Goal: Task Accomplishment & Management: Manage account settings

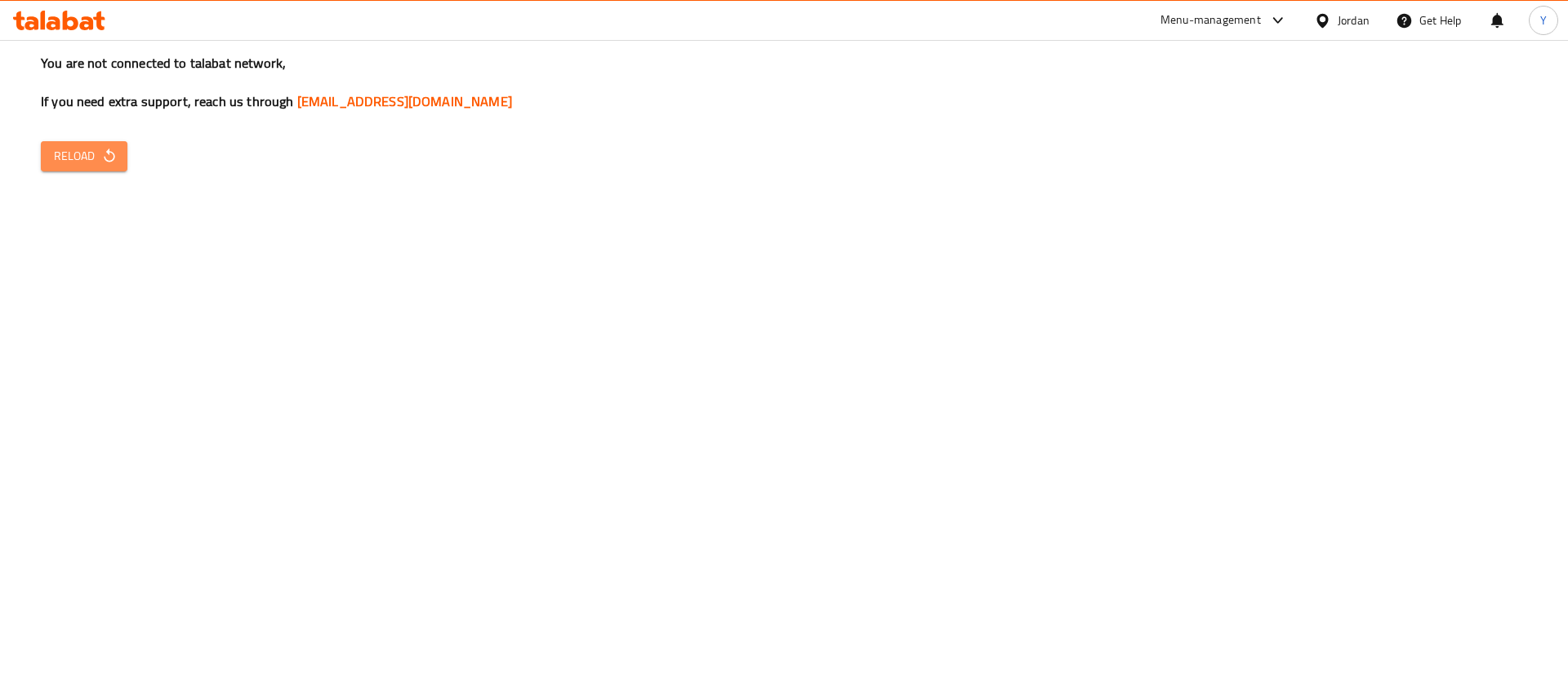
click at [102, 155] on icon "button" at bounding box center [109, 156] width 17 height 17
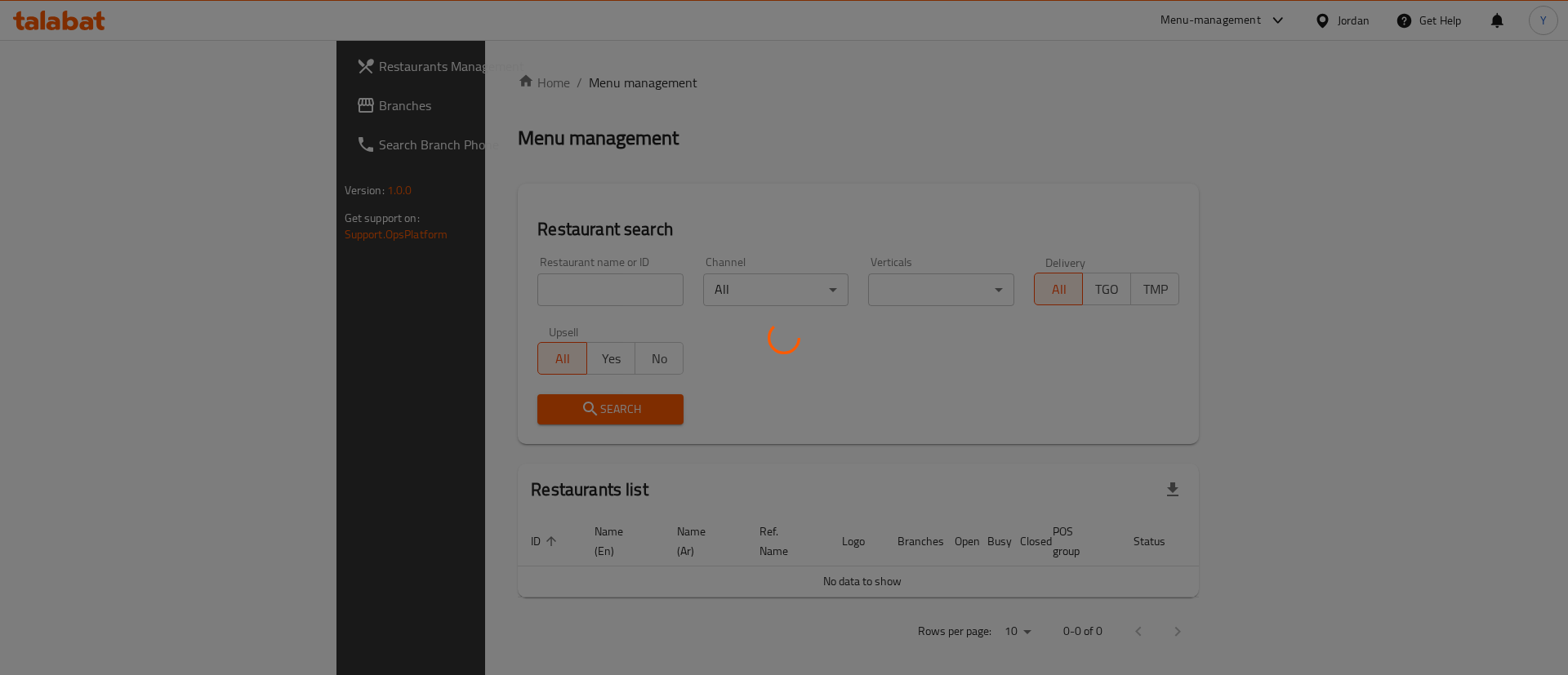
click at [99, 110] on div at bounding box center [784, 338] width 1568 height 675
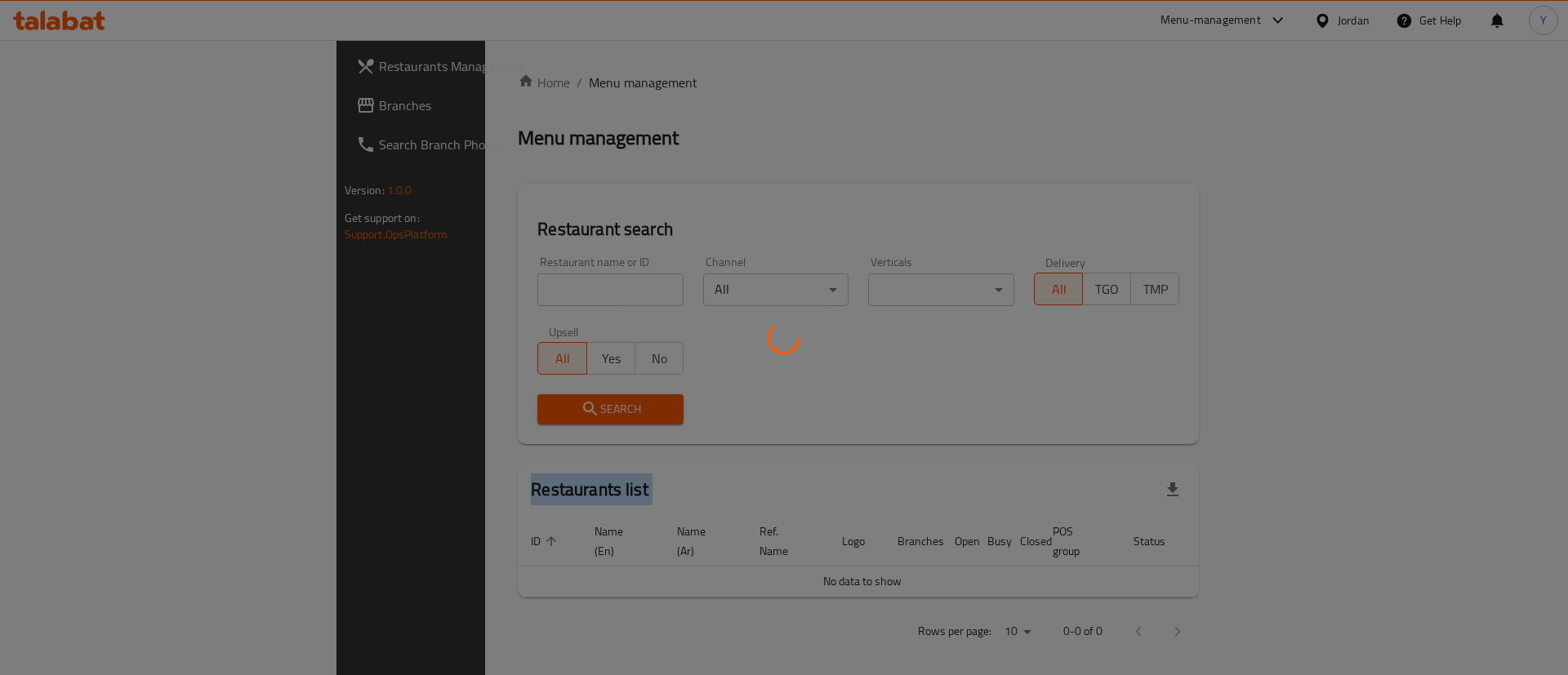
click at [99, 110] on div at bounding box center [784, 338] width 1568 height 675
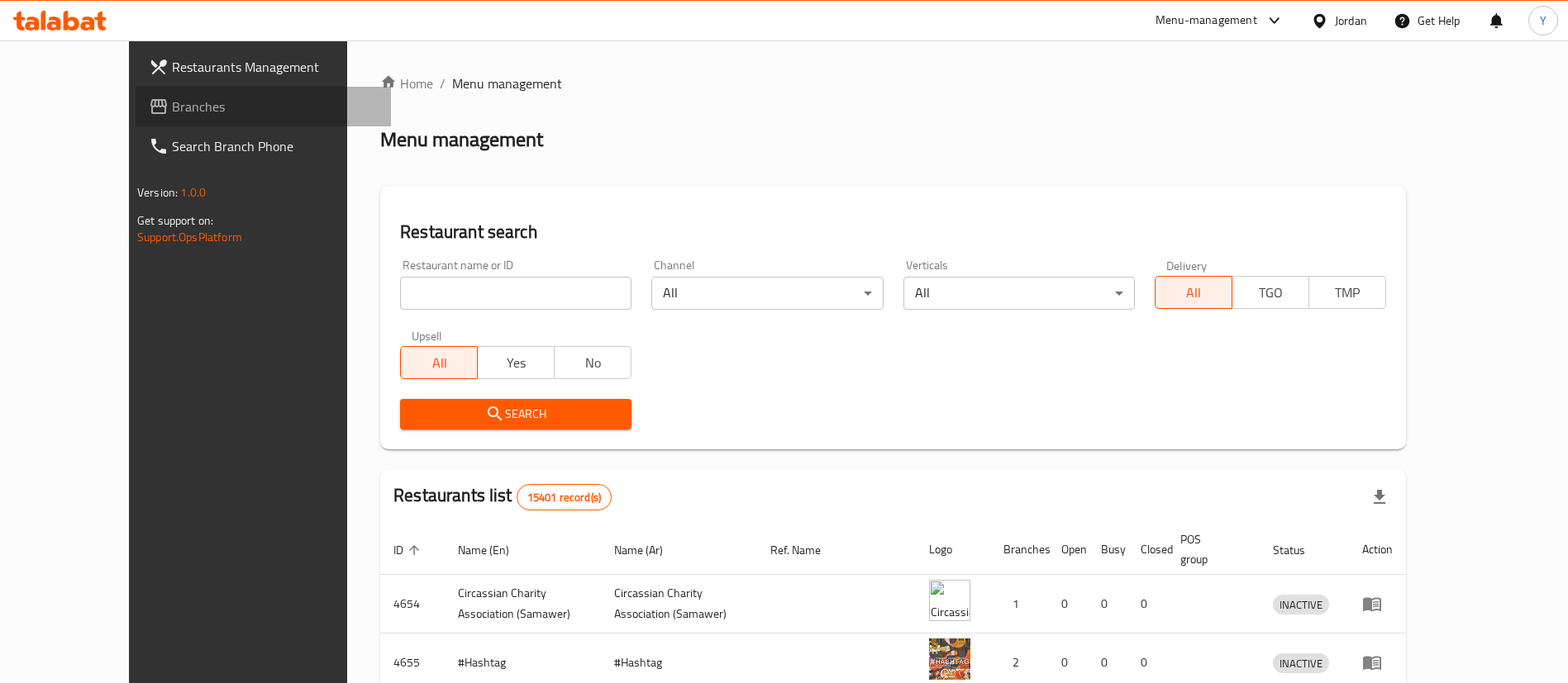
click at [136, 90] on link "Branches" at bounding box center [264, 106] width 256 height 40
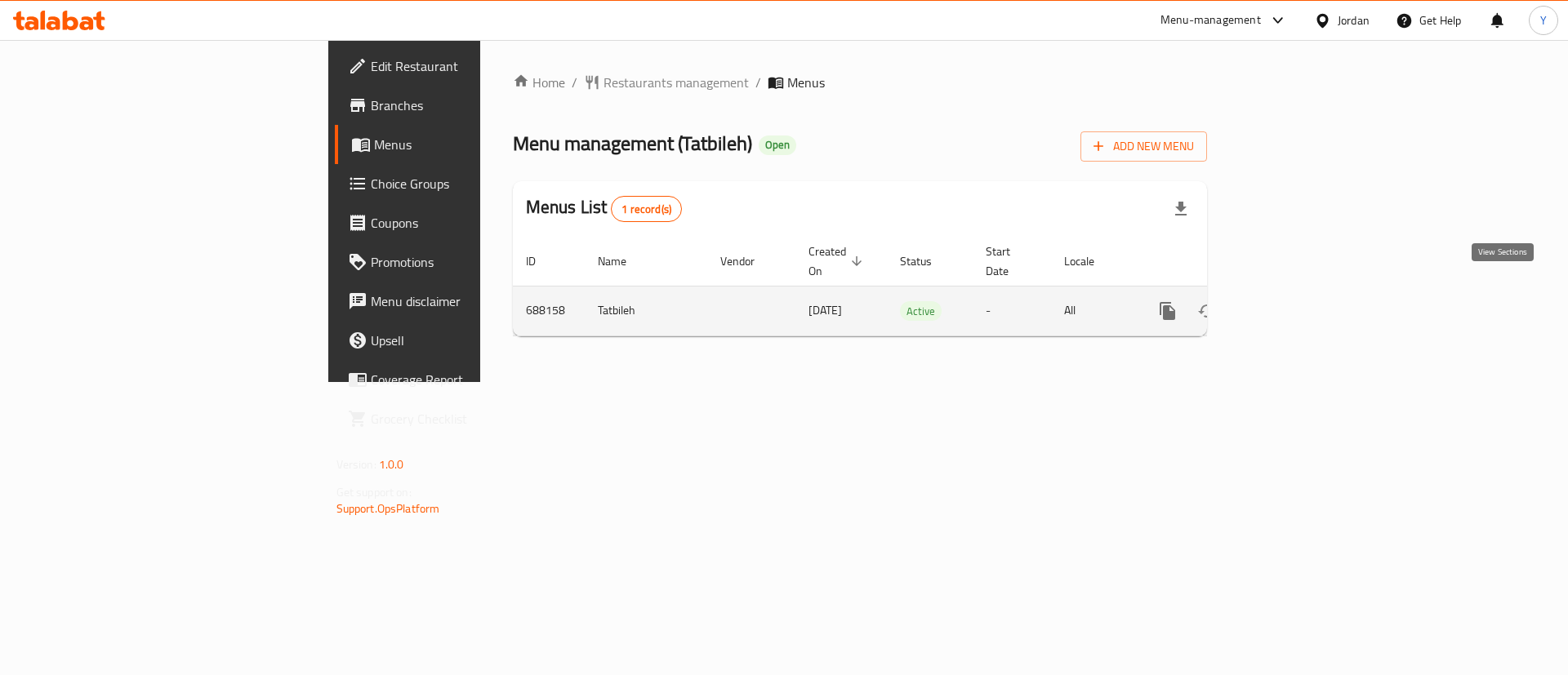
click at [1305, 294] on link "enhanced table" at bounding box center [1286, 310] width 39 height 39
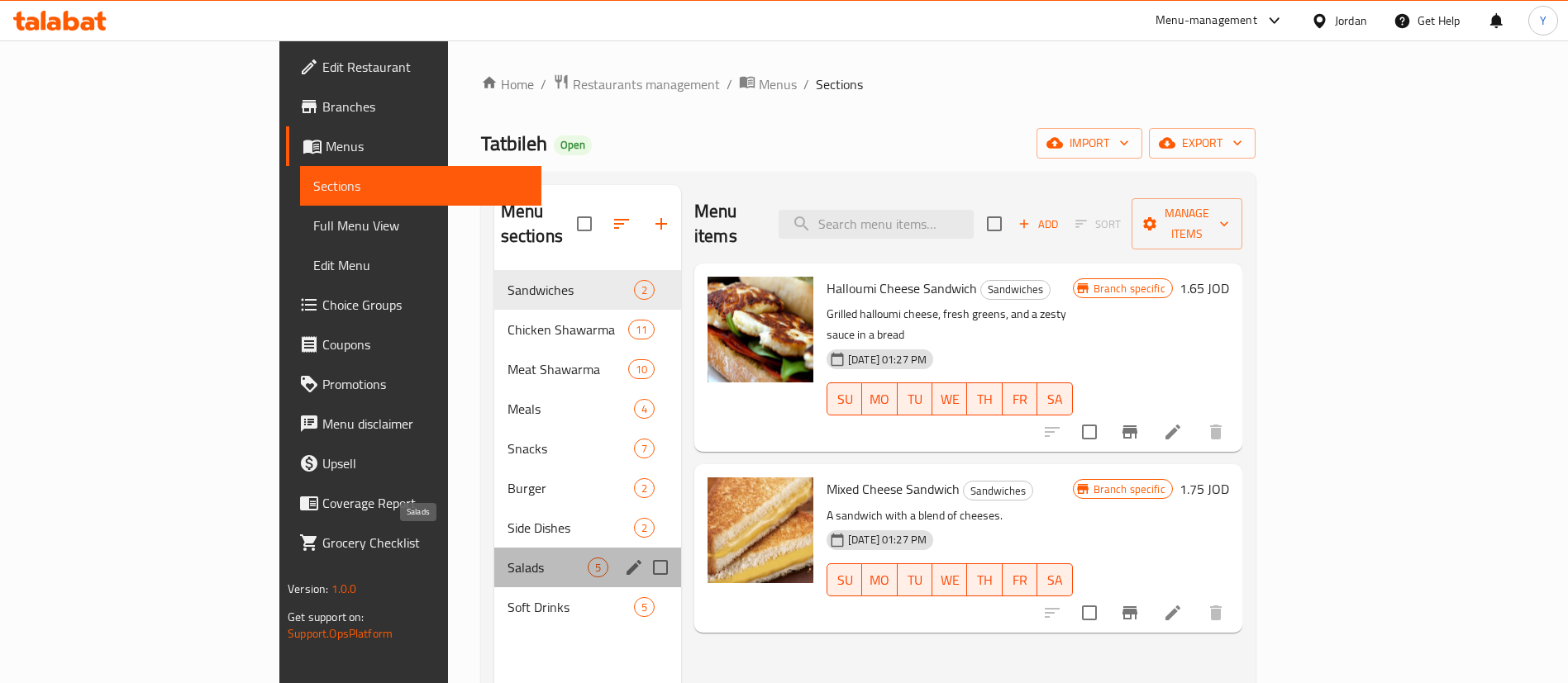
drag, startPoint x: 391, startPoint y: 457, endPoint x: 352, endPoint y: 539, distance: 90.8
click at [508, 558] on span "Salads" at bounding box center [548, 568] width 80 height 20
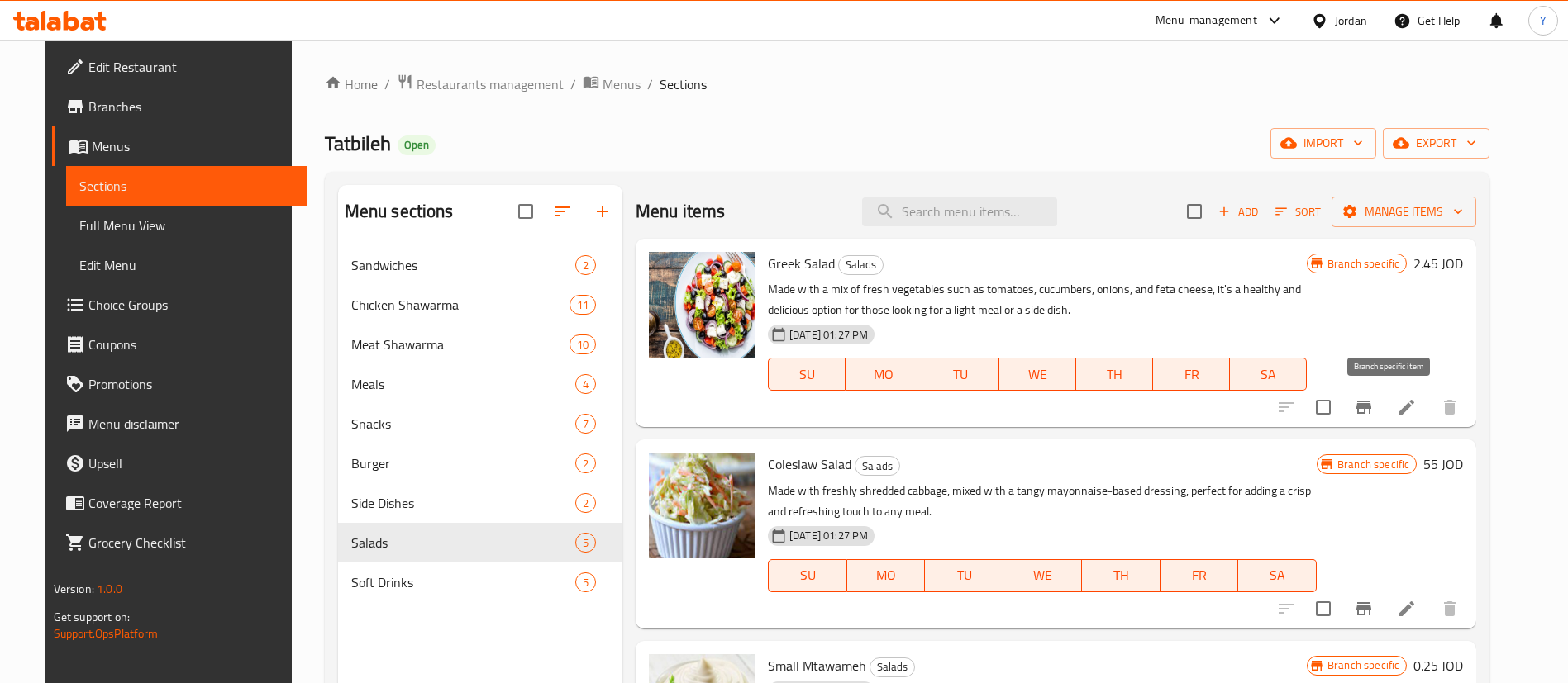
click at [1374, 407] on icon "Branch-specific-item" at bounding box center [1364, 407] width 20 height 20
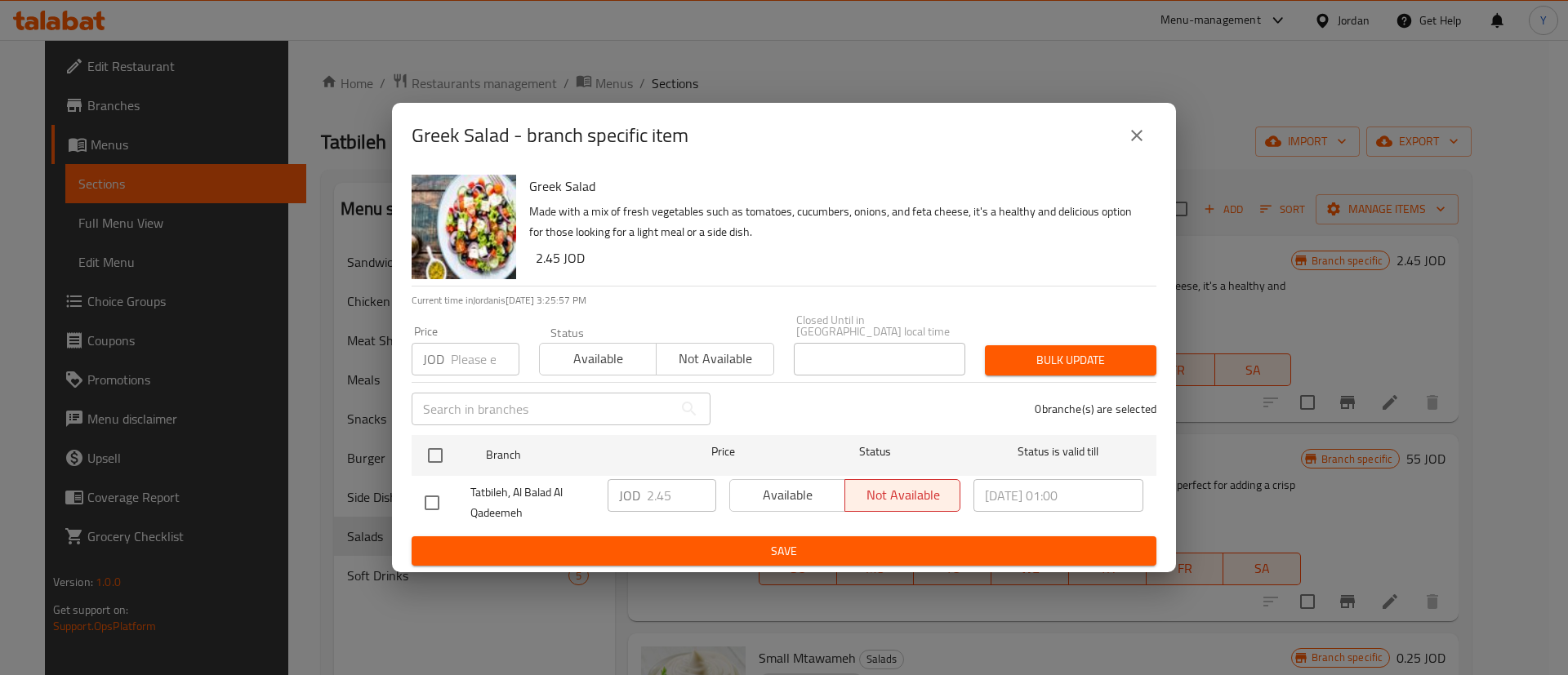
click at [431, 492] on input "checkbox" at bounding box center [431, 502] width 34 height 34
checkbox input "true"
click at [660, 492] on input "2.45" at bounding box center [681, 495] width 69 height 32
click at [660, 487] on input "2.45" at bounding box center [681, 495] width 69 height 32
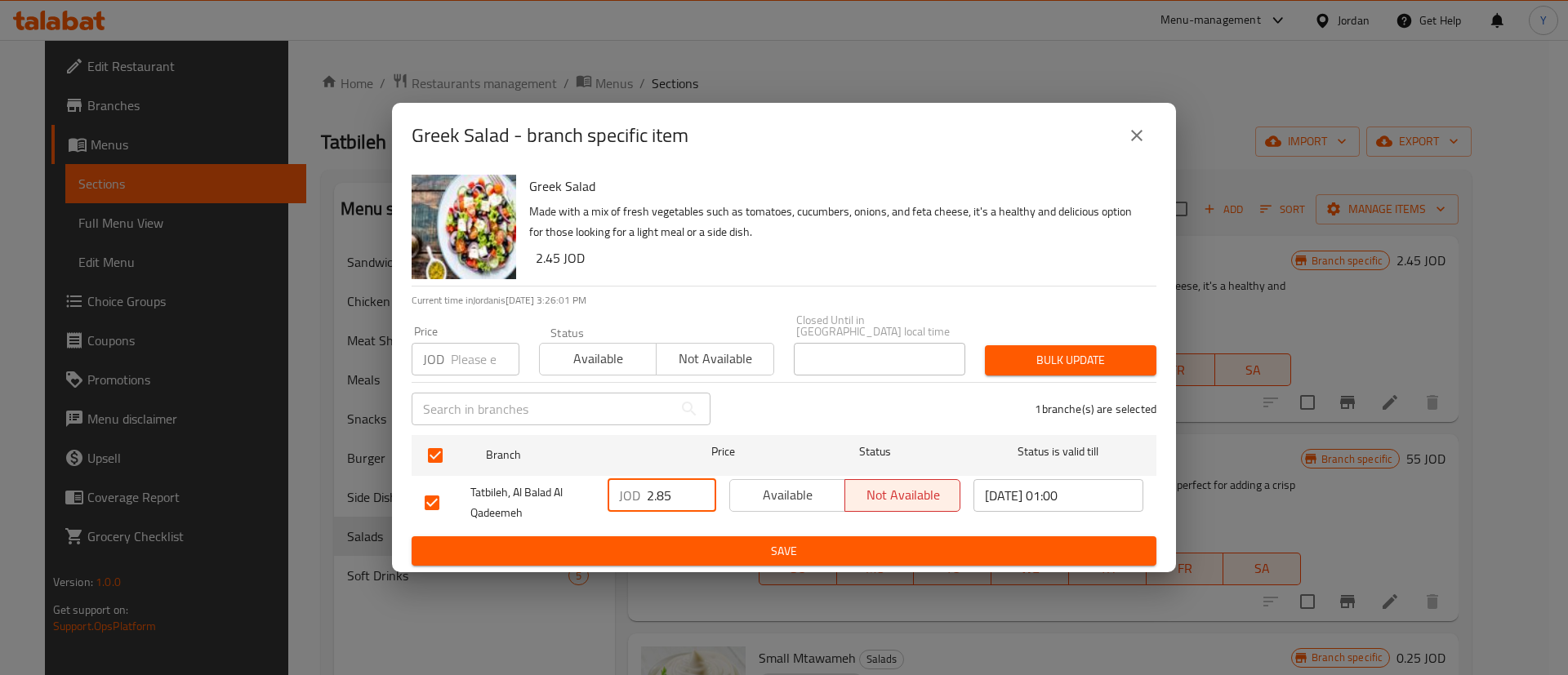
type input "2.85"
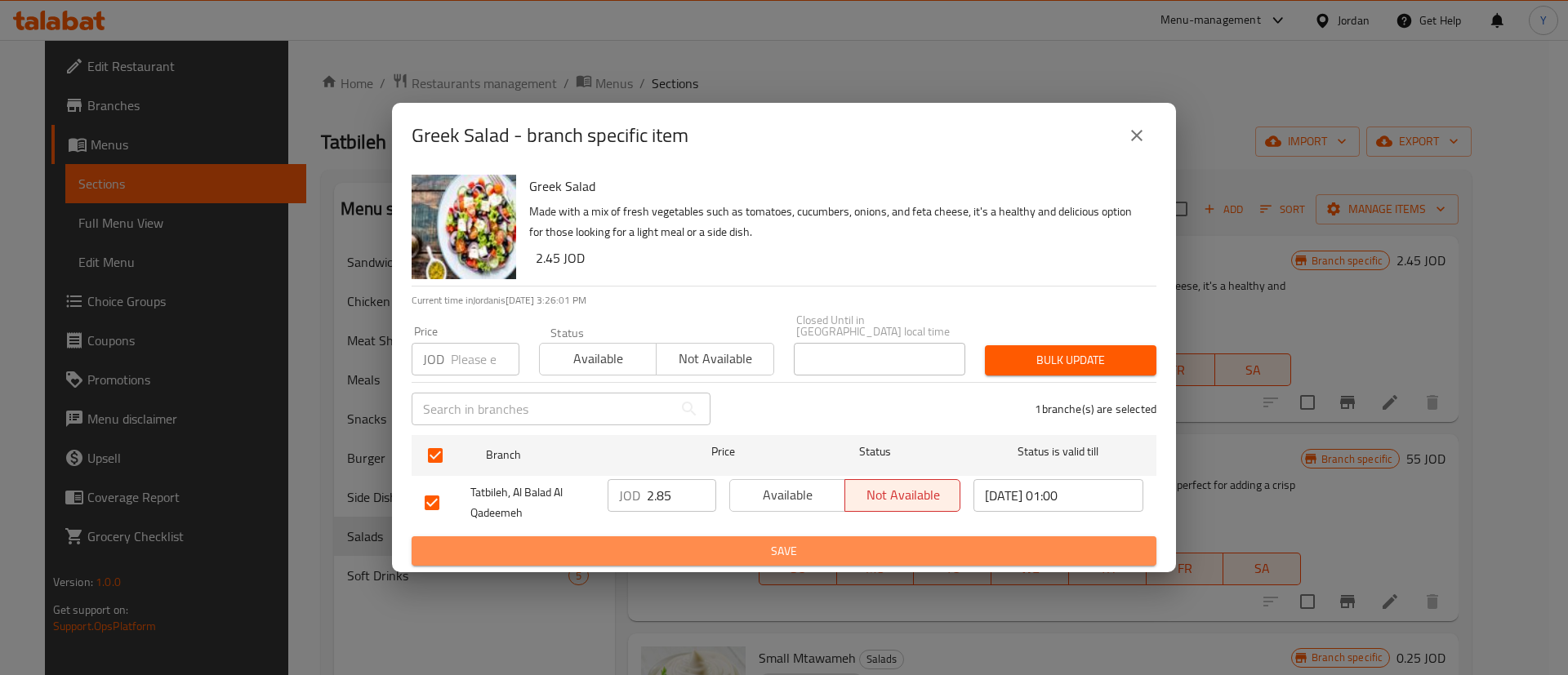
click at [754, 545] on span "Save" at bounding box center [784, 551] width 719 height 20
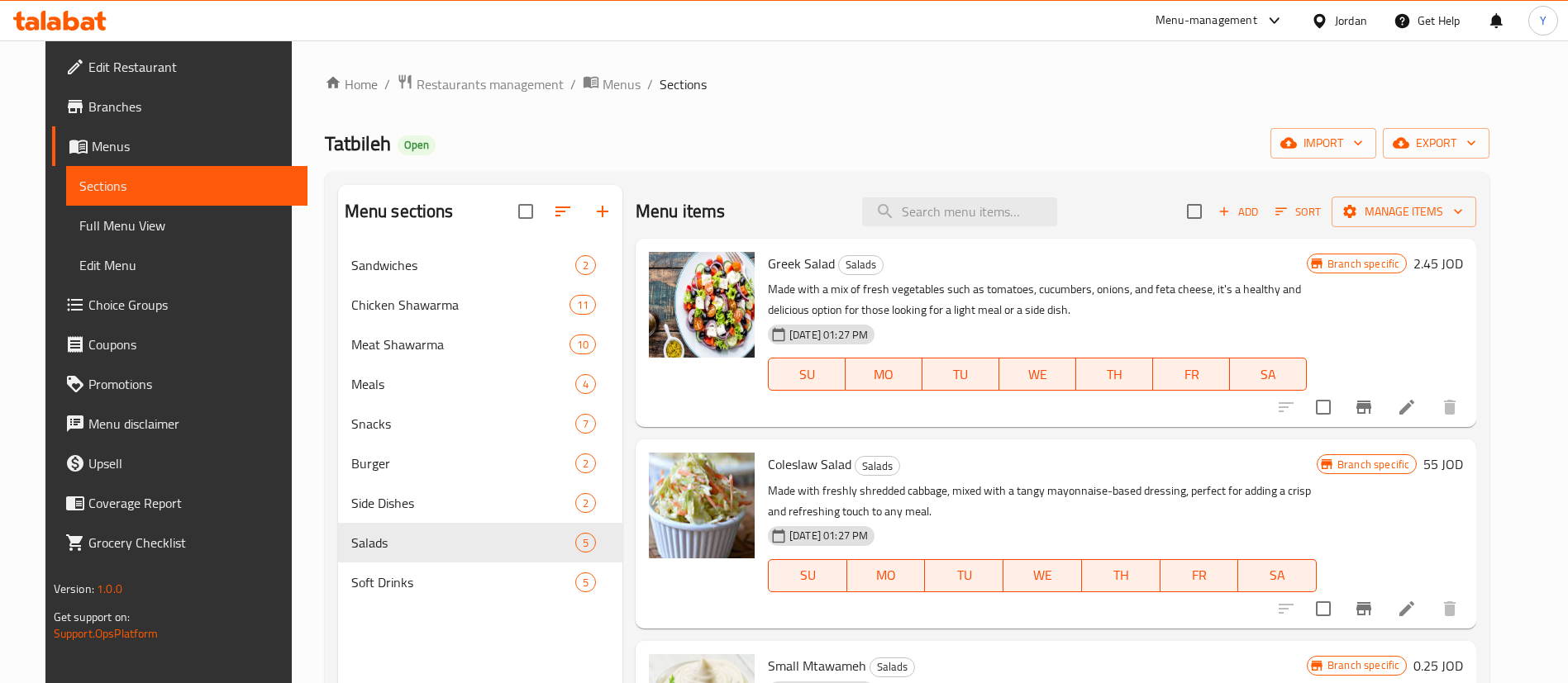
click at [1416, 409] on icon at bounding box center [1406, 407] width 20 height 20
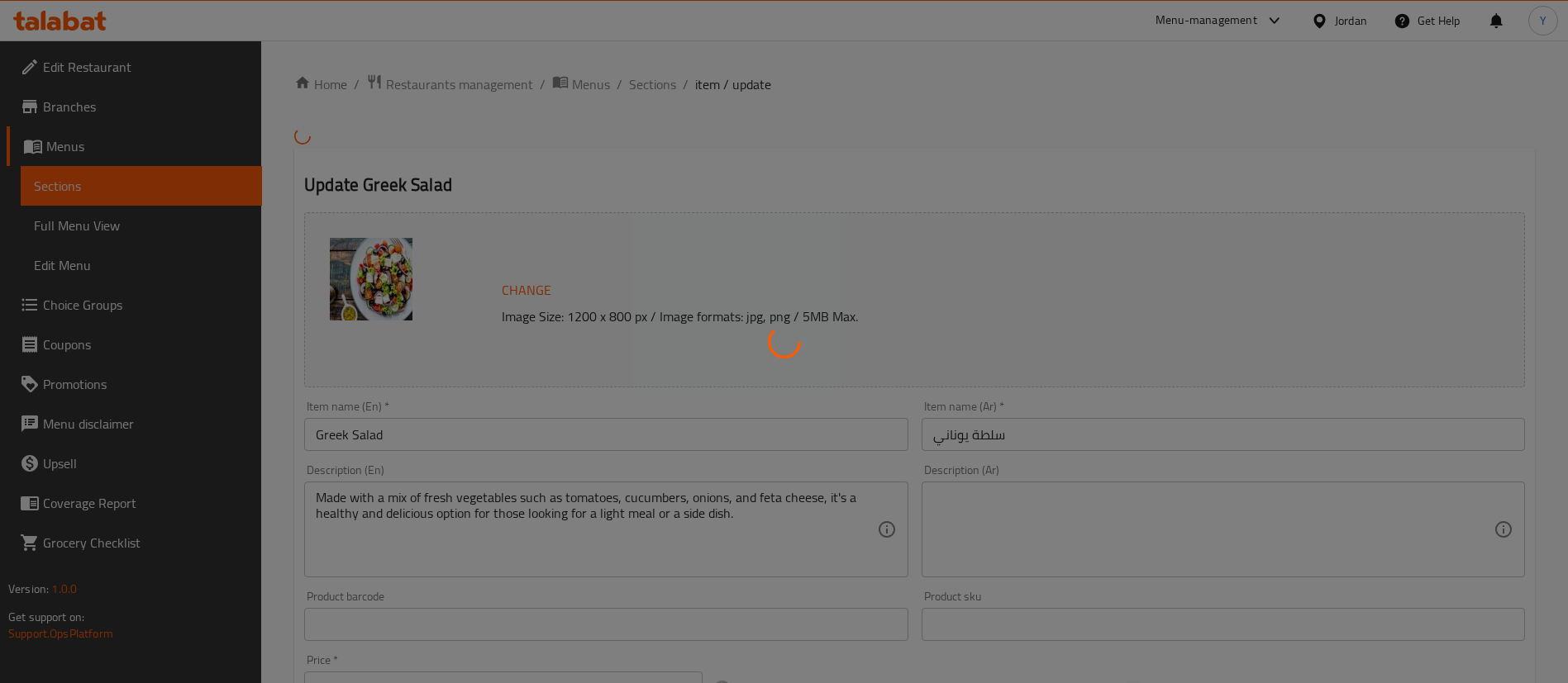
click at [166, 196] on div at bounding box center [784, 342] width 1568 height 683
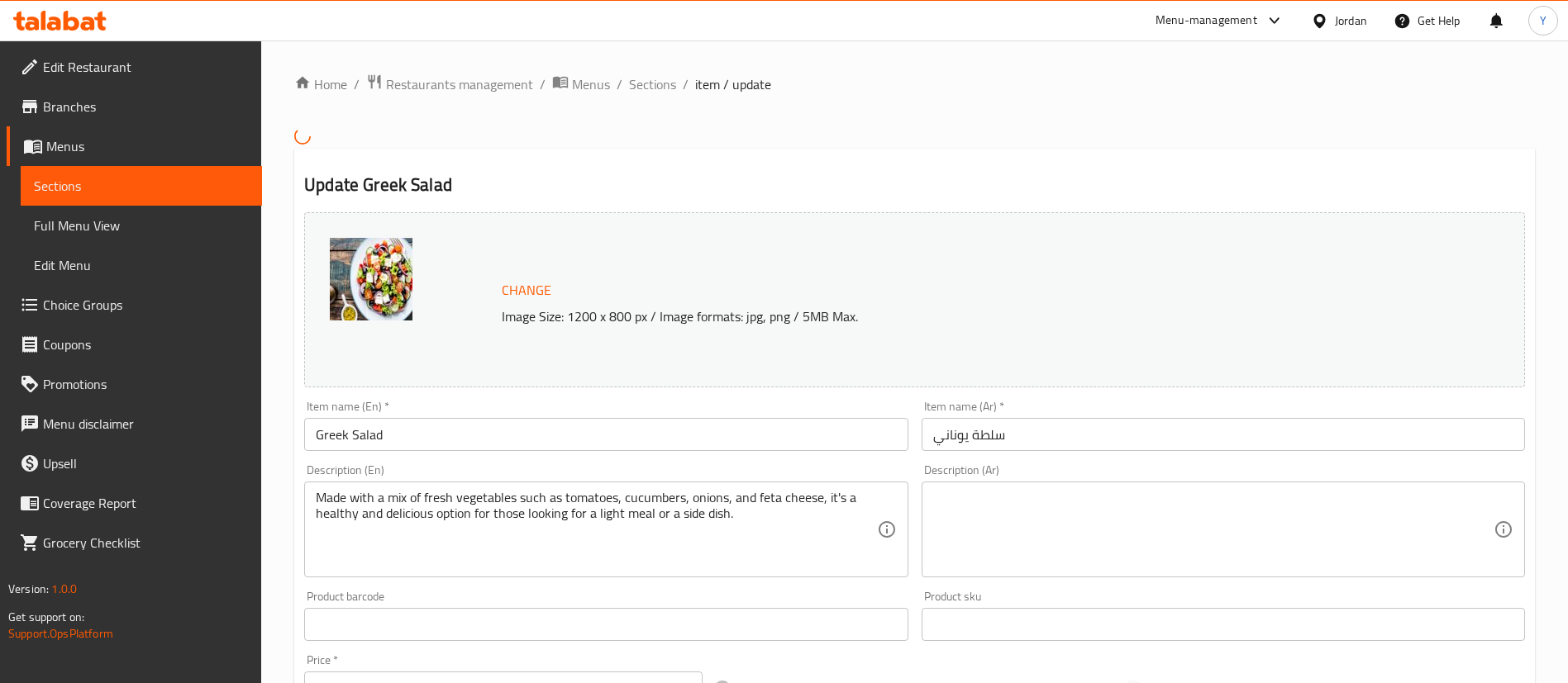
click at [188, 194] on span "Sections" at bounding box center [141, 185] width 215 height 20
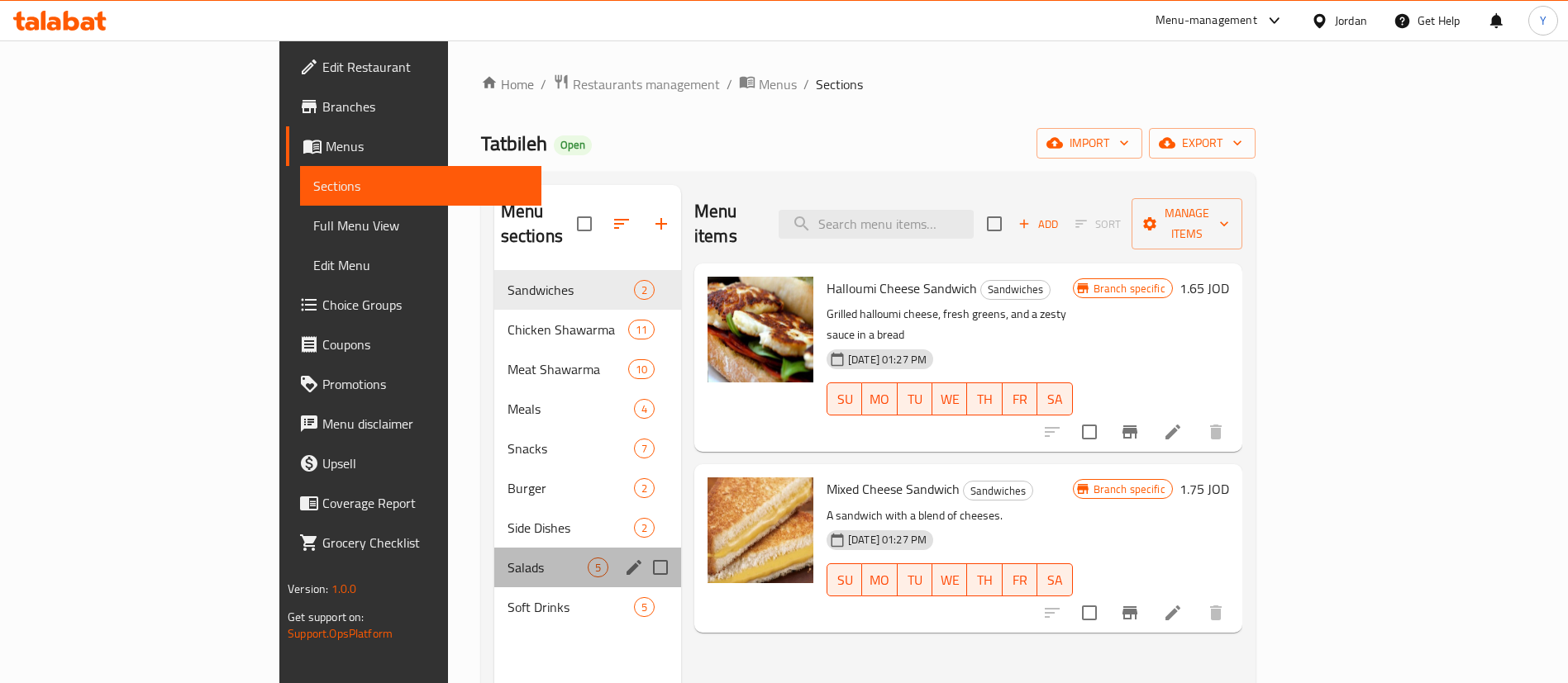
click at [494, 560] on div "Salads 5" at bounding box center [587, 567] width 186 height 40
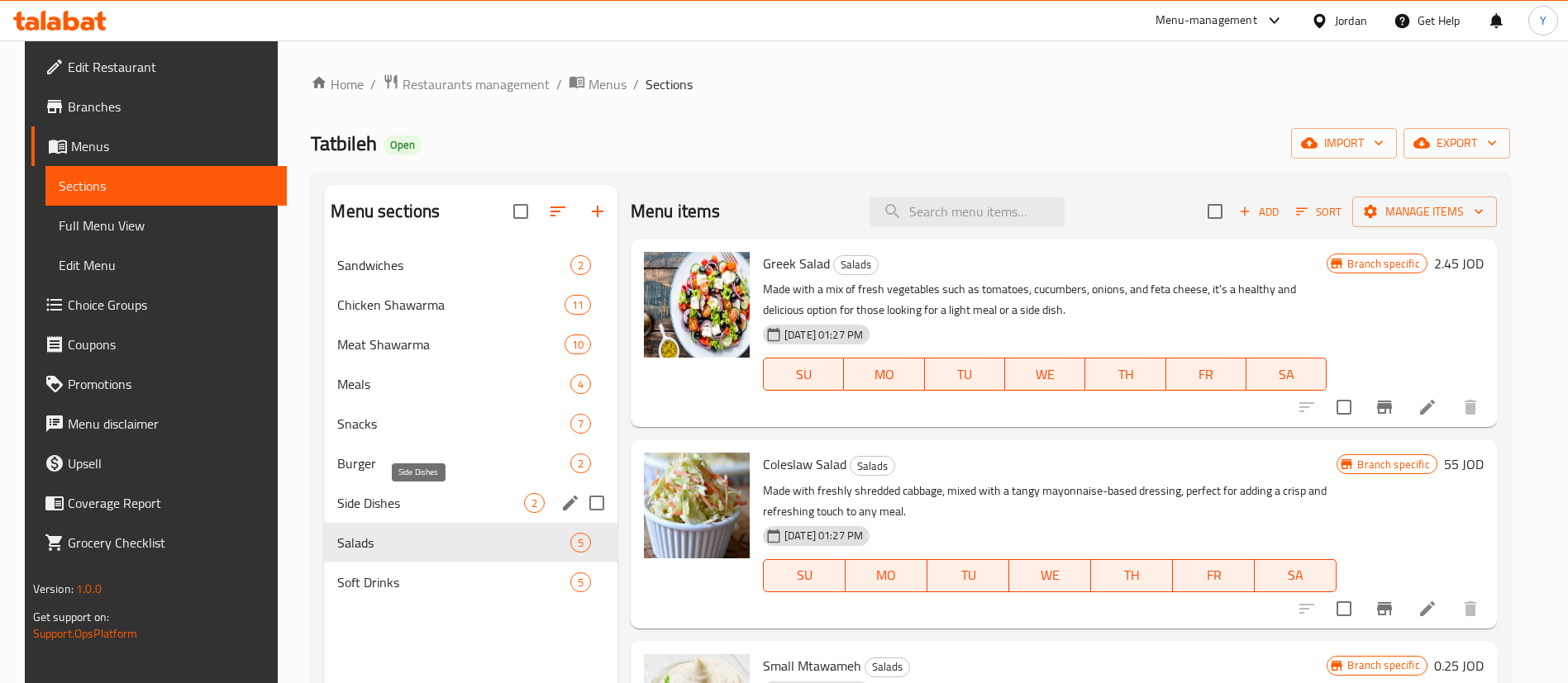
click at [417, 497] on span "Side Dishes" at bounding box center [430, 503] width 186 height 20
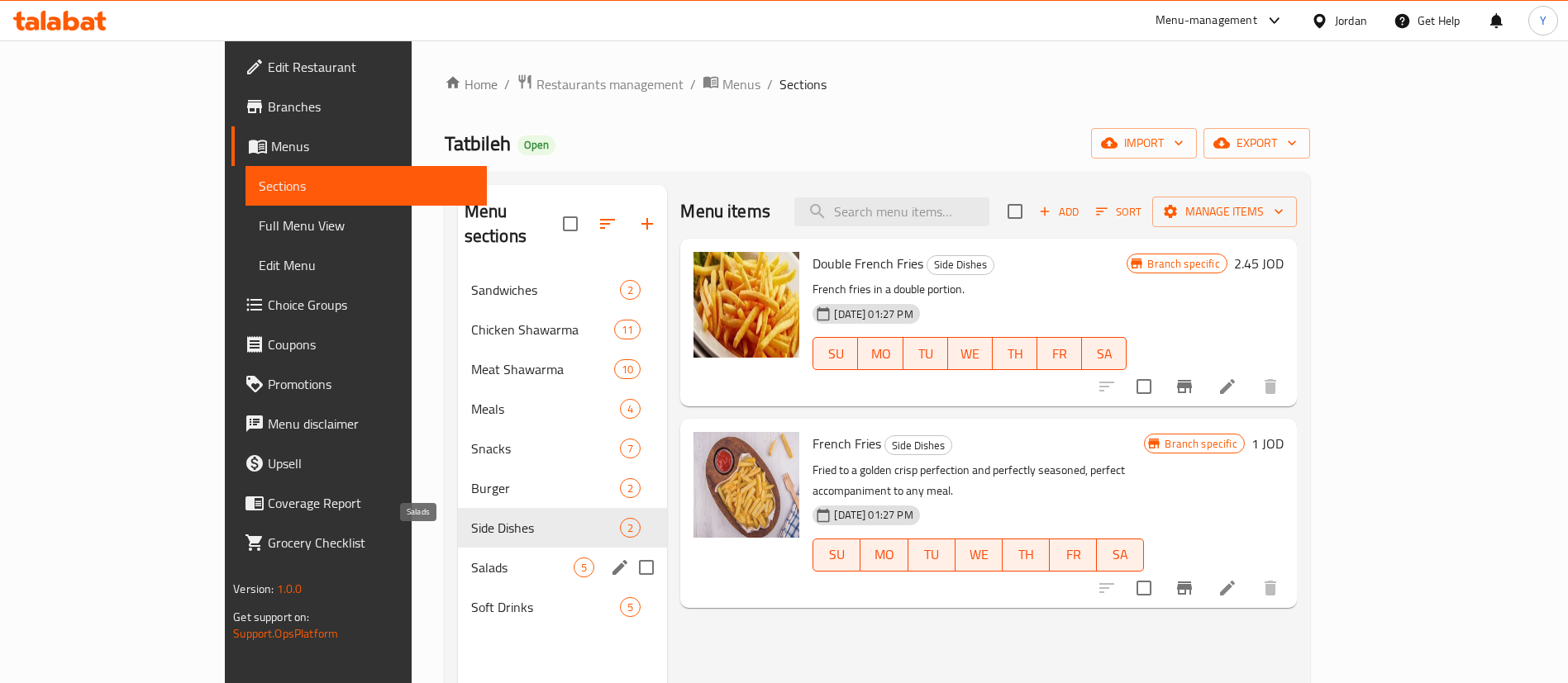
click at [471, 558] on span "Salads" at bounding box center [523, 568] width 103 height 20
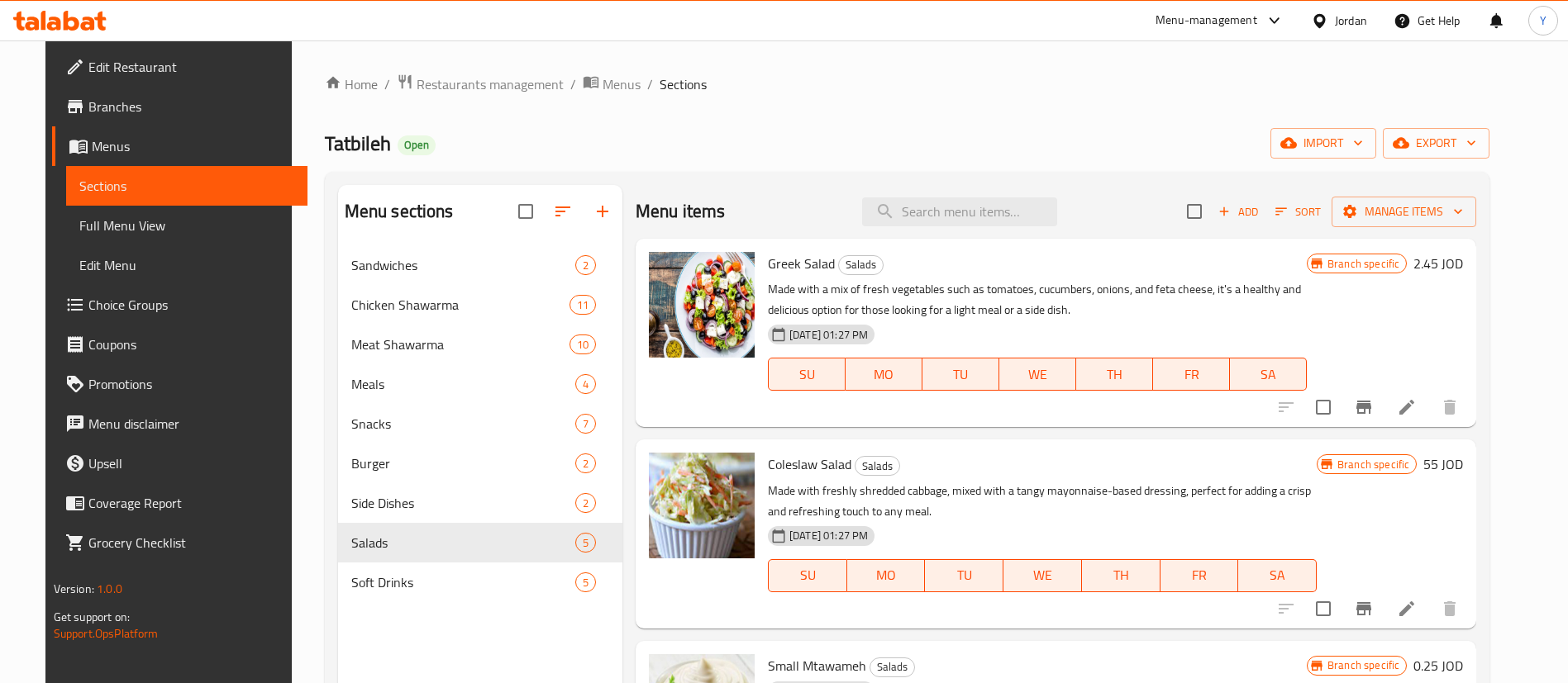
click at [1232, 209] on icon "button" at bounding box center [1224, 211] width 15 height 15
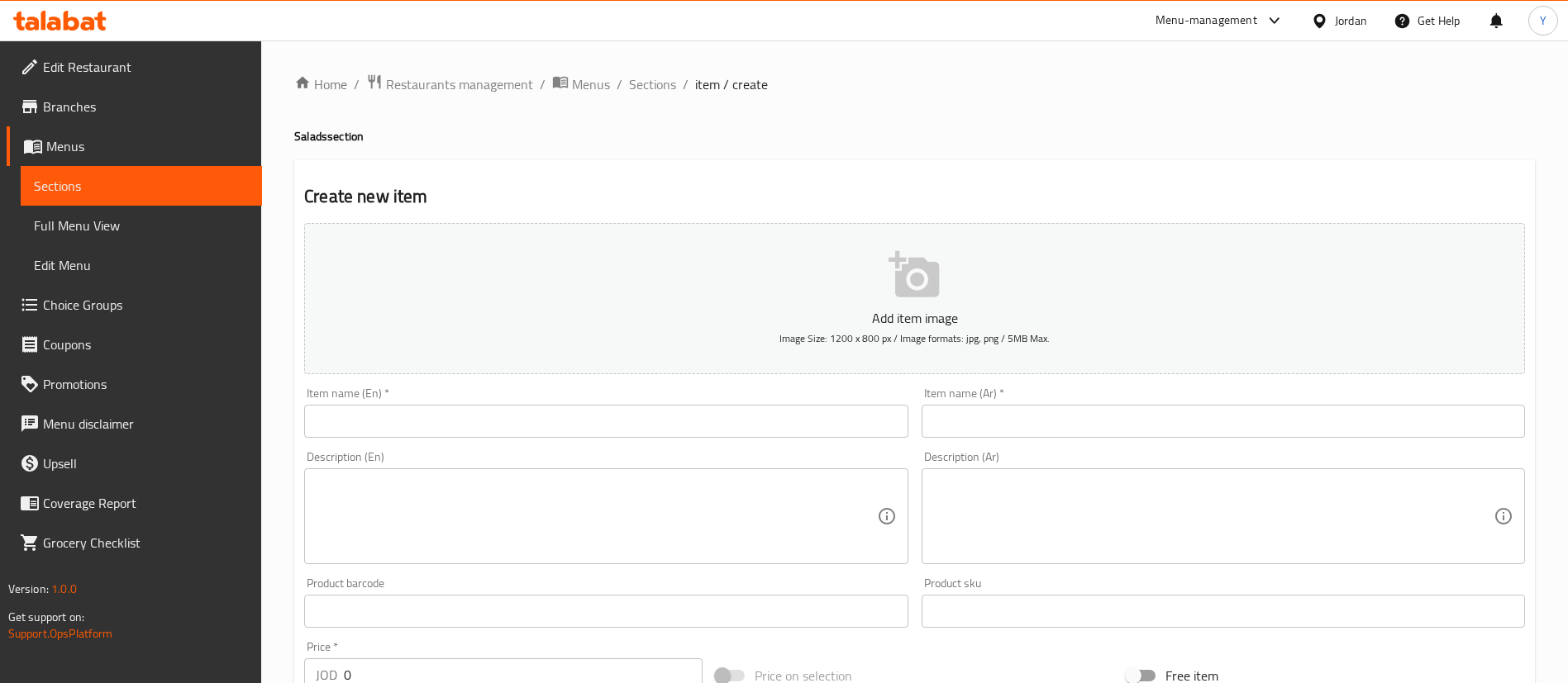
click at [496, 432] on input "text" at bounding box center [606, 420] width 603 height 33
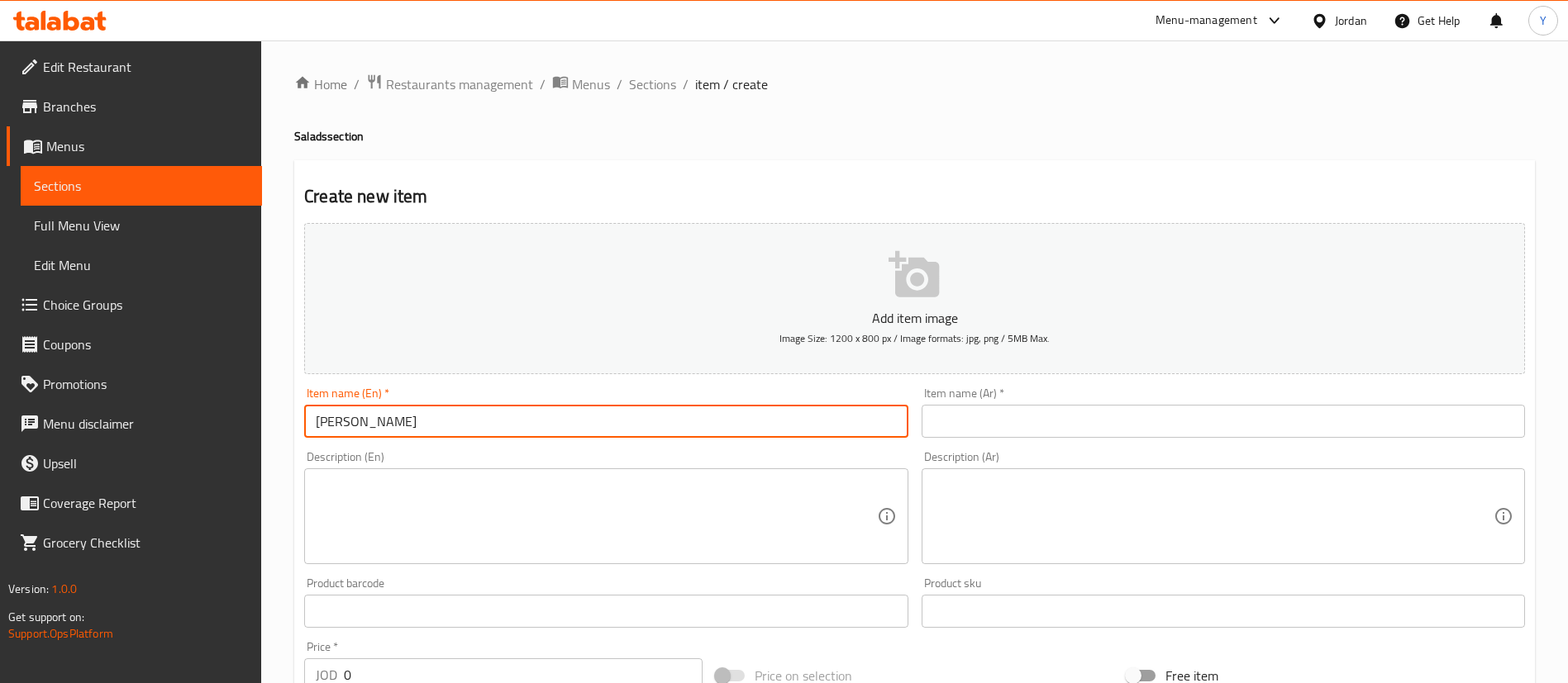
drag, startPoint x: 347, startPoint y: 428, endPoint x: 688, endPoint y: 420, distance: 341.1
click at [688, 420] on input "ceaser" at bounding box center [606, 420] width 603 height 33
drag, startPoint x: 488, startPoint y: 419, endPoint x: 198, endPoint y: 404, distance: 290.4
click at [198, 404] on div "Edit Restaurant Branches Menus Sections Full Menu View Edit Menu Choice Groups …" at bounding box center [784, 604] width 1568 height 1127
type input "Ceaser Salad"
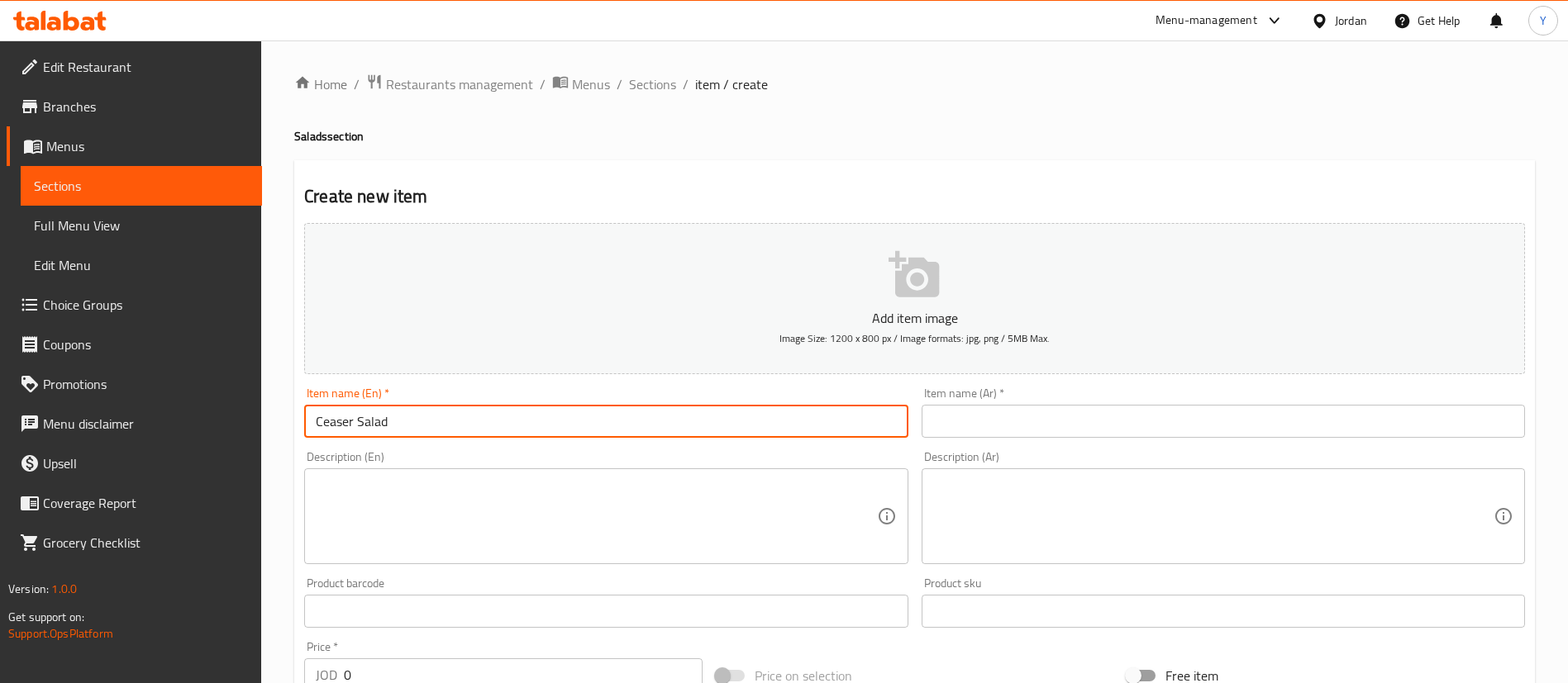
drag, startPoint x: 461, startPoint y: 423, endPoint x: 213, endPoint y: 420, distance: 248.0
click at [209, 417] on div "Edit Restaurant Branches Menus Sections Full Menu View Edit Menu Choice Groups …" at bounding box center [784, 604] width 1568 height 1127
paste input "Caesar Salad"
type input "Caesar Salad"
click at [1111, 416] on input "text" at bounding box center [1223, 420] width 603 height 33
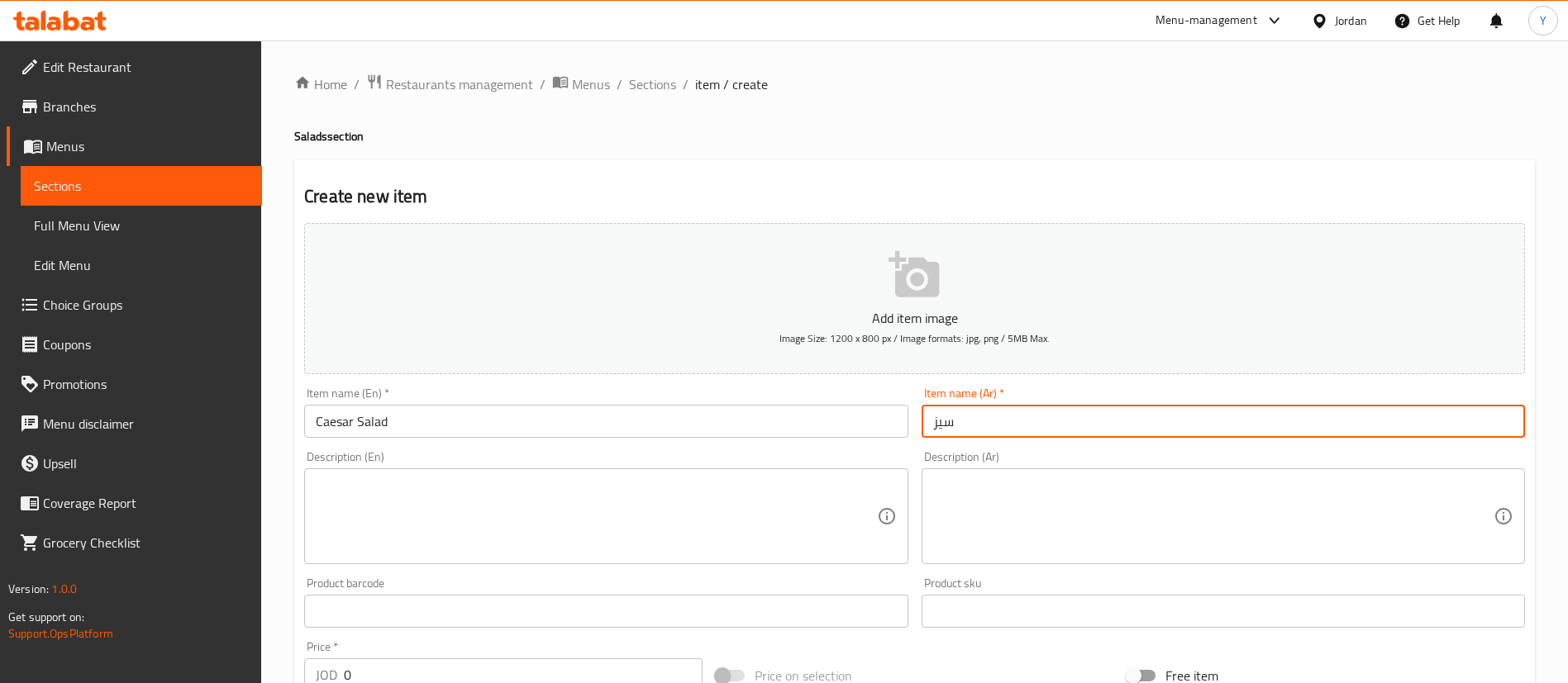
drag, startPoint x: 979, startPoint y: 423, endPoint x: 764, endPoint y: 420, distance: 215.0
click at [764, 420] on div "Add item image Image Size: 1200 x 800 px / Image formats: jpg, png / 5MB Max. I…" at bounding box center [914, 572] width 1233 height 712
type input "سلطة سيزر"
drag, startPoint x: 556, startPoint y: 521, endPoint x: 595, endPoint y: 528, distance: 39.6
click at [556, 521] on textarea at bounding box center [595, 516] width 560 height 78
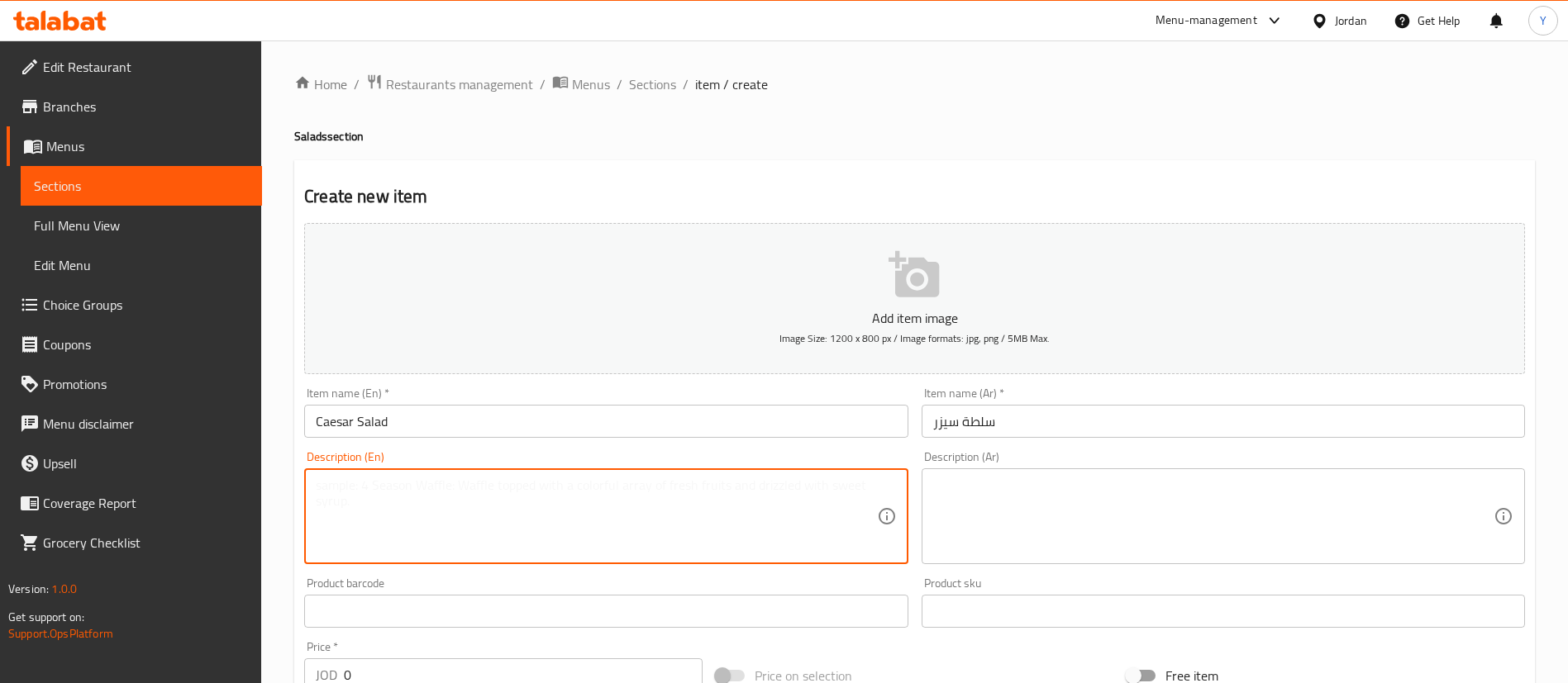
paste textarea "lettuce, croutons, and Parmesan cheese, all tossed in a creamy homemade dressing"
type textarea "lettuce, croutons, and Parmesan cheese, all tossed in a creamy homemade dressing"
click at [1146, 490] on textarea at bounding box center [1212, 516] width 560 height 78
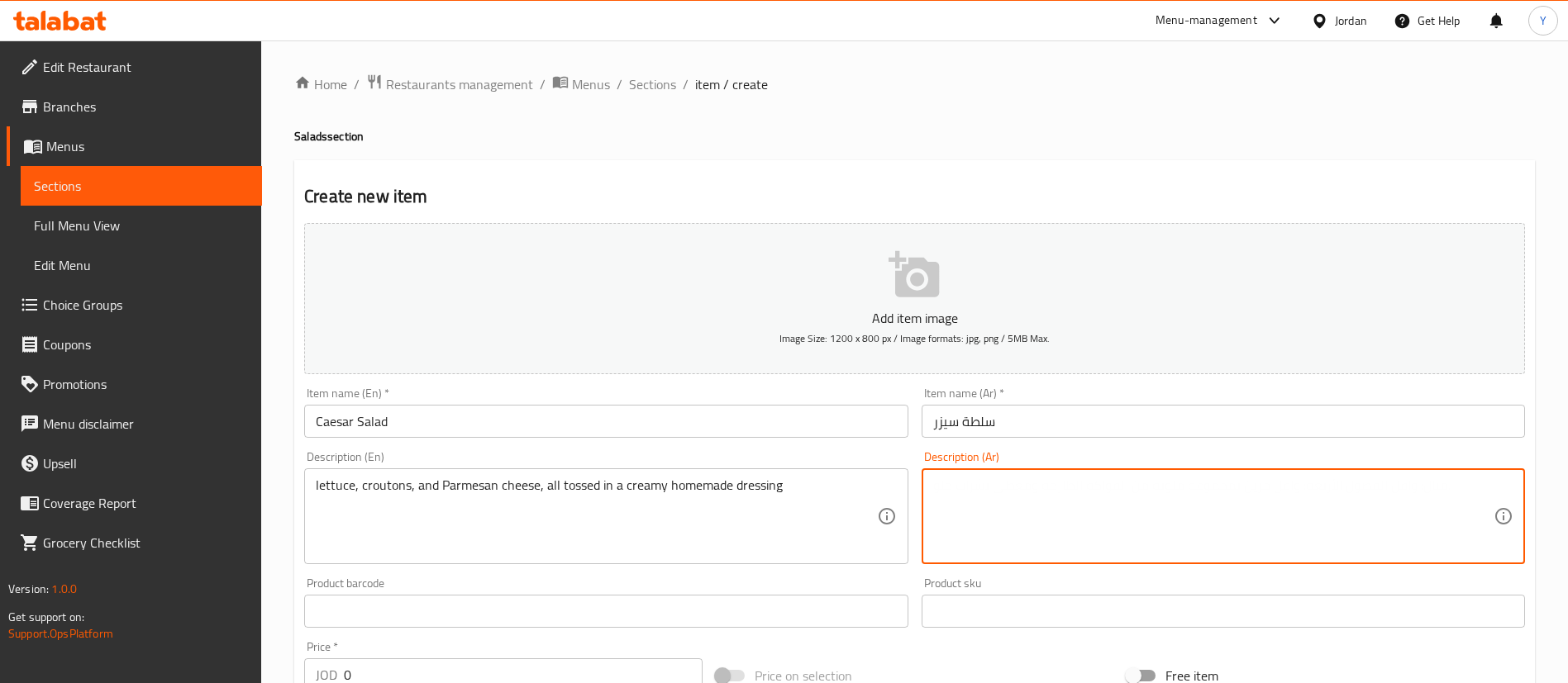
paste textarea "الخس والخبز المحمص وجبن البارميزان، كلها ممزوجة بصلصة كريمية منزلية الصنع"
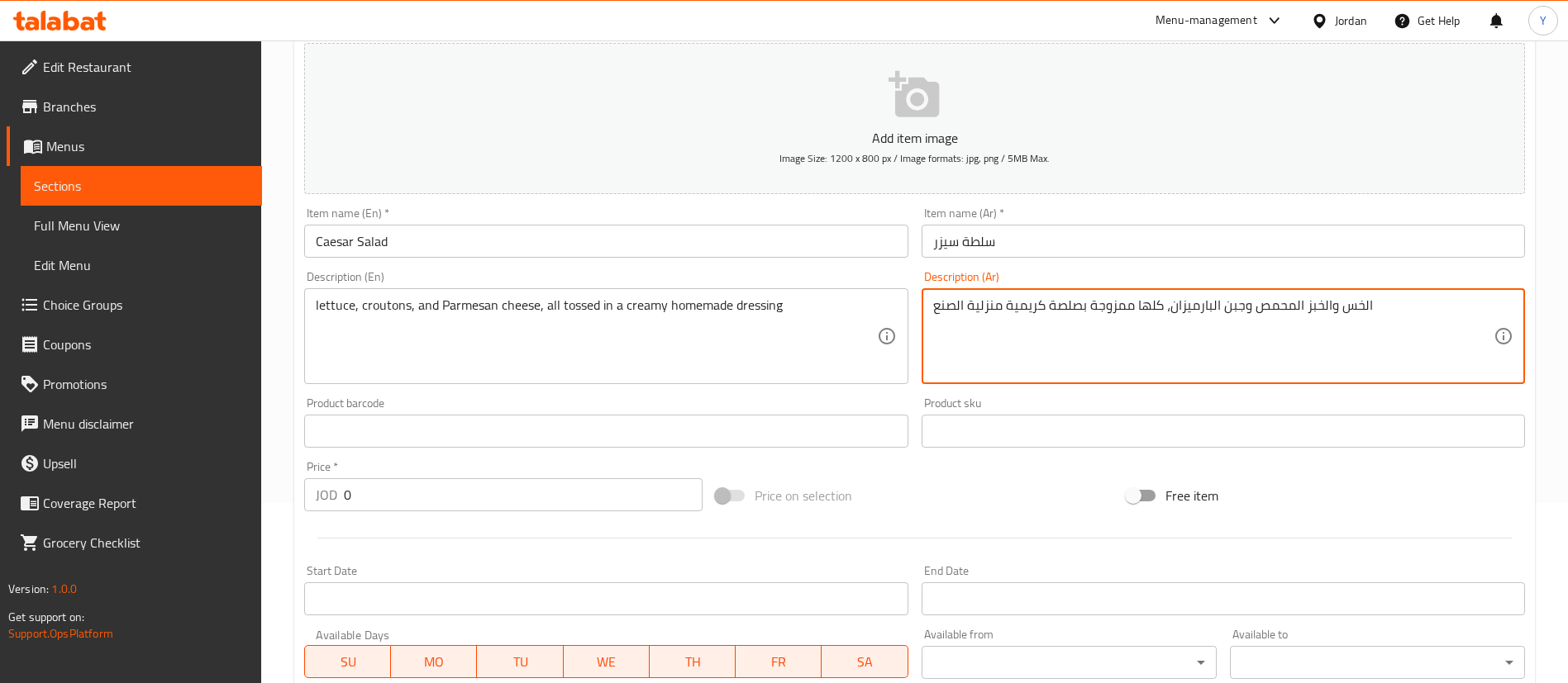
scroll to position [247, 0]
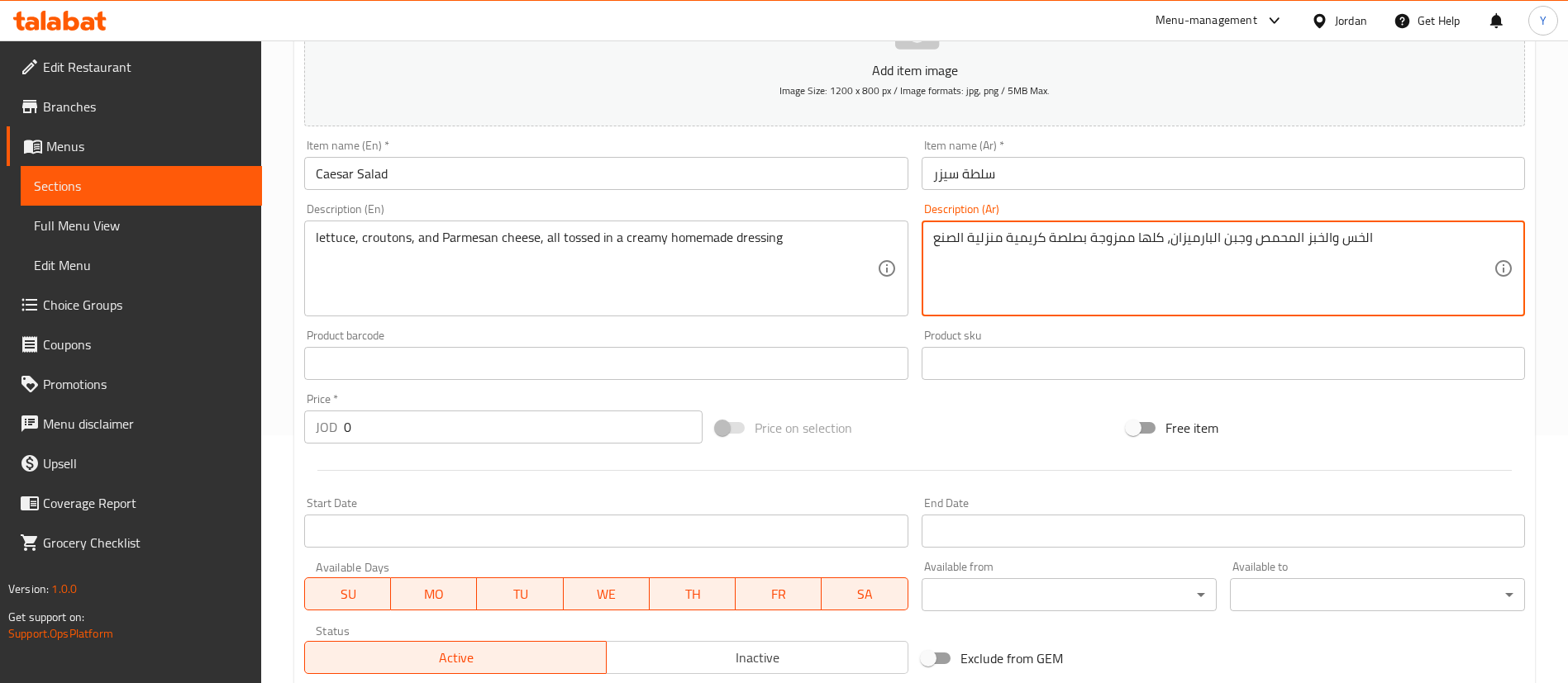
type textarea "الخس والخبز المحمص وجبن البارميزان، كلها ممزوجة بصلصة كريمية منزلية الصنع"
drag, startPoint x: 378, startPoint y: 438, endPoint x: 232, endPoint y: 436, distance: 146.0
click at [301, 435] on div "Price   * JOD 0 Price *" at bounding box center [503, 419] width 412 height 64
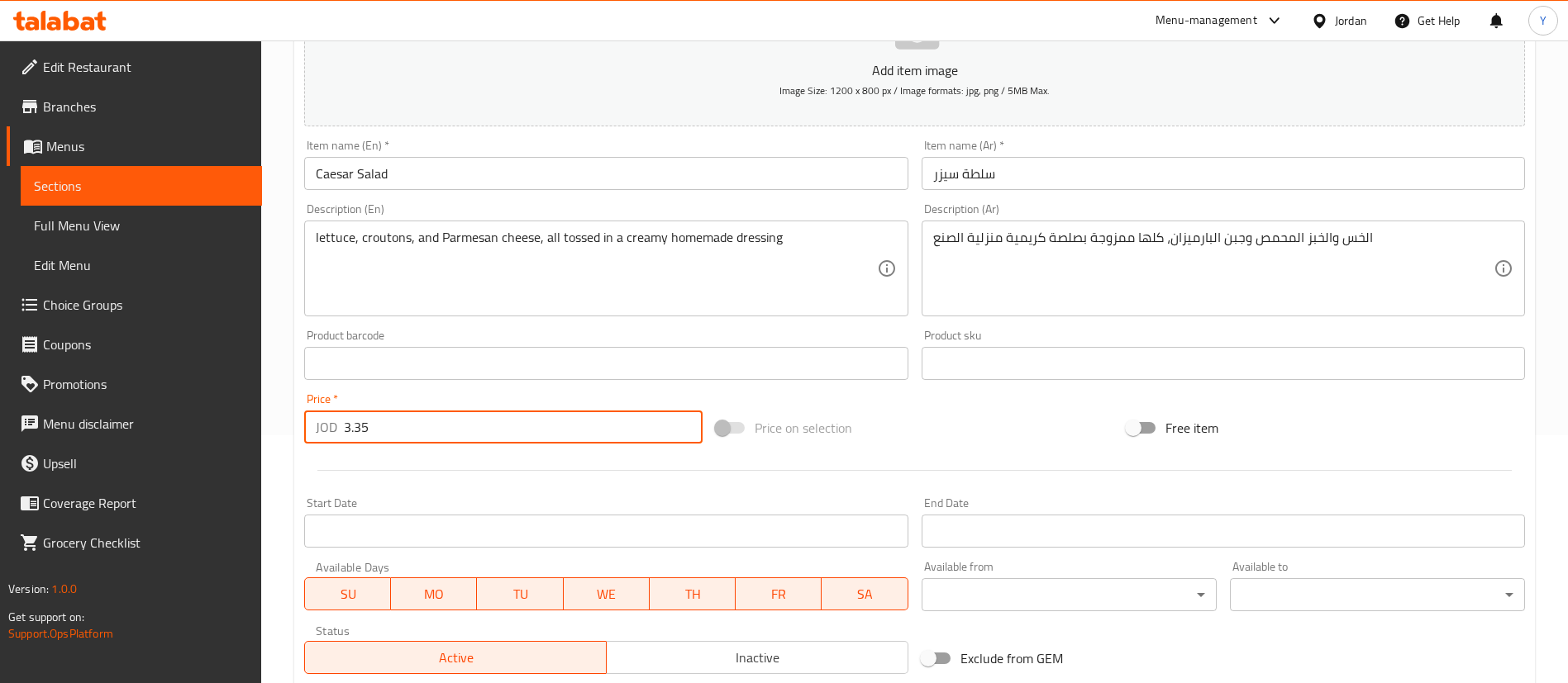
type input "3.35"
click at [991, 456] on div at bounding box center [914, 471] width 1233 height 41
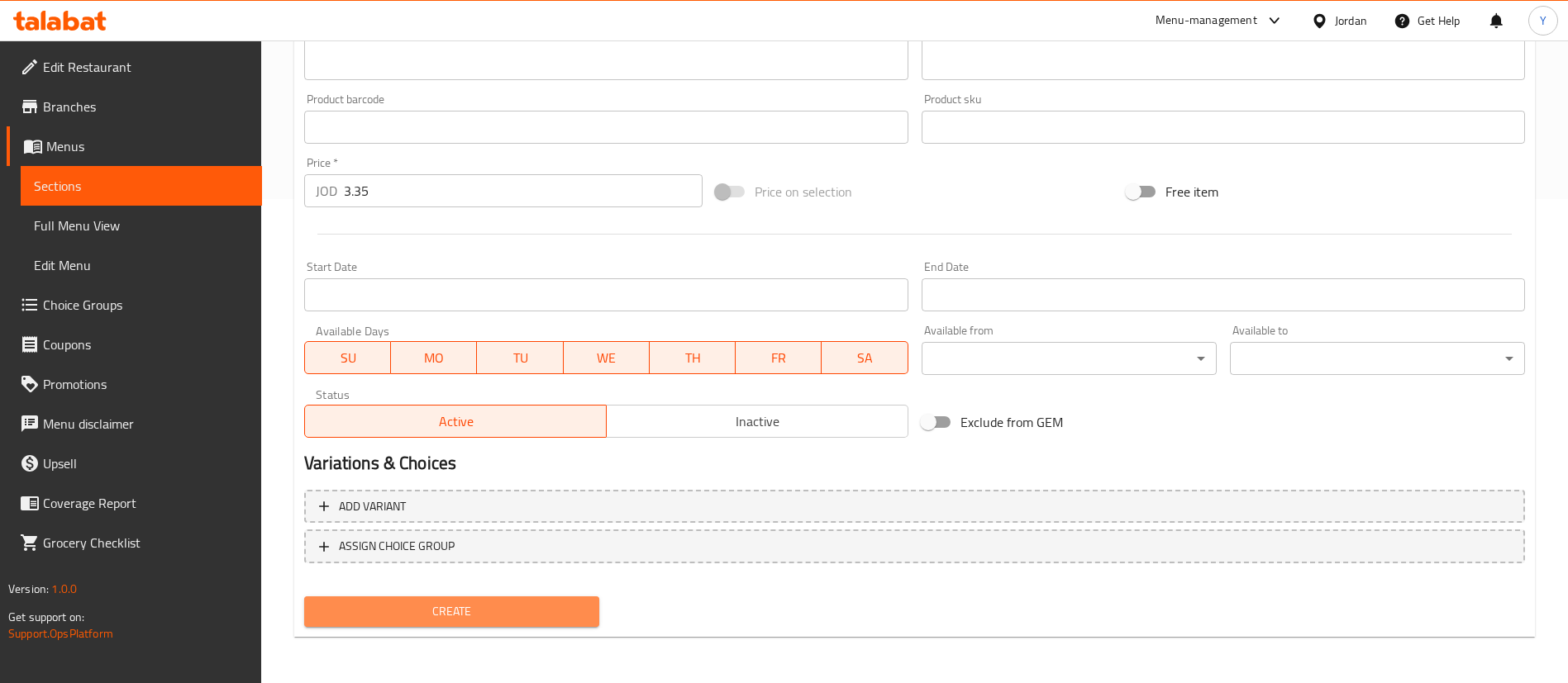
drag, startPoint x: 499, startPoint y: 610, endPoint x: 665, endPoint y: 601, distance: 166.2
click at [500, 611] on span "Create" at bounding box center [452, 611] width 269 height 20
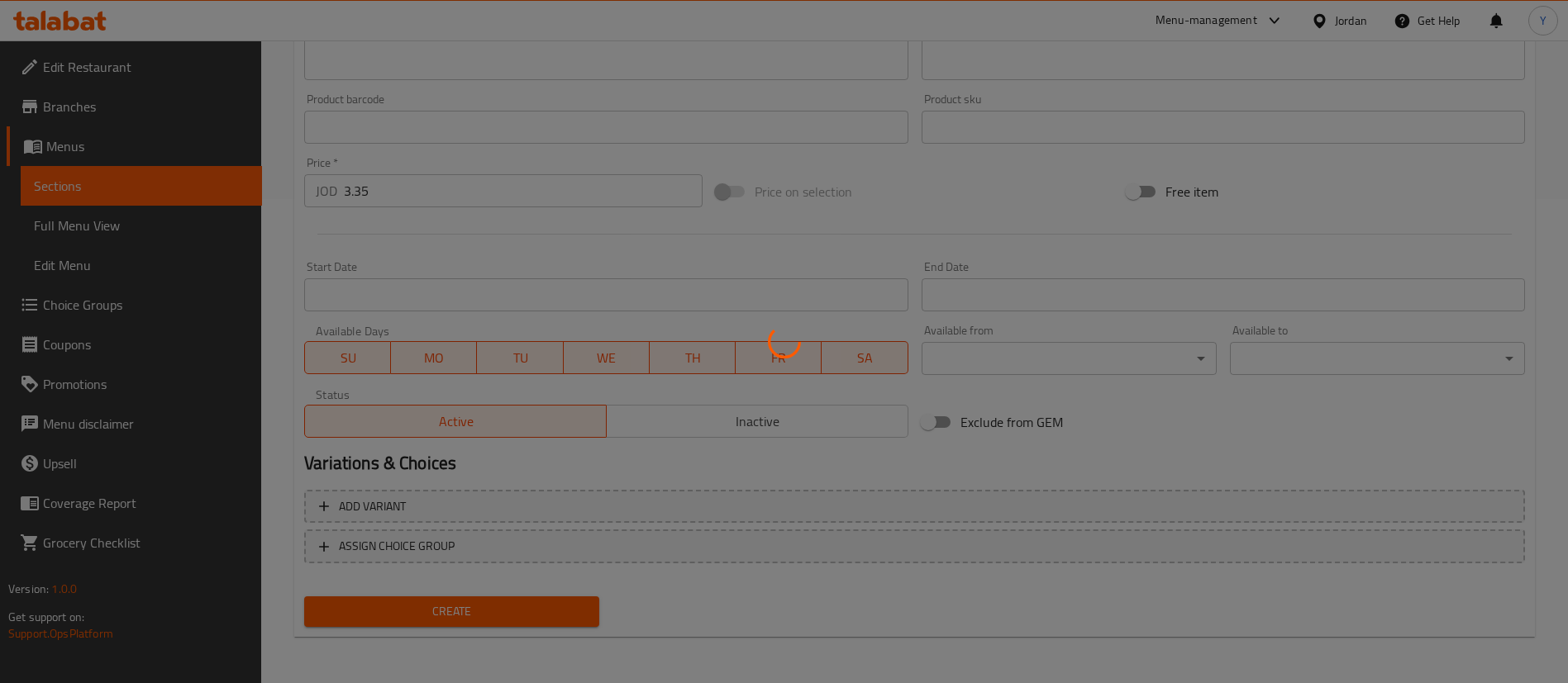
type input "0"
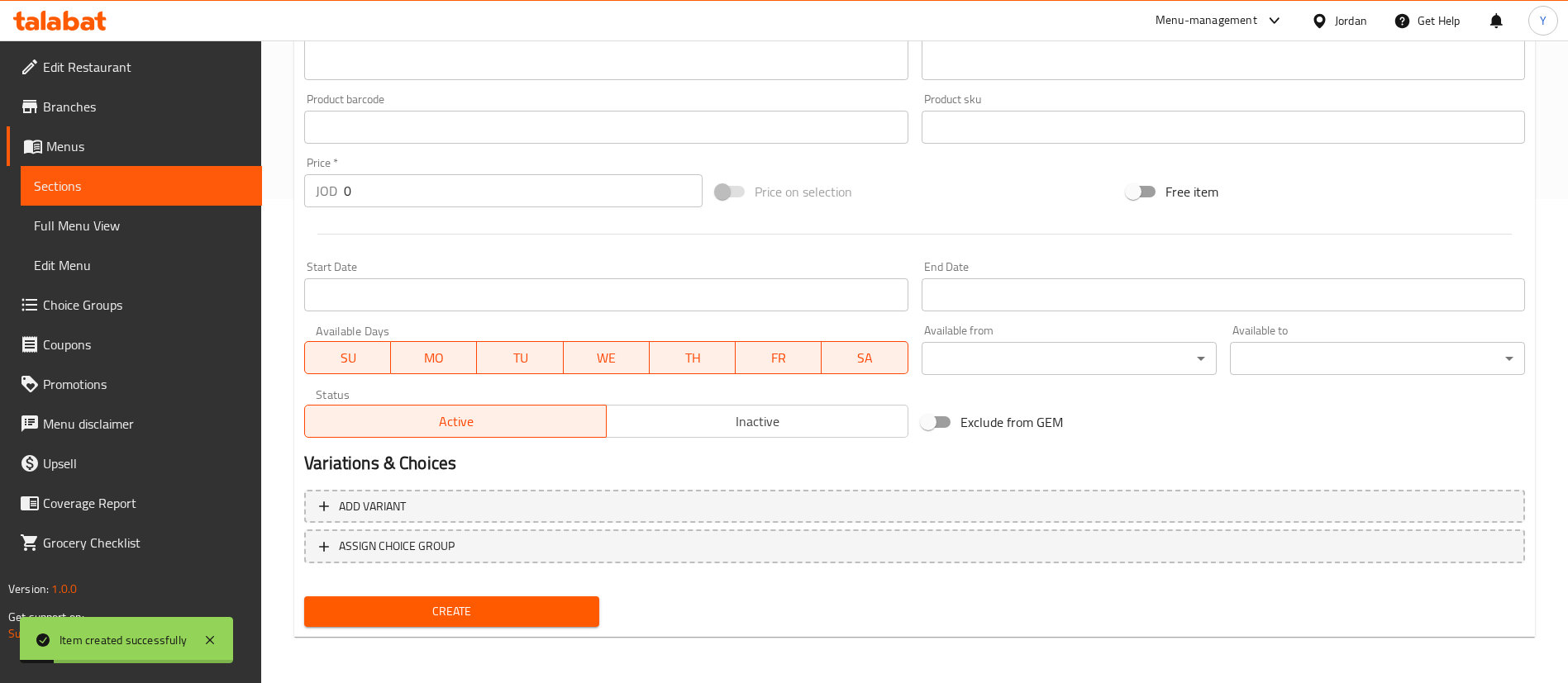
click at [108, 182] on span "Sections" at bounding box center [141, 185] width 215 height 20
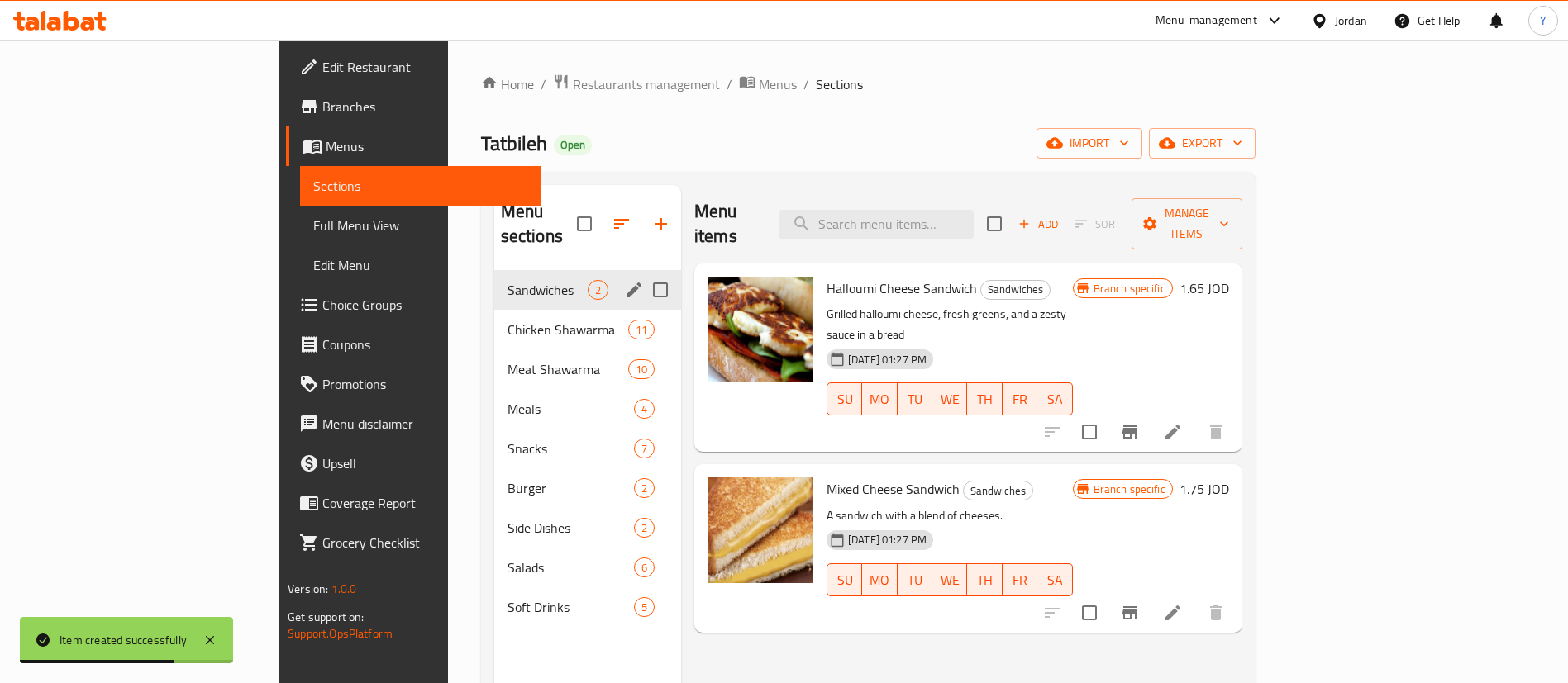
scroll to position [232, 0]
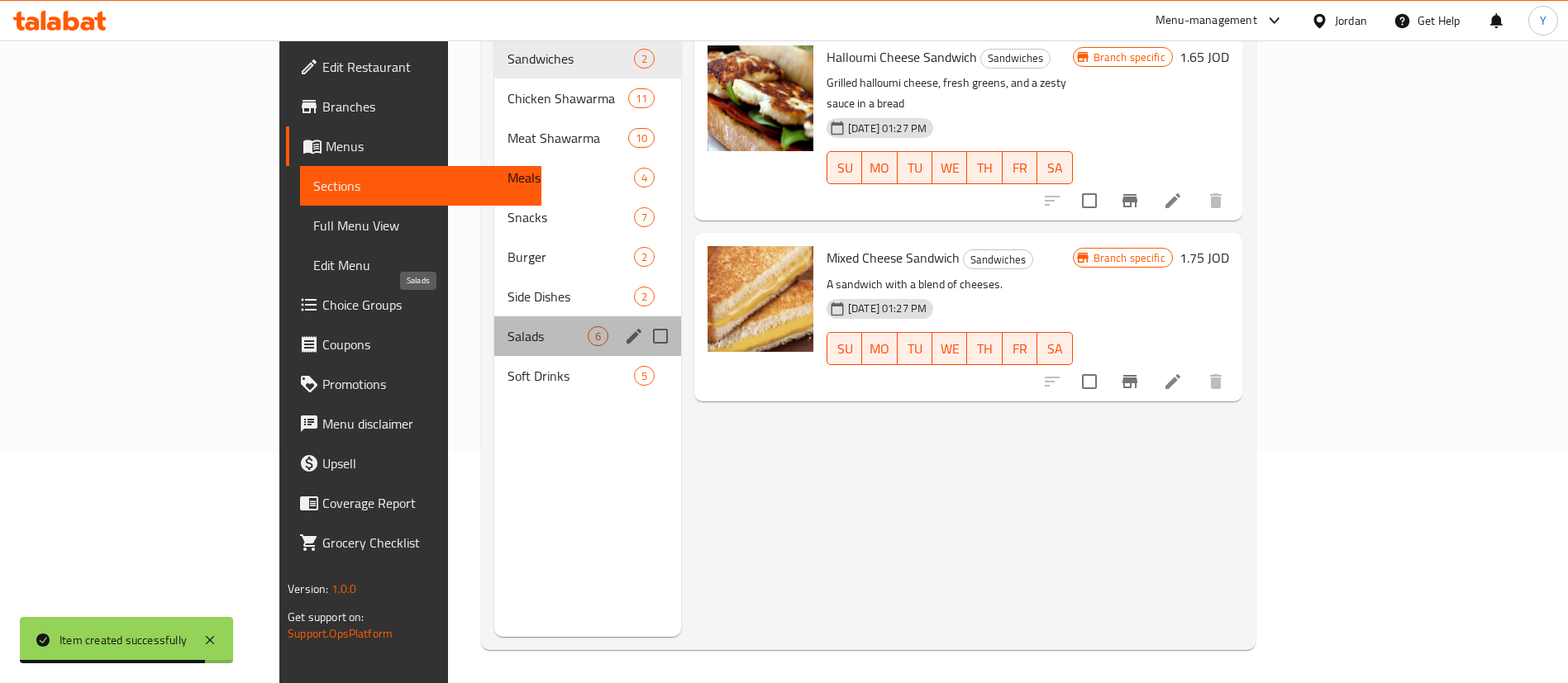
click at [508, 326] on span "Salads" at bounding box center [548, 336] width 80 height 20
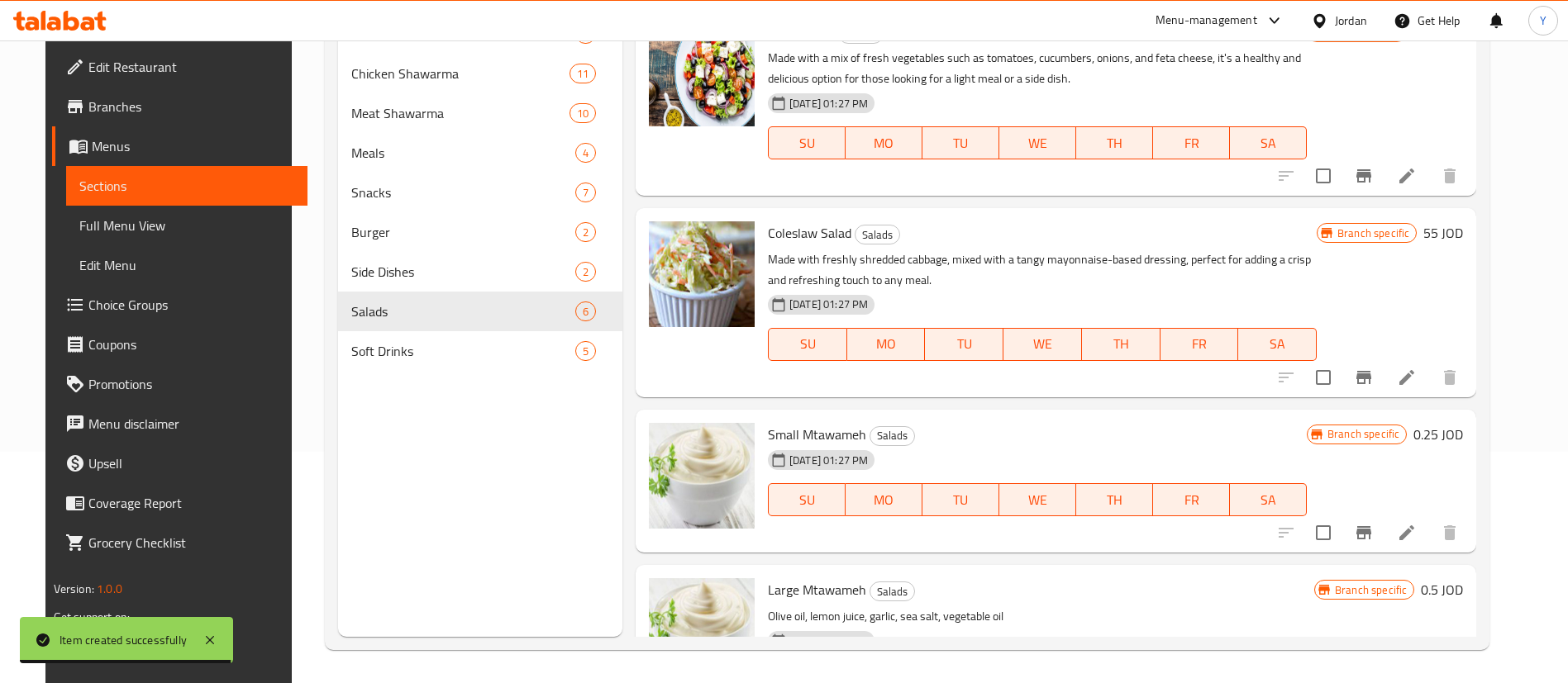
scroll to position [458, 0]
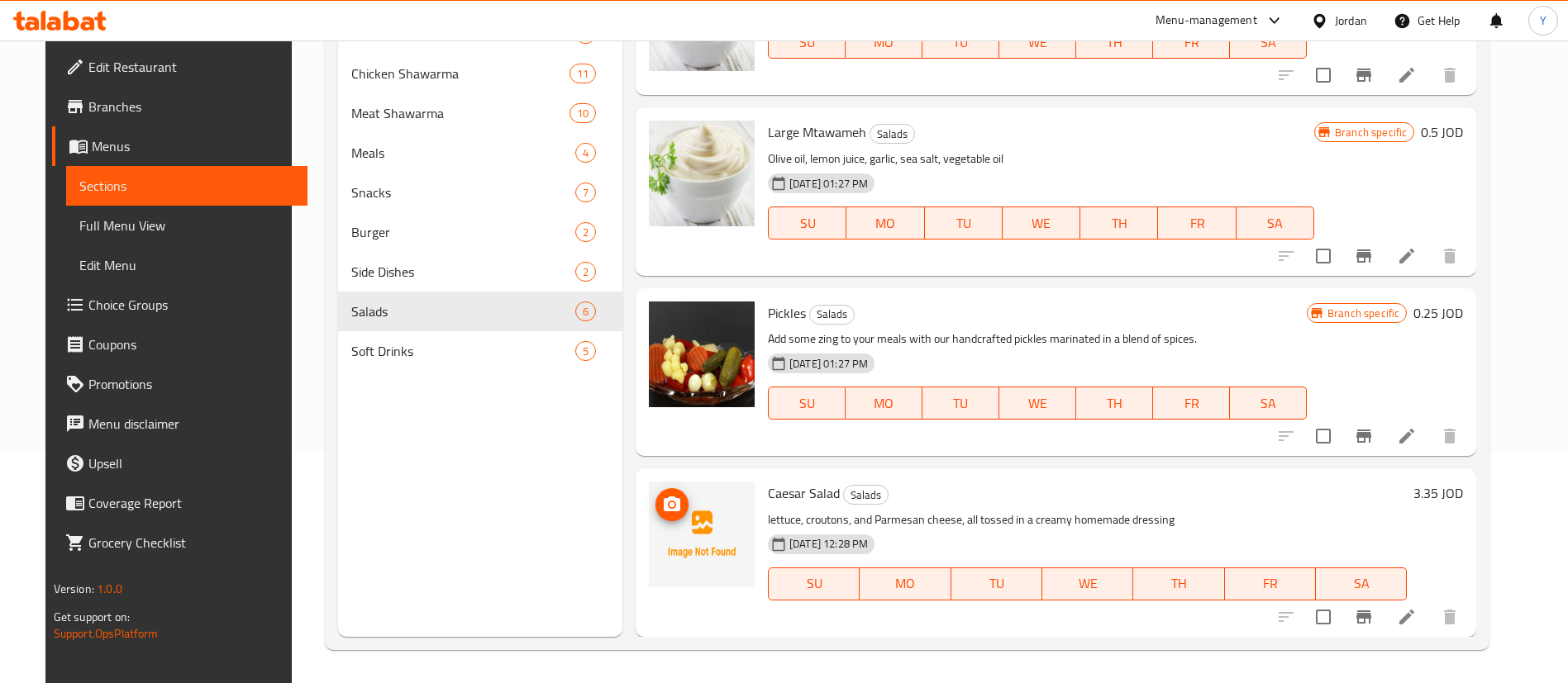
click at [668, 499] on icon "upload picture" at bounding box center [672, 504] width 17 height 15
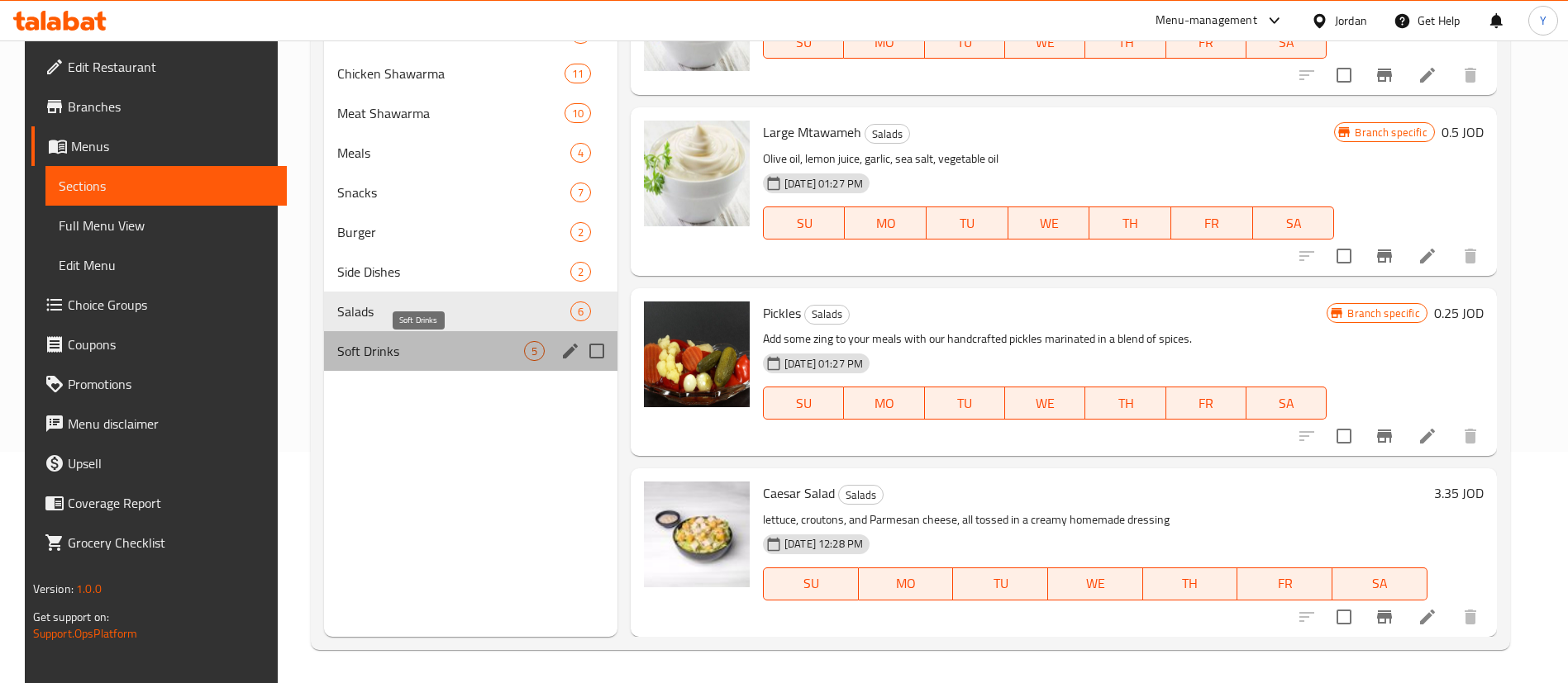
click at [463, 355] on span "Soft Drinks" at bounding box center [430, 351] width 186 height 20
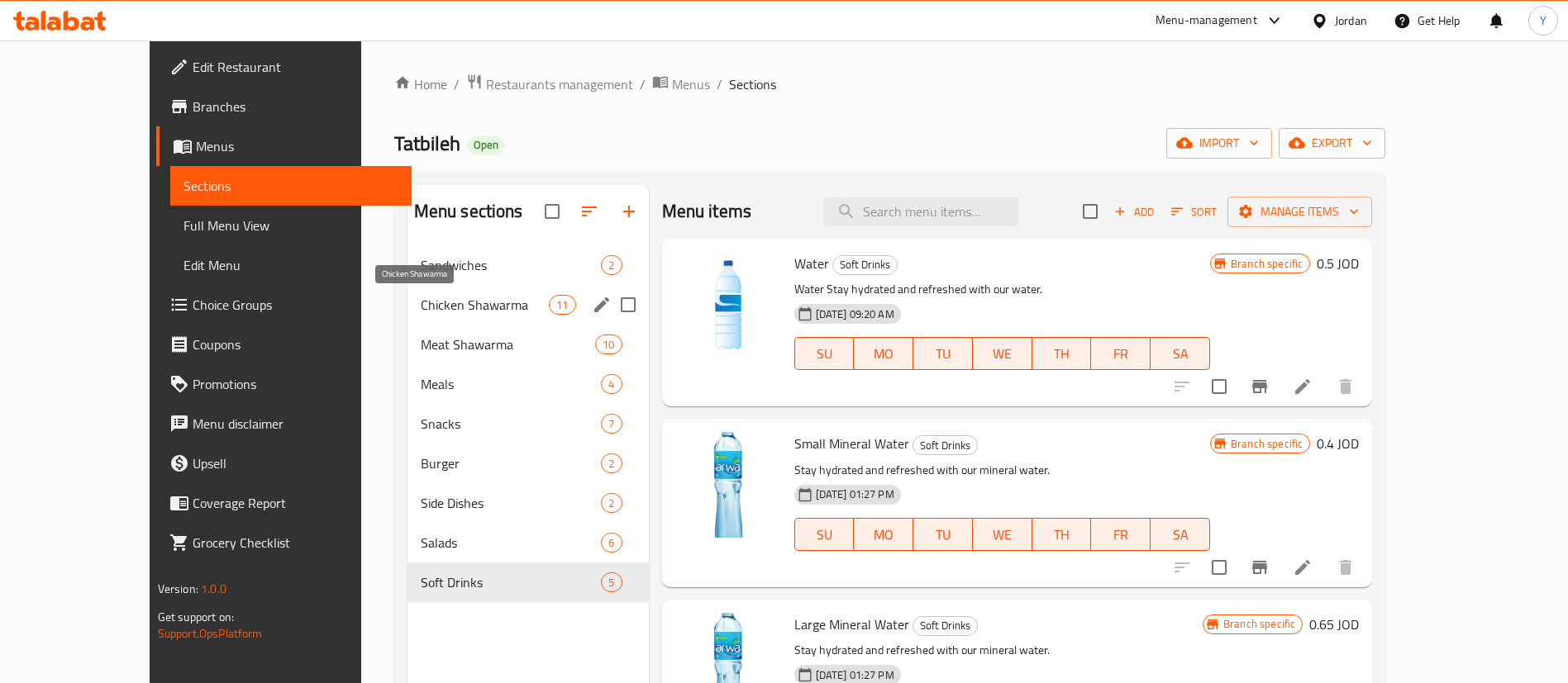
click at [407, 294] on div "Chicken Shawarma 11" at bounding box center [528, 304] width 241 height 40
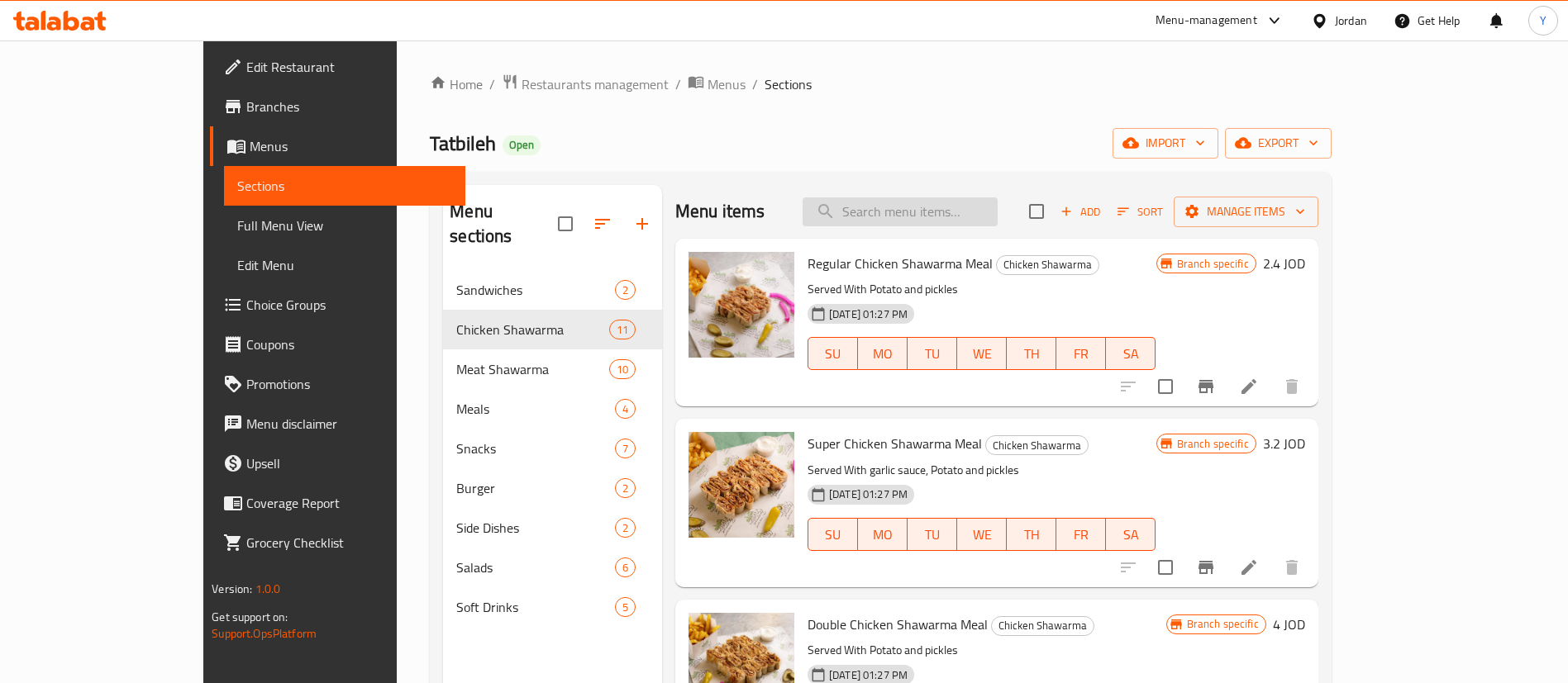
click at [952, 223] on input "search" at bounding box center [900, 212] width 195 height 29
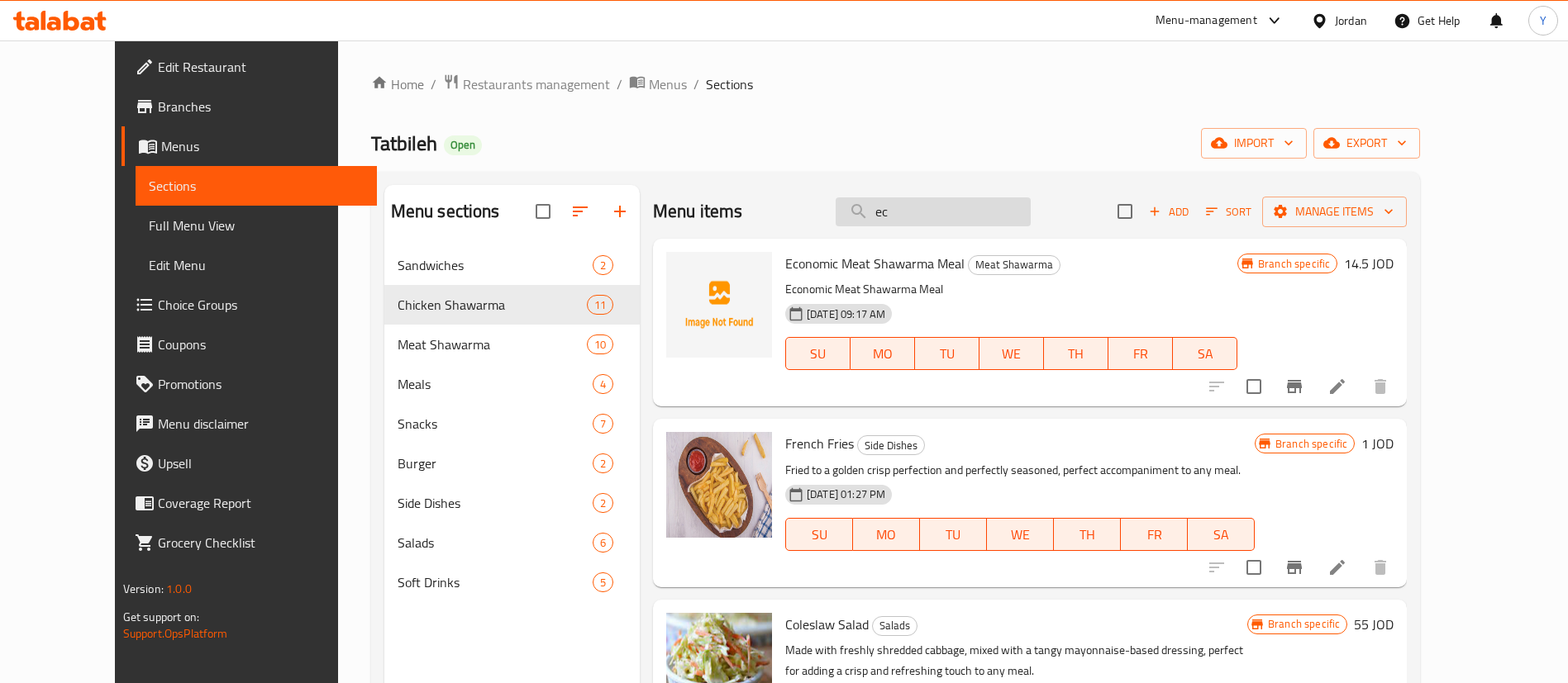
type input "ec"
click at [1304, 390] on icon "Branch-specific-item" at bounding box center [1294, 387] width 20 height 20
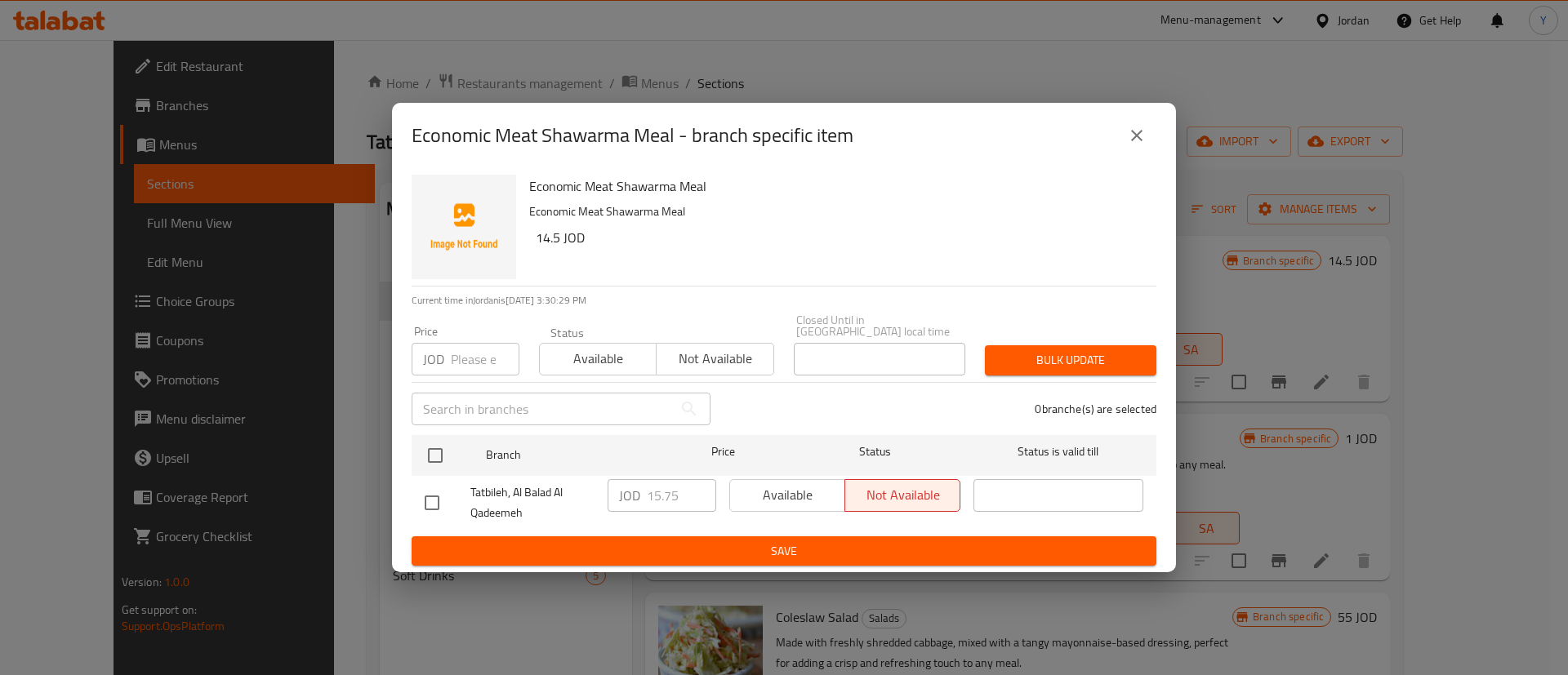
click at [423, 503] on input "checkbox" at bounding box center [431, 502] width 34 height 34
checkbox input "true"
click at [655, 493] on input "15.75" at bounding box center [681, 495] width 69 height 32
click at [655, 494] on input "15.75" at bounding box center [681, 495] width 69 height 32
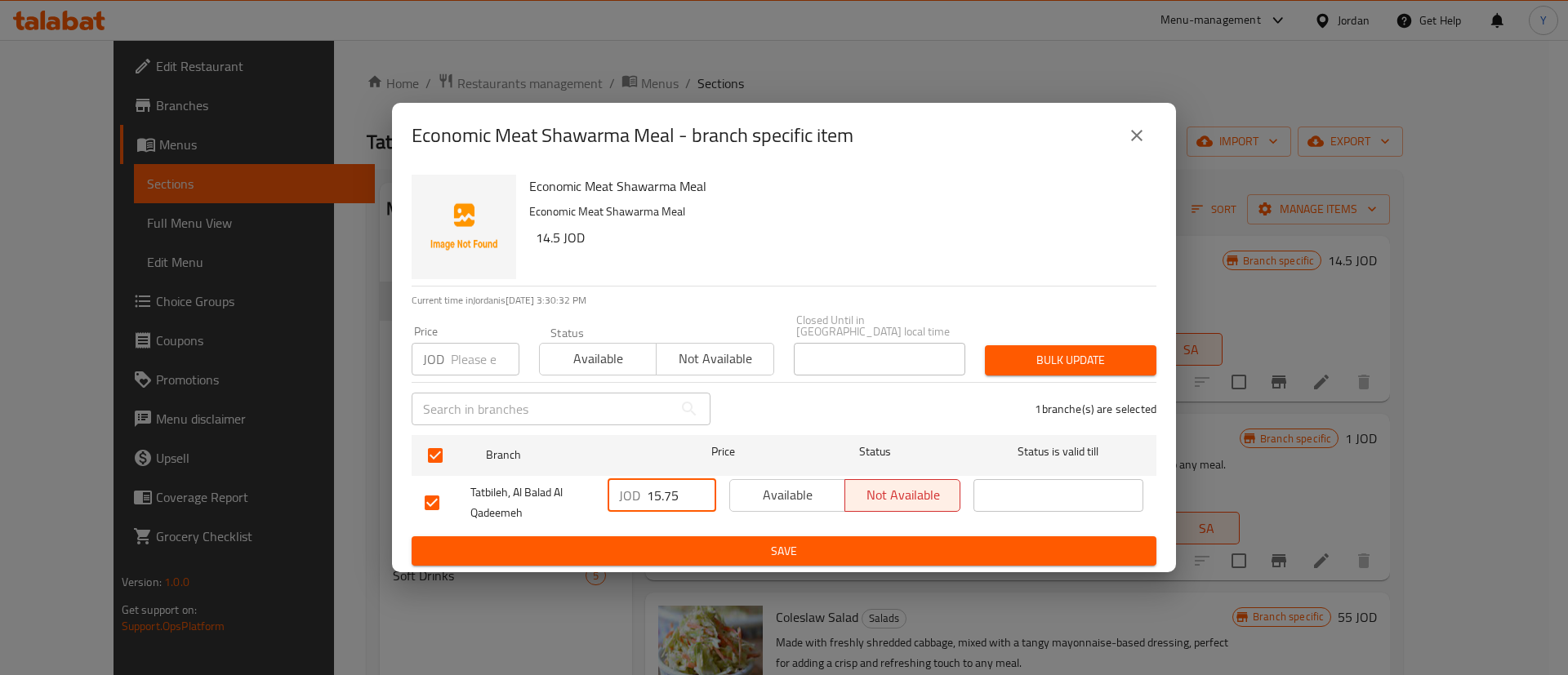
click at [659, 492] on input "15.75" at bounding box center [681, 495] width 69 height 32
click at [665, 496] on input "17.75" at bounding box center [681, 495] width 69 height 32
type input "17.45"
click at [752, 545] on span "Save" at bounding box center [784, 551] width 719 height 20
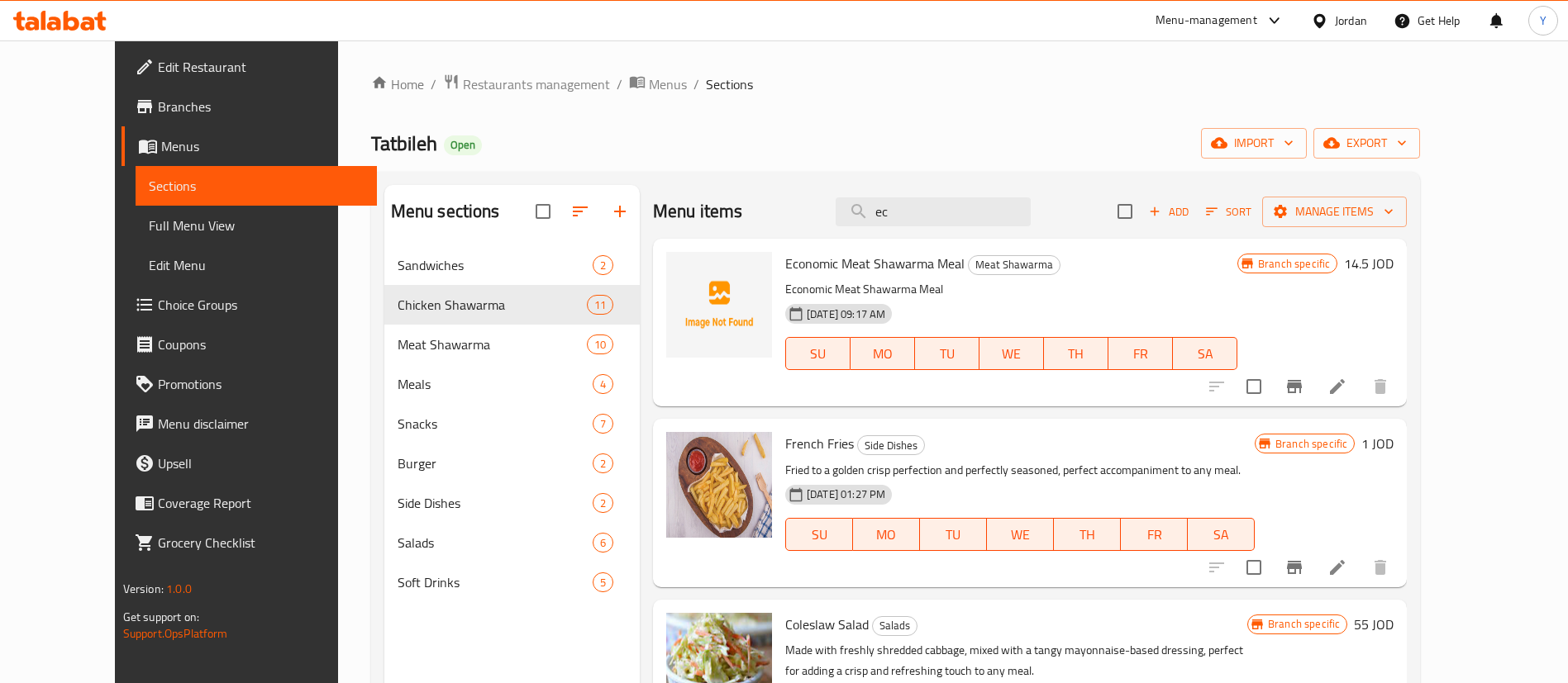
drag, startPoint x: 962, startPoint y: 214, endPoint x: 721, endPoint y: 214, distance: 241.0
click at [723, 214] on div "Menu items ec Add Sort Manage items" at bounding box center [1029, 212] width 753 height 54
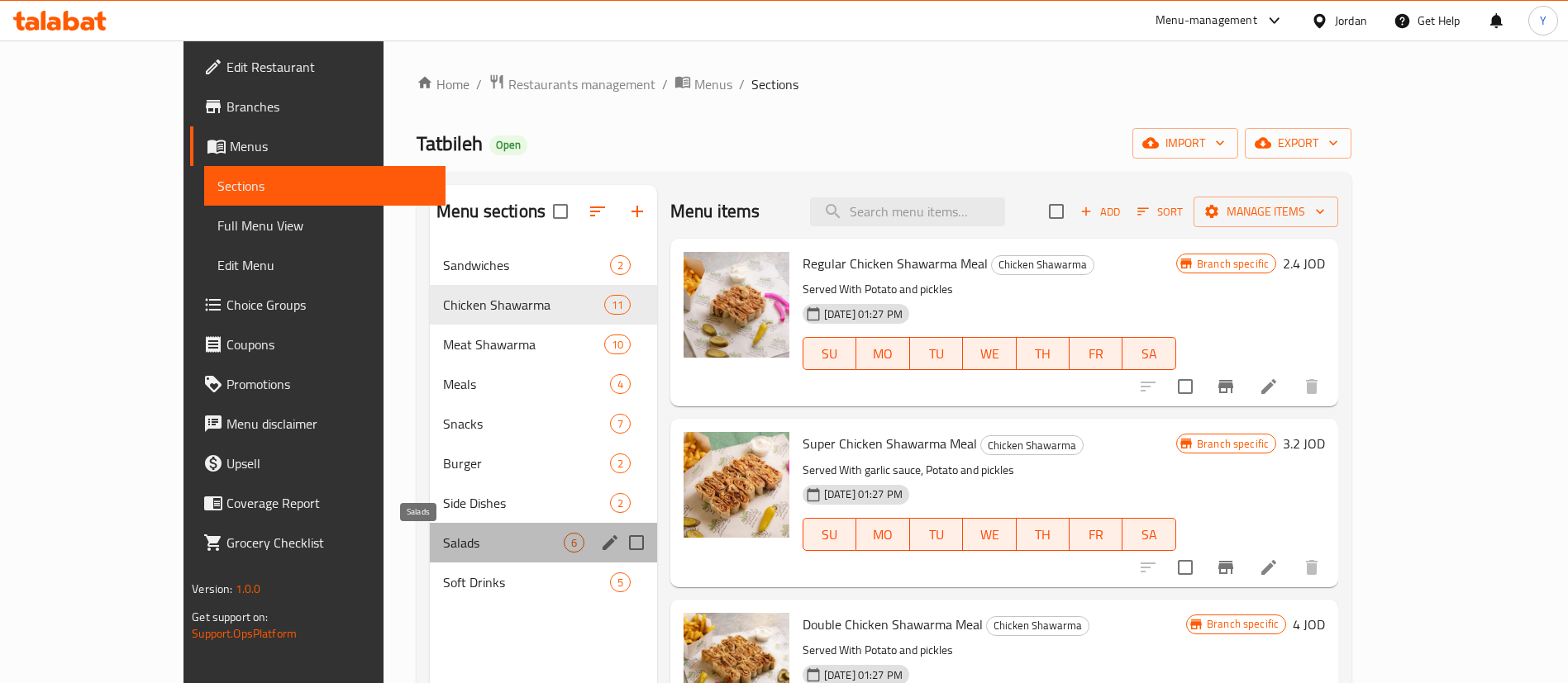
click at [443, 547] on span "Salads" at bounding box center [503, 543] width 121 height 20
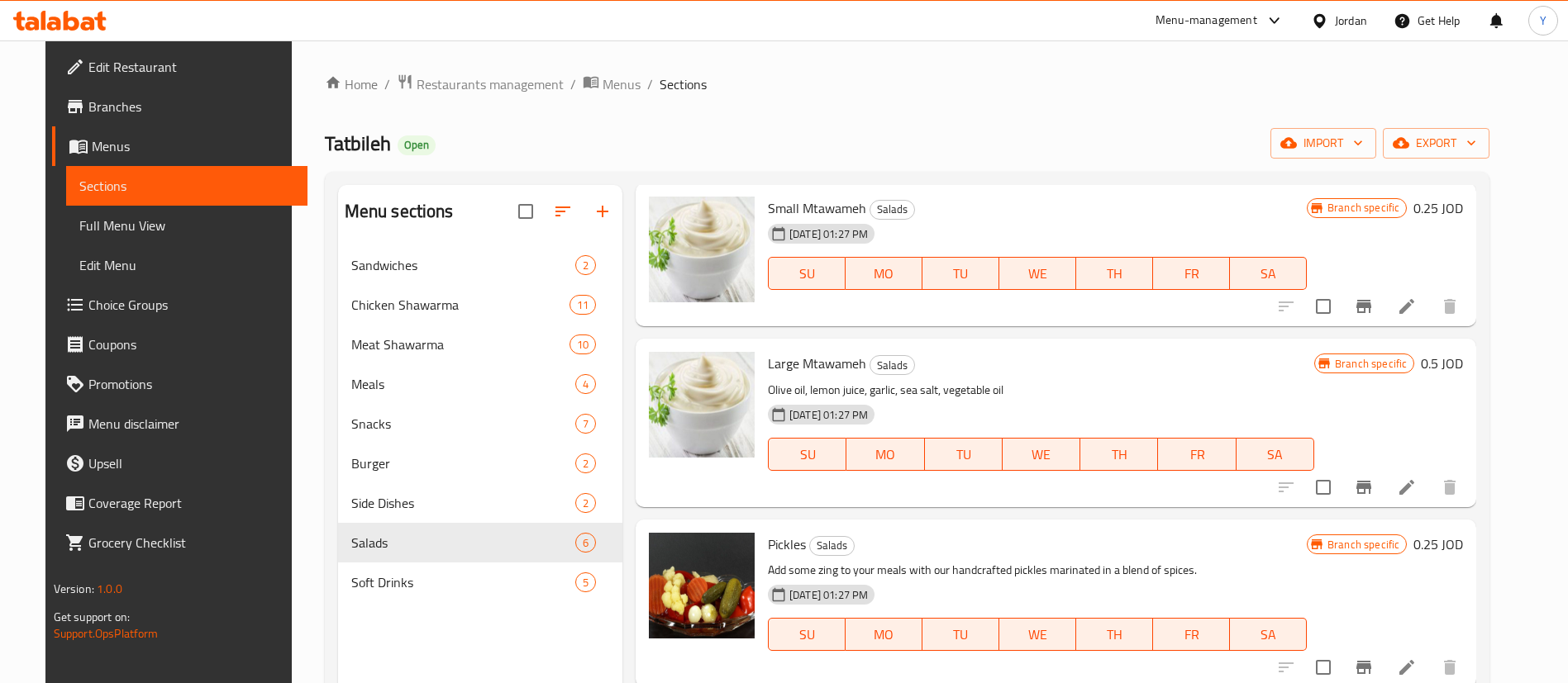
scroll to position [86, 0]
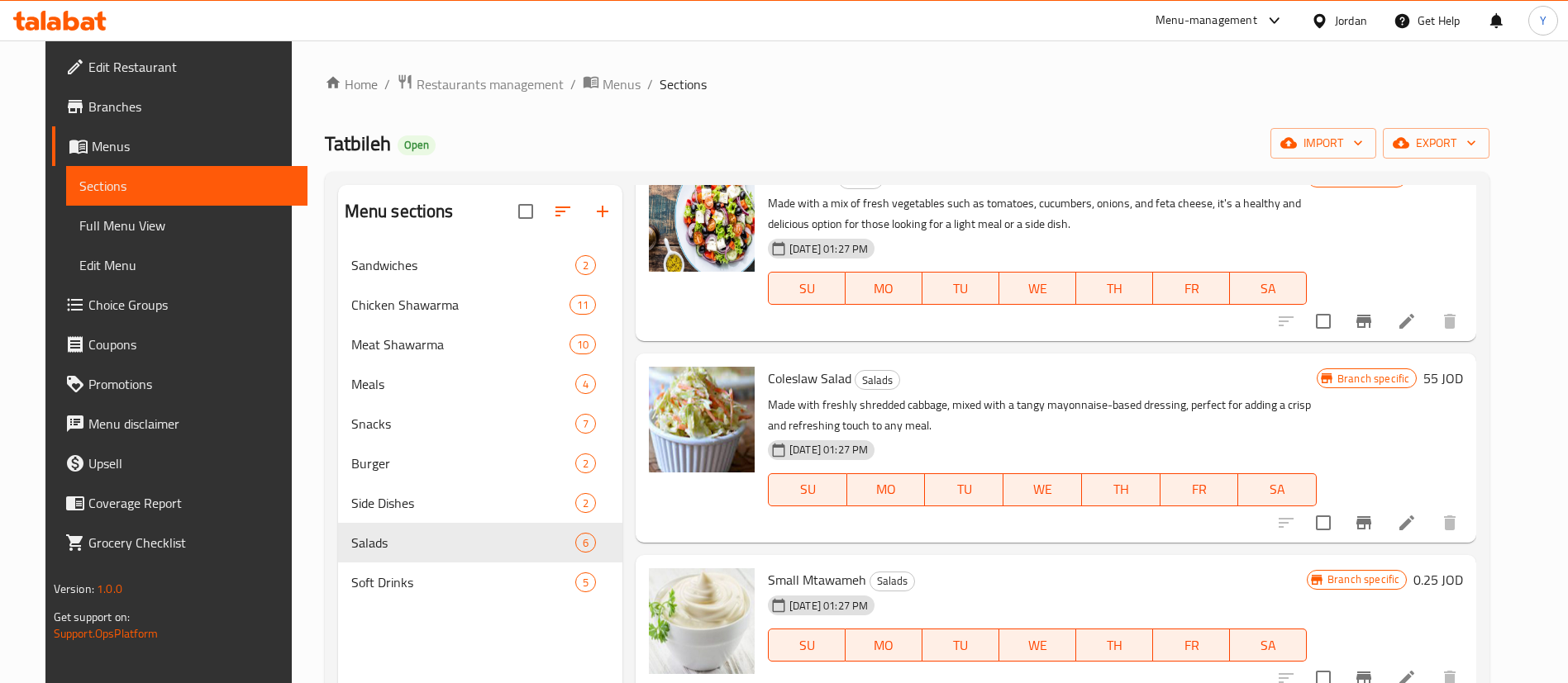
click at [1416, 530] on icon at bounding box center [1406, 522] width 20 height 20
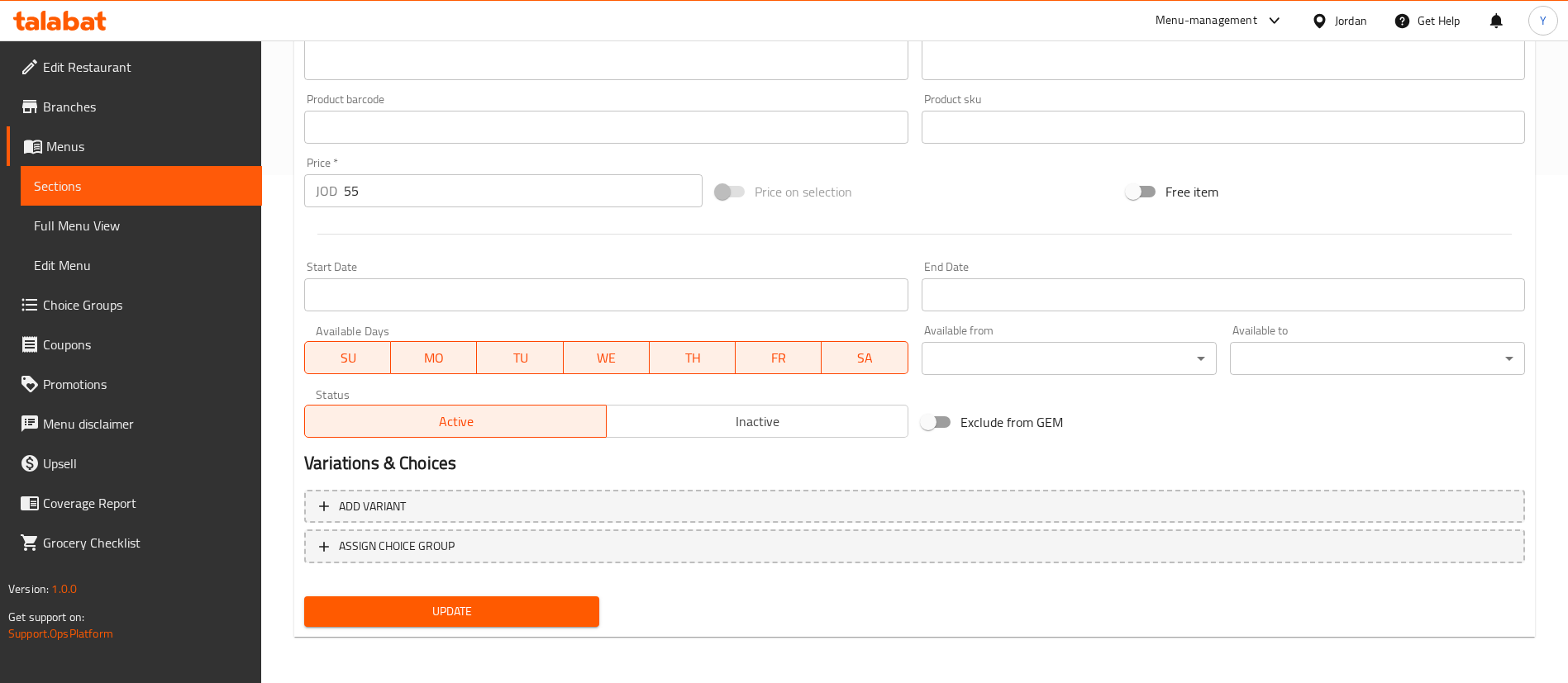
click at [210, 183] on span "Sections" at bounding box center [141, 185] width 215 height 20
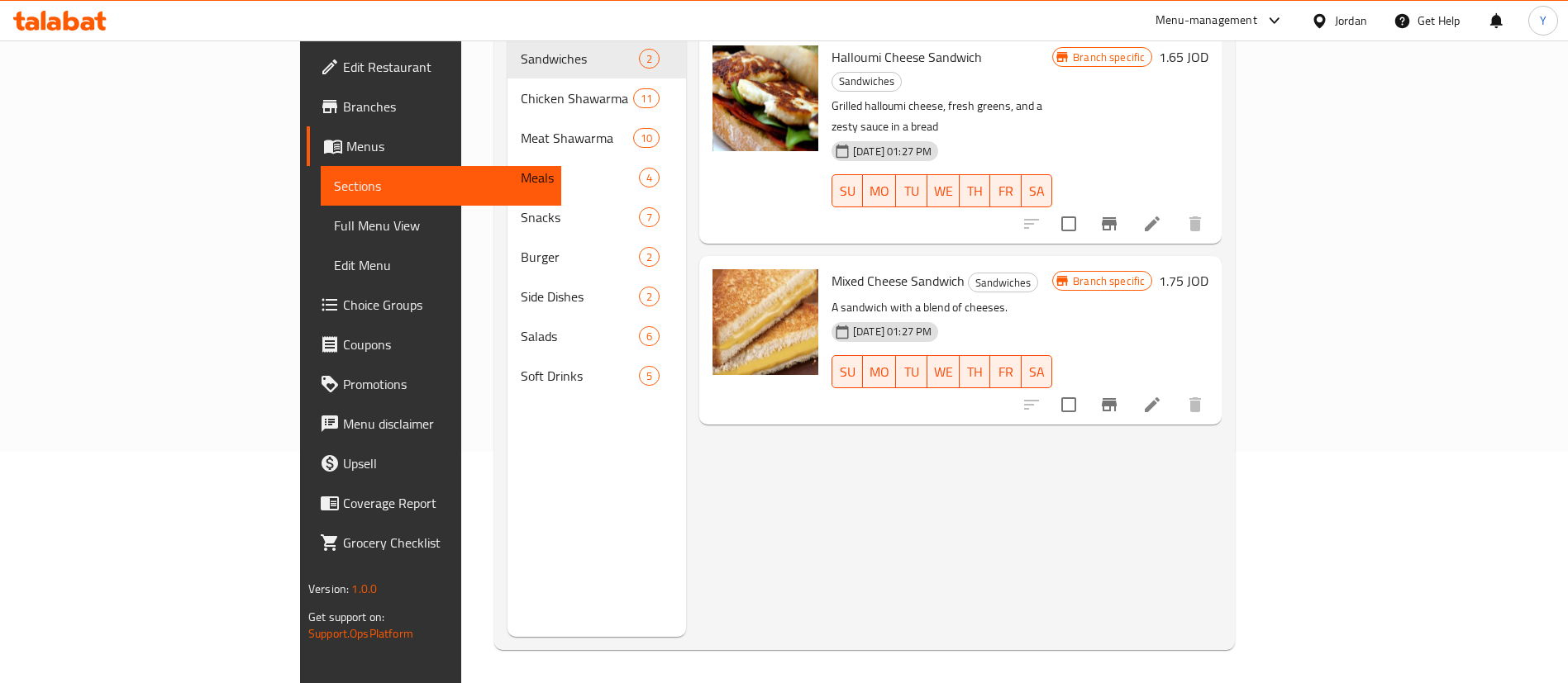
scroll to position [232, 0]
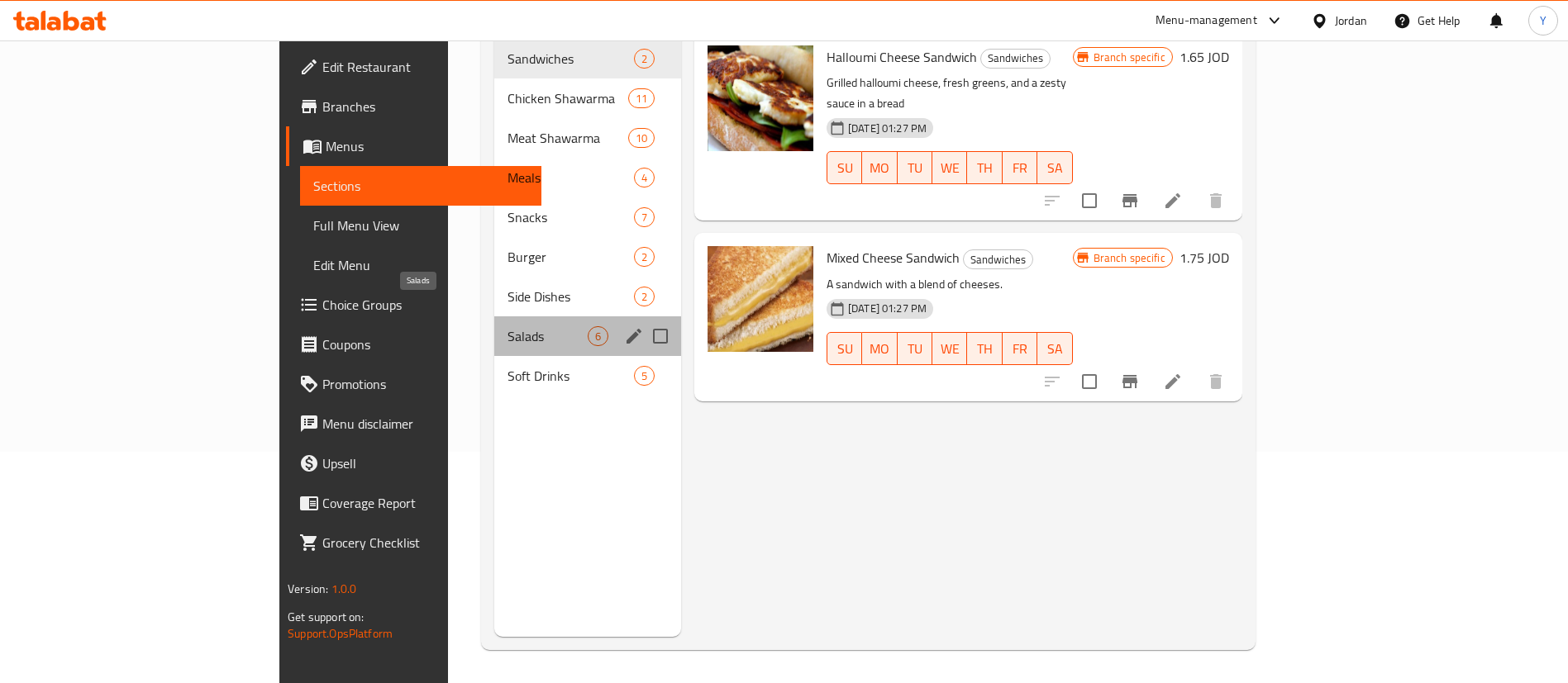
click at [508, 326] on span "Salads" at bounding box center [548, 336] width 80 height 20
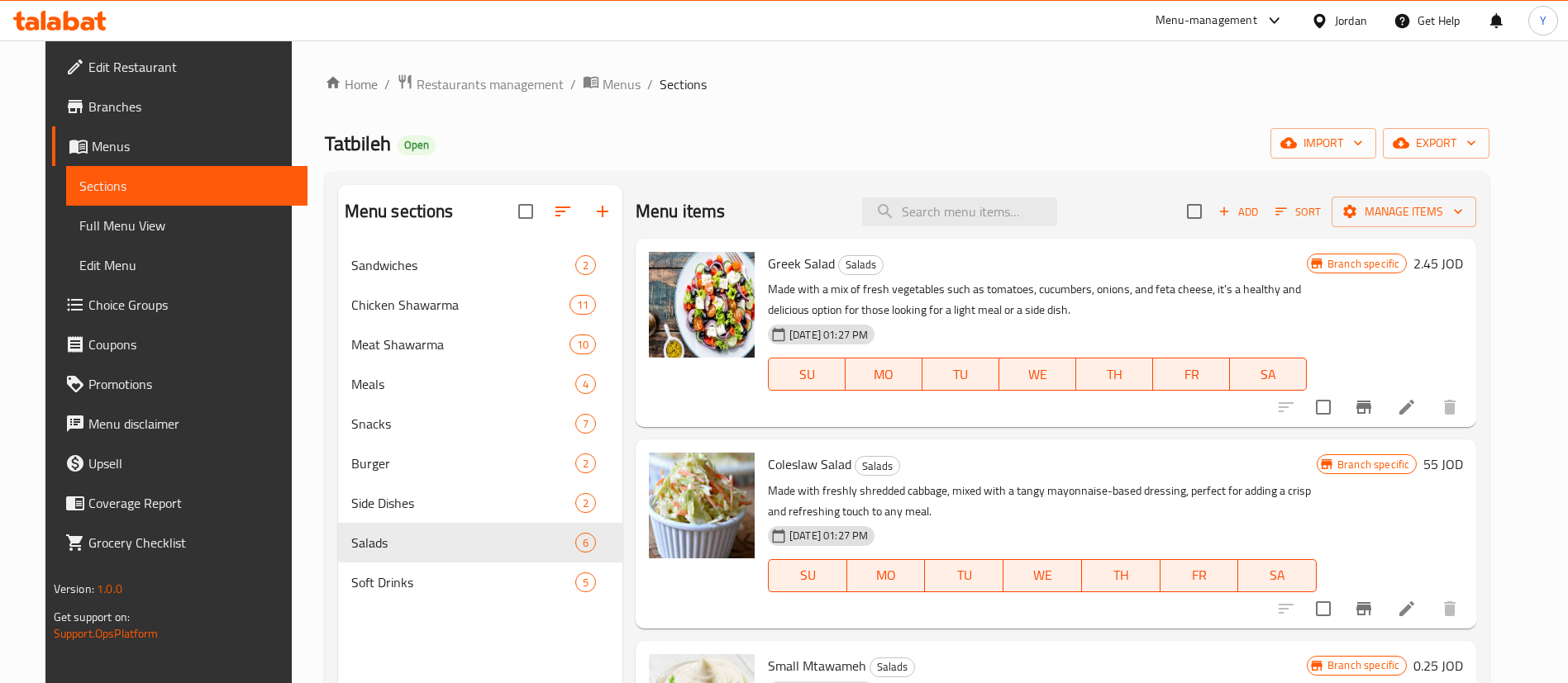
scroll to position [124, 0]
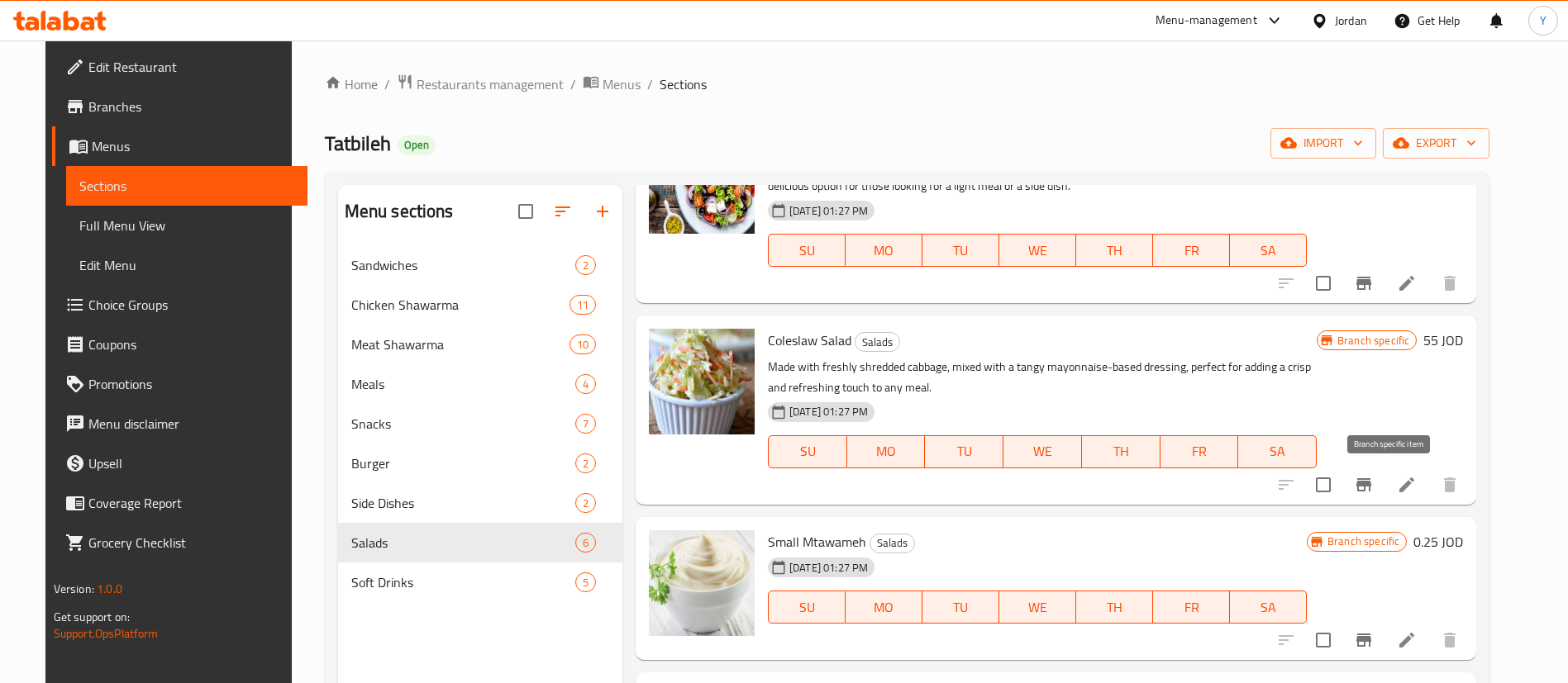
click at [1371, 484] on icon "Branch-specific-item" at bounding box center [1363, 484] width 15 height 13
click at [1427, 493] on li at bounding box center [1406, 485] width 46 height 30
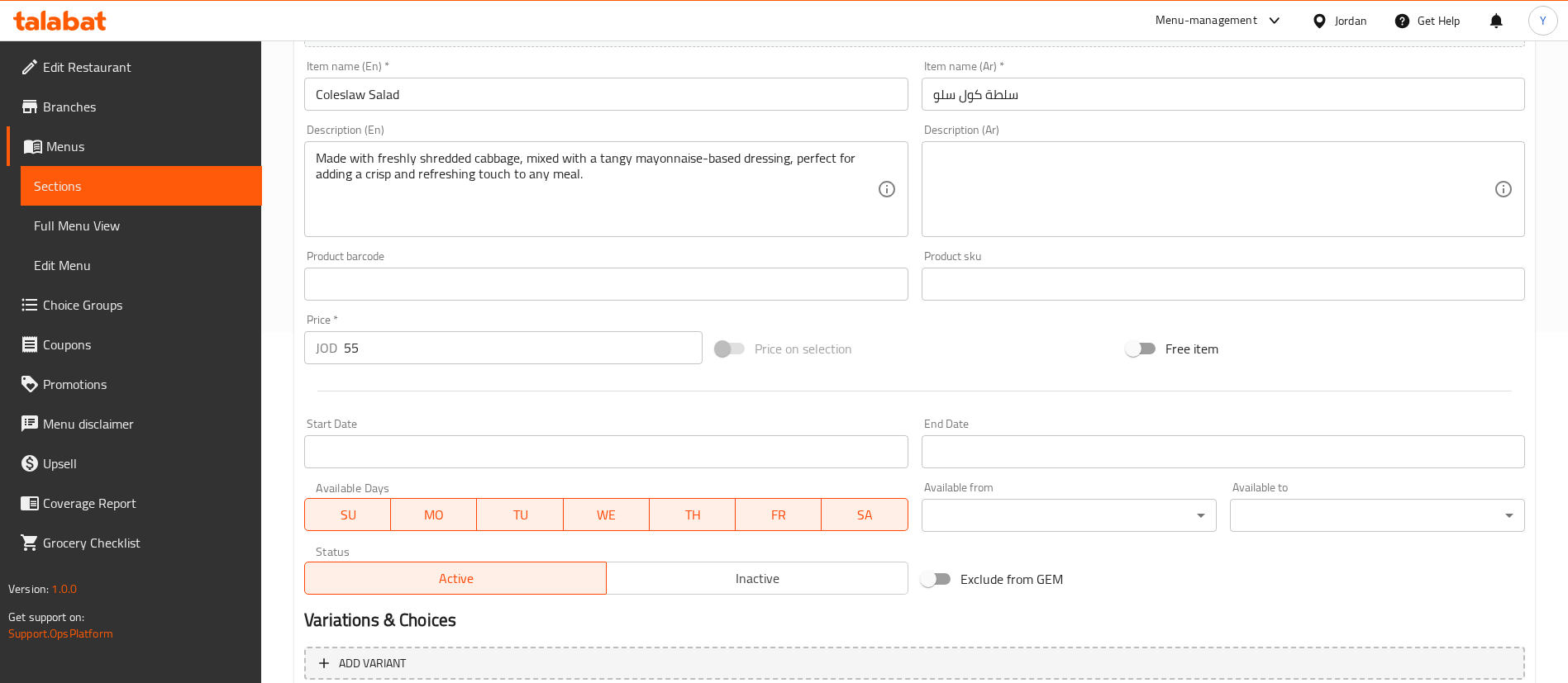
scroll to position [508, 0]
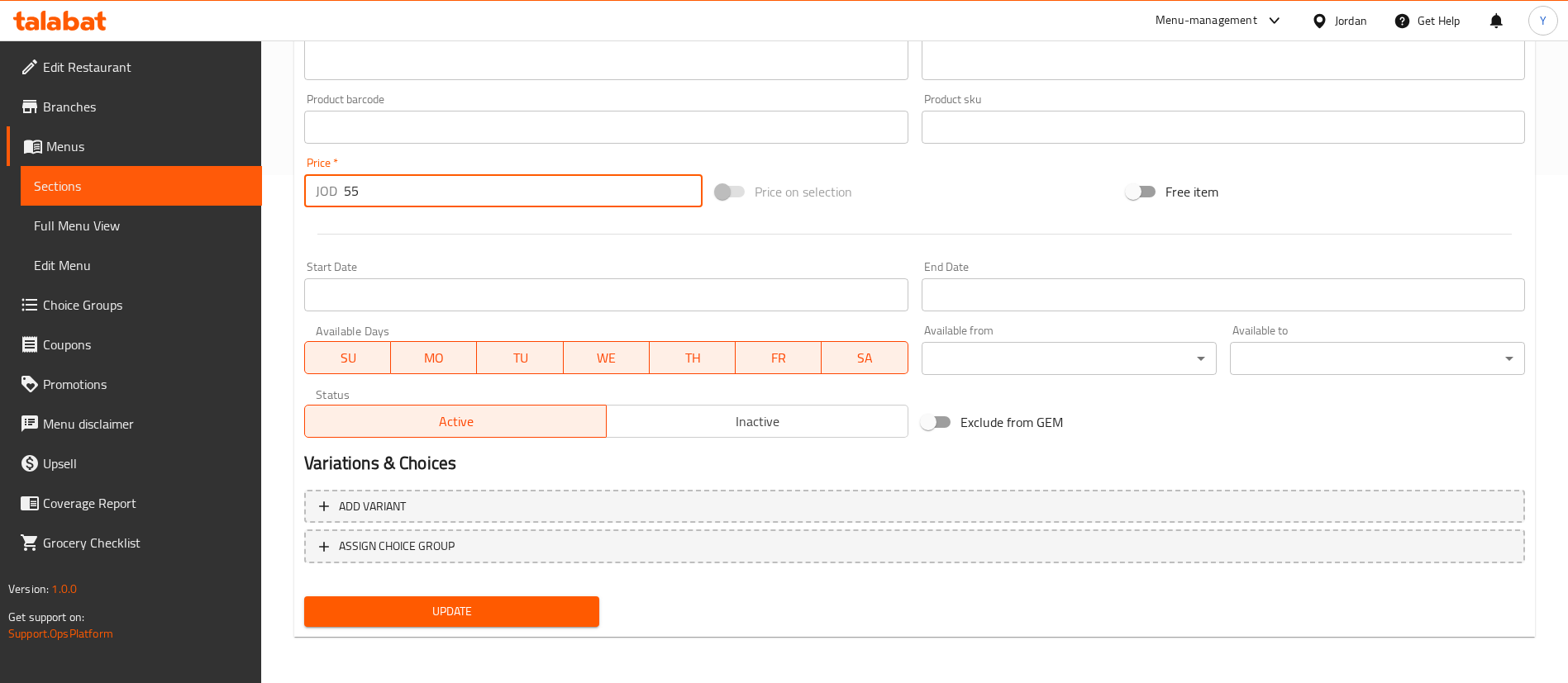
drag, startPoint x: 401, startPoint y: 201, endPoint x: 225, endPoint y: 183, distance: 176.9
click at [222, 186] on div "Edit Restaurant Branches Menus Sections Full Menu View Edit Menu Choice Groups …" at bounding box center [784, 107] width 1568 height 1150
type input "0.6"
click at [410, 596] on button "Update" at bounding box center [452, 611] width 295 height 30
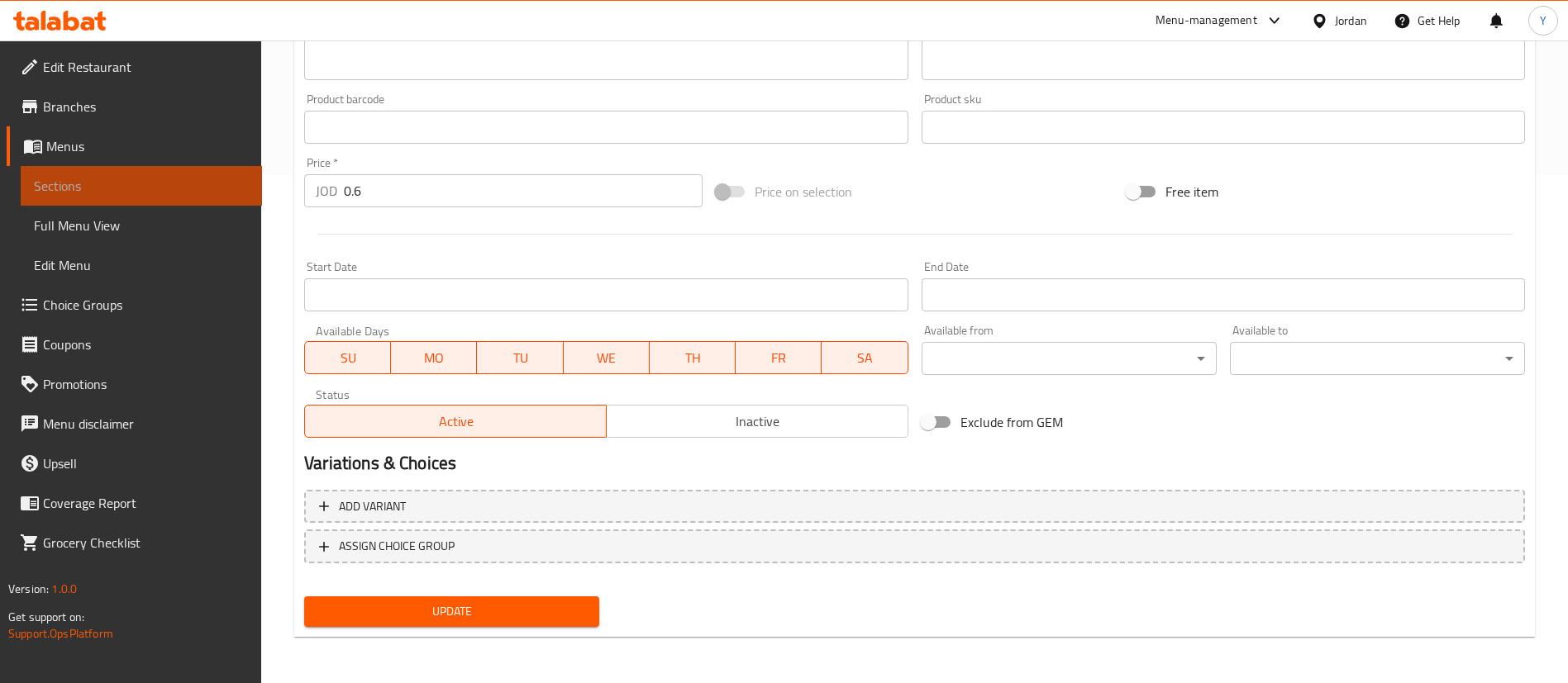
click at [165, 183] on span "Sections" at bounding box center [141, 185] width 215 height 20
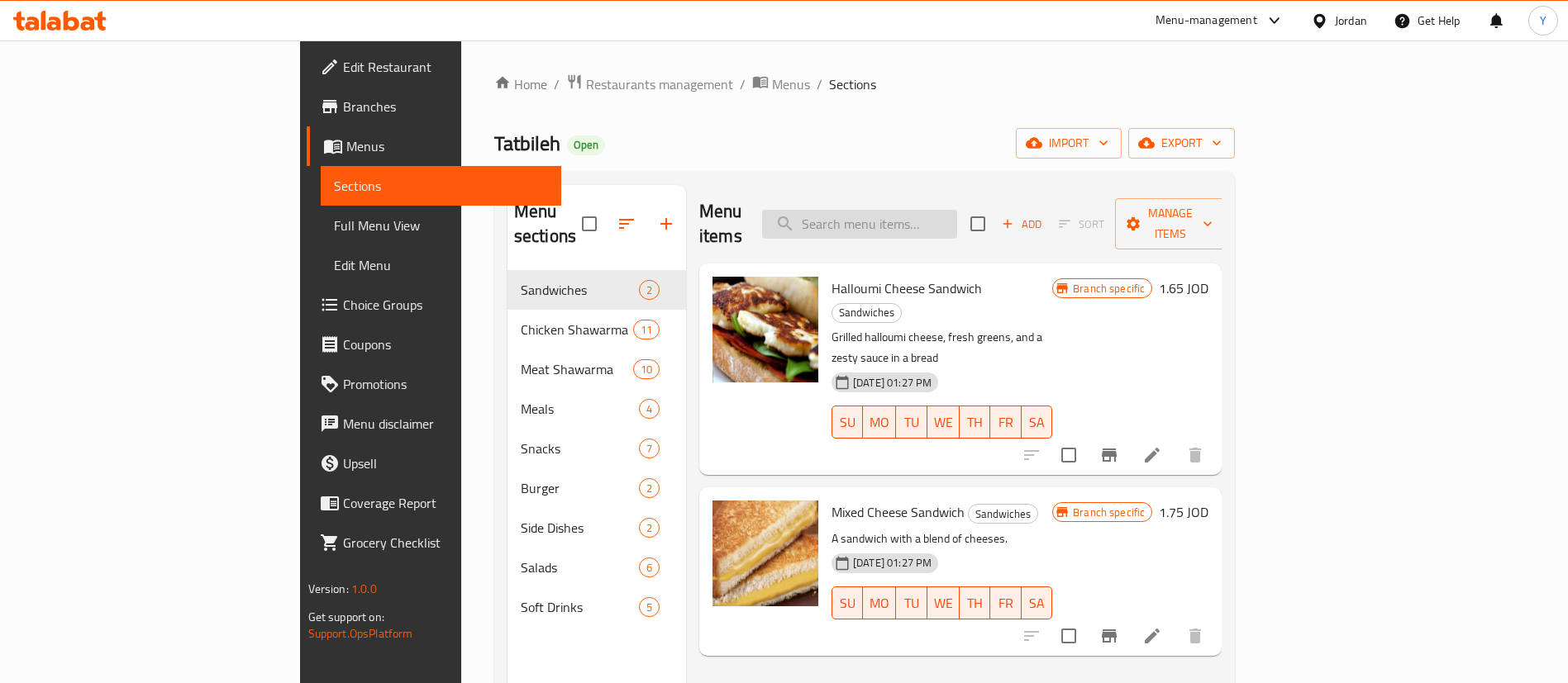
click at [957, 210] on input "search" at bounding box center [860, 224] width 195 height 29
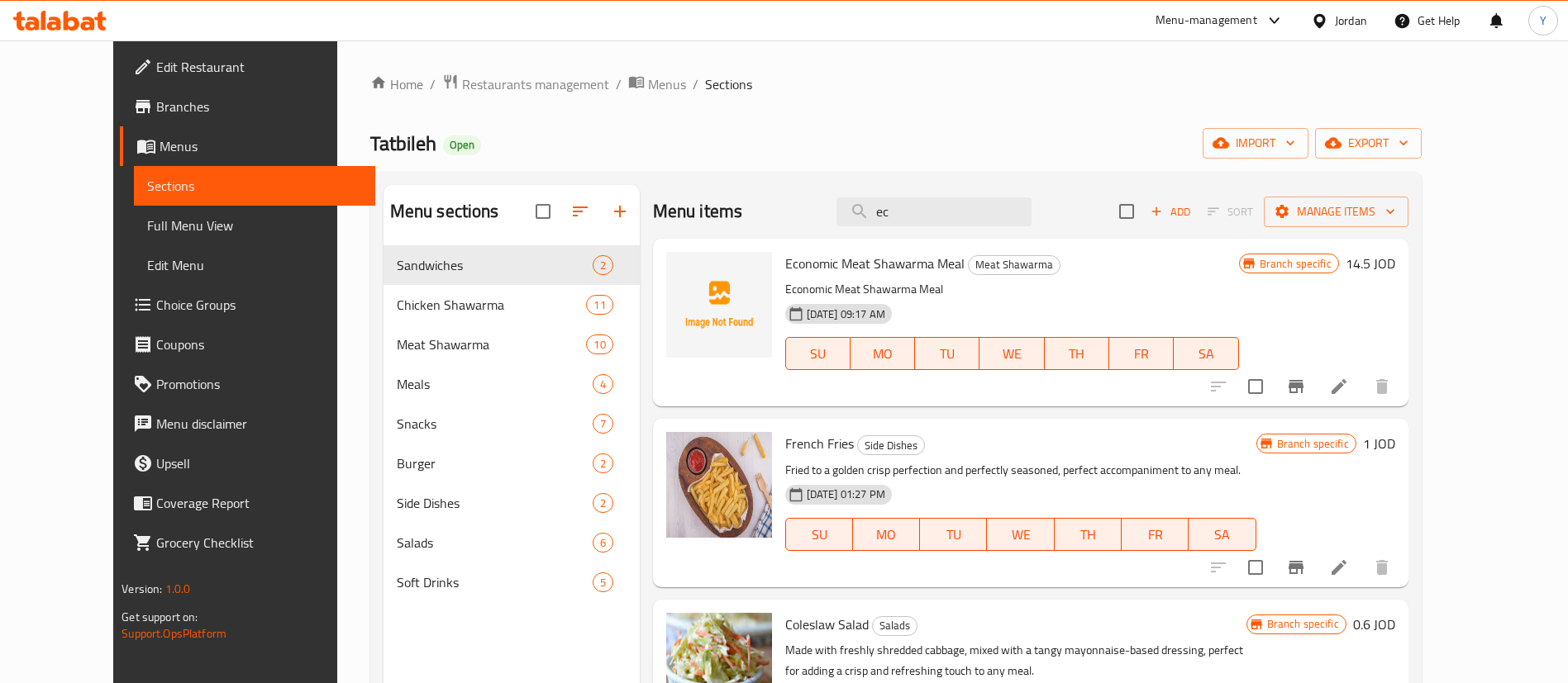
type input "ec"
drag, startPoint x: 934, startPoint y: 264, endPoint x: 752, endPoint y: 268, distance: 182.0
click at [778, 268] on div "Economic Meat Shawarma Meal Meat Shawarma Economic Meat Shawarma Meal 22-08-202…" at bounding box center [1012, 323] width 467 height 154
copy span "Economic Meat Shawarma Meal"
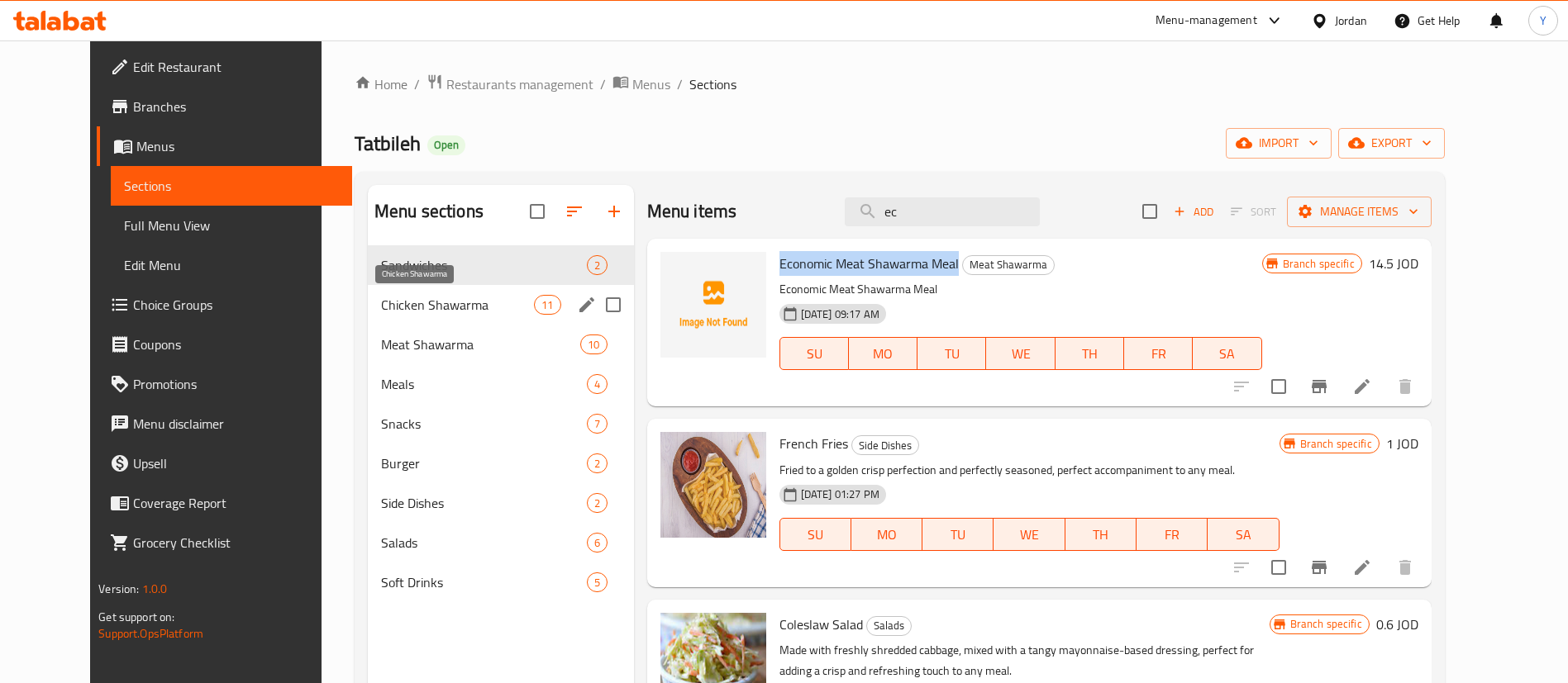
click at [391, 302] on span "Chicken Shawarma" at bounding box center [457, 304] width 153 height 20
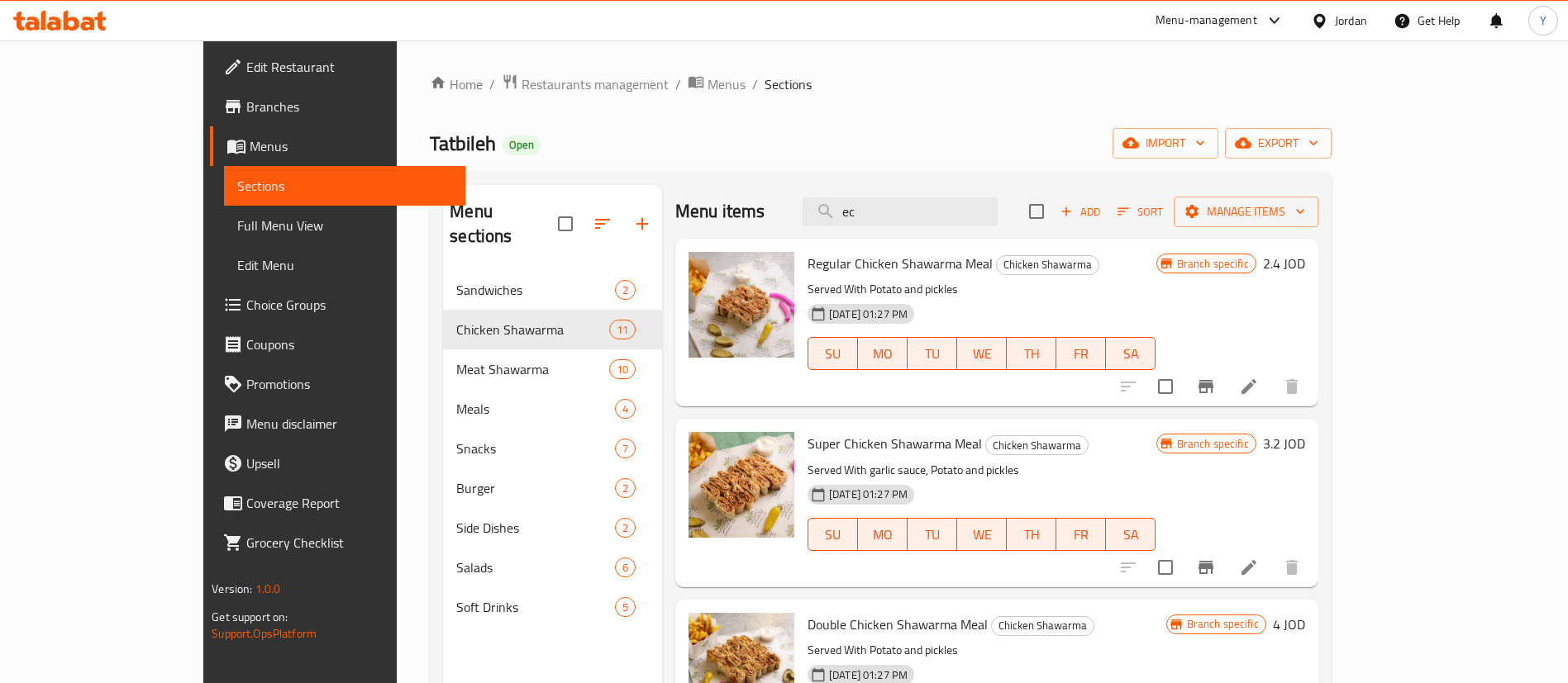
click at [1102, 208] on span "Add" at bounding box center [1080, 211] width 44 height 19
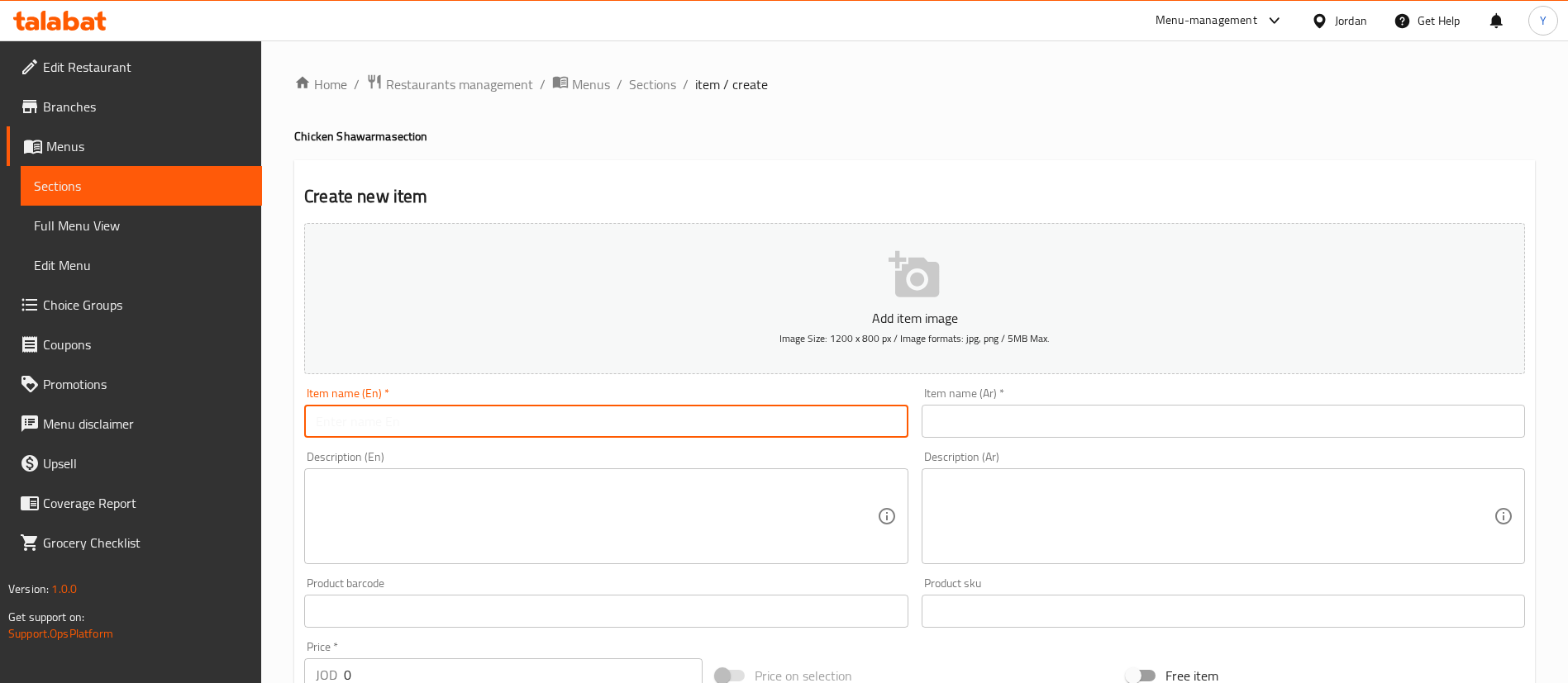
drag, startPoint x: 504, startPoint y: 417, endPoint x: 606, endPoint y: 416, distance: 102.0
click at [506, 417] on input "text" at bounding box center [606, 420] width 603 height 33
paste input "Economic Meat Shawarma Meal"
drag, startPoint x: 403, startPoint y: 426, endPoint x: 369, endPoint y: 426, distance: 34.0
click at [369, 426] on input "Economic Meat Shawarma Meal" at bounding box center [606, 420] width 603 height 33
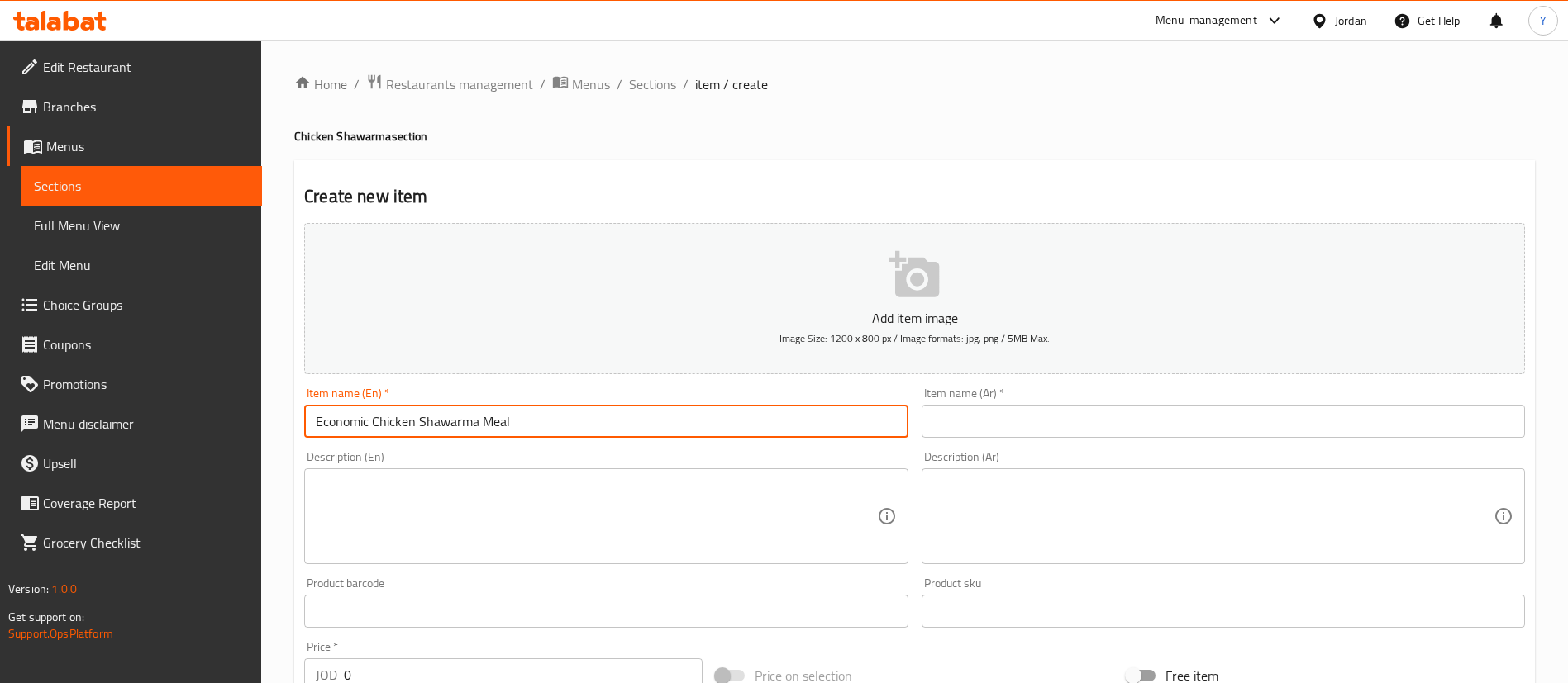
click at [727, 436] on input "Economic Chicken Shawarma Meal" at bounding box center [606, 420] width 603 height 33
drag, startPoint x: 599, startPoint y: 416, endPoint x: 51, endPoint y: 417, distance: 548.0
click at [51, 417] on div "Edit Restaurant Branches Menus Sections Full Menu View Edit Menu Choice Groups …" at bounding box center [784, 604] width 1568 height 1127
type input "Economic Chicken Shawarma Meal"
drag, startPoint x: 1075, startPoint y: 415, endPoint x: 1065, endPoint y: 422, distance: 12.2
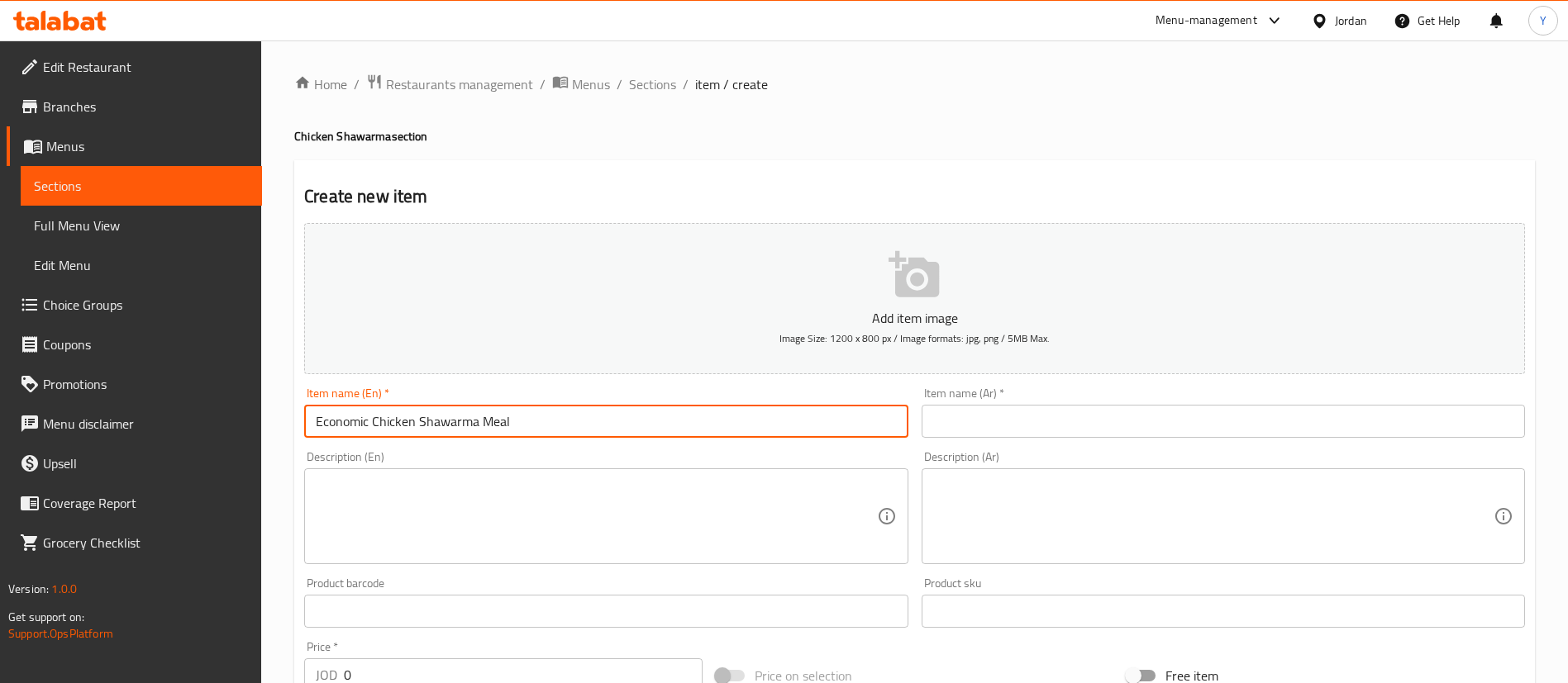
click at [1076, 415] on input "text" at bounding box center [1223, 420] width 603 height 33
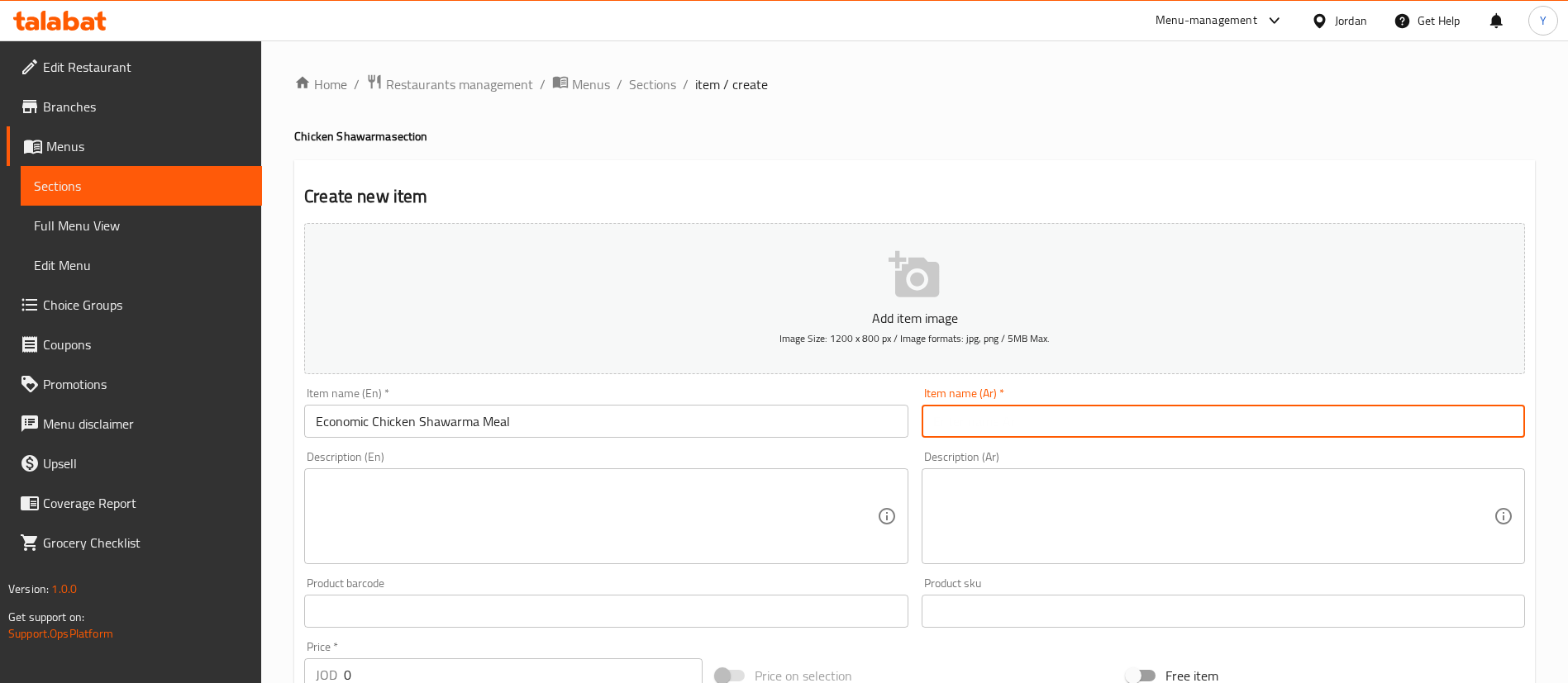
paste input "وجبة شاورما دجاج اقتصادية"
type input "وجبة شاورما دجاج اقتصادية"
click at [629, 510] on textarea at bounding box center [595, 516] width 560 height 78
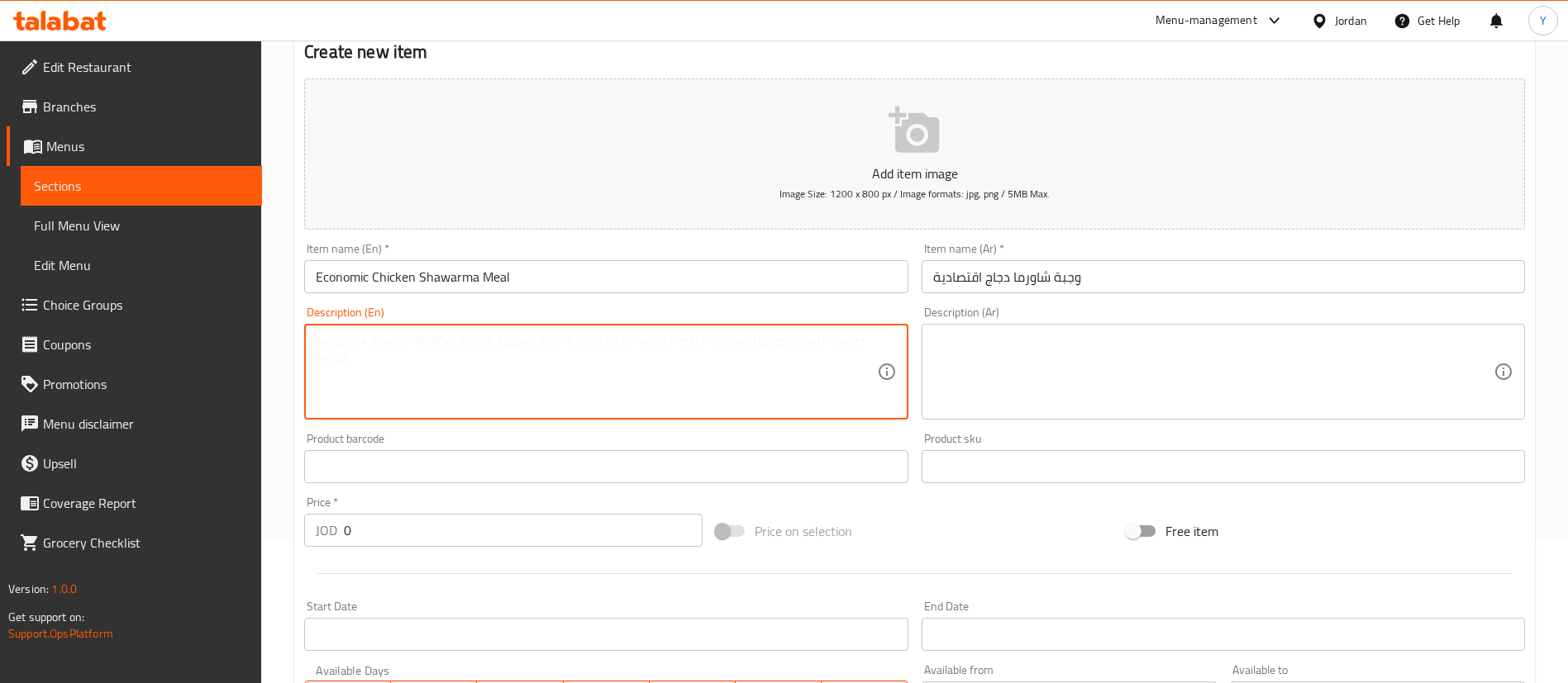
scroll to position [247, 0]
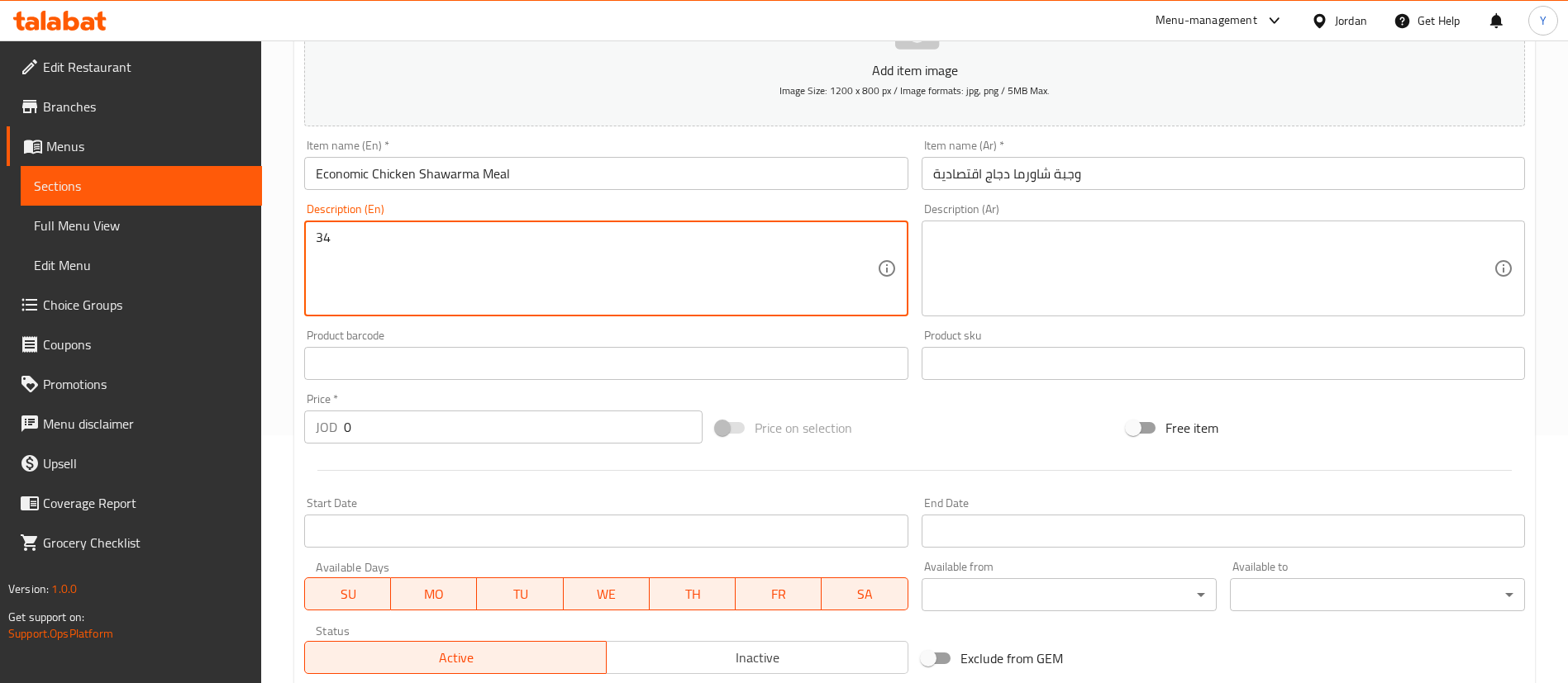
type textarea "3"
drag, startPoint x: 611, startPoint y: 242, endPoint x: 109, endPoint y: 235, distance: 502.0
click at [109, 235] on div "Edit Restaurant Branches Menus Sections Full Menu View Edit Menu Choice Groups …" at bounding box center [784, 356] width 1568 height 1127
drag, startPoint x: 612, startPoint y: 252, endPoint x: 592, endPoint y: 251, distance: 20.0
click at [593, 251] on textarea "45 pieces of chicken shawarma, fries, pickles" at bounding box center [595, 269] width 560 height 78
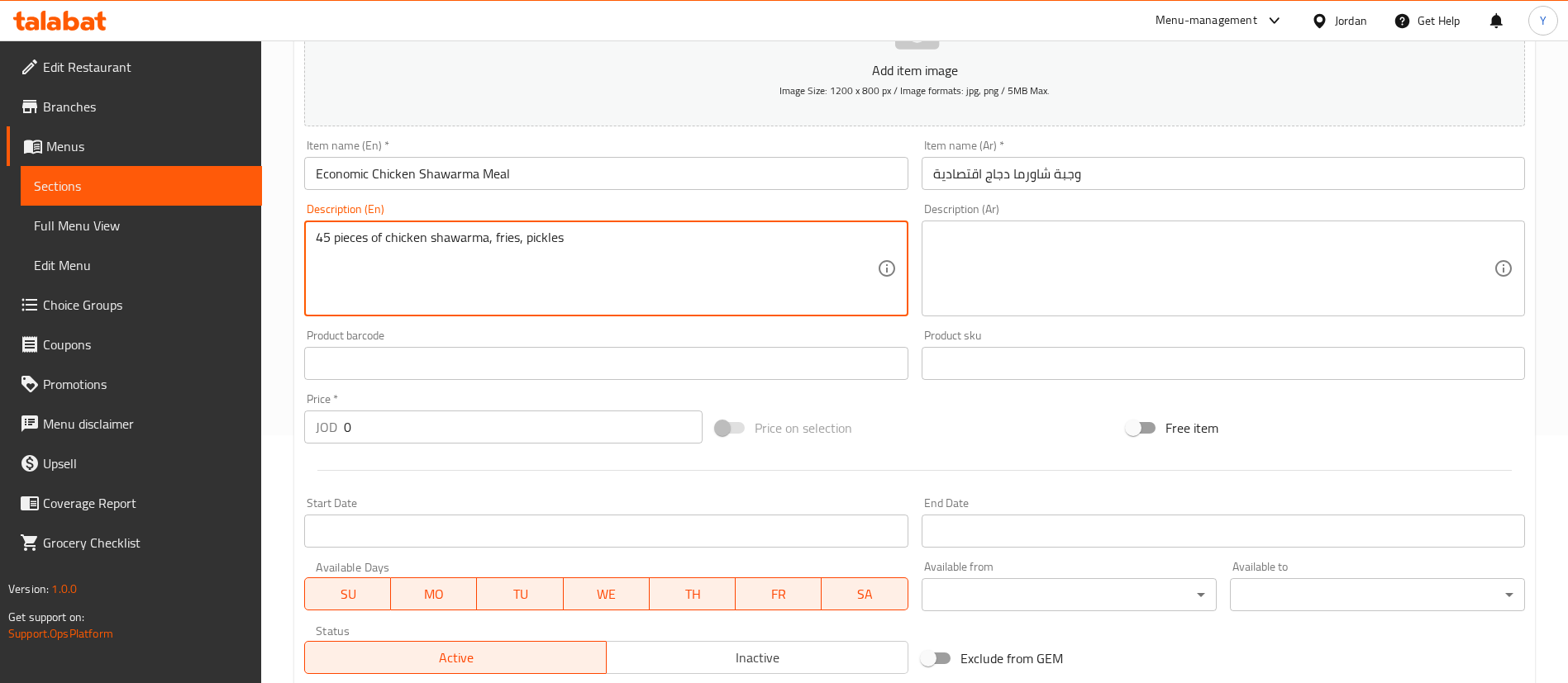
click at [550, 240] on textarea "45 pieces of chicken shawarma, fries, pickles" at bounding box center [595, 269] width 560 height 78
click at [555, 246] on textarea "45 pieces of chicken shawarma, fries, pickles" at bounding box center [595, 269] width 560 height 78
drag, startPoint x: 642, startPoint y: 242, endPoint x: 11, endPoint y: 240, distance: 631.0
click at [12, 240] on div "Edit Restaurant Branches Menus Sections Full Menu View Edit Menu Choice Groups …" at bounding box center [784, 356] width 1568 height 1127
type textarea "45 pieces of chicken shawarma, fries, and pickles"
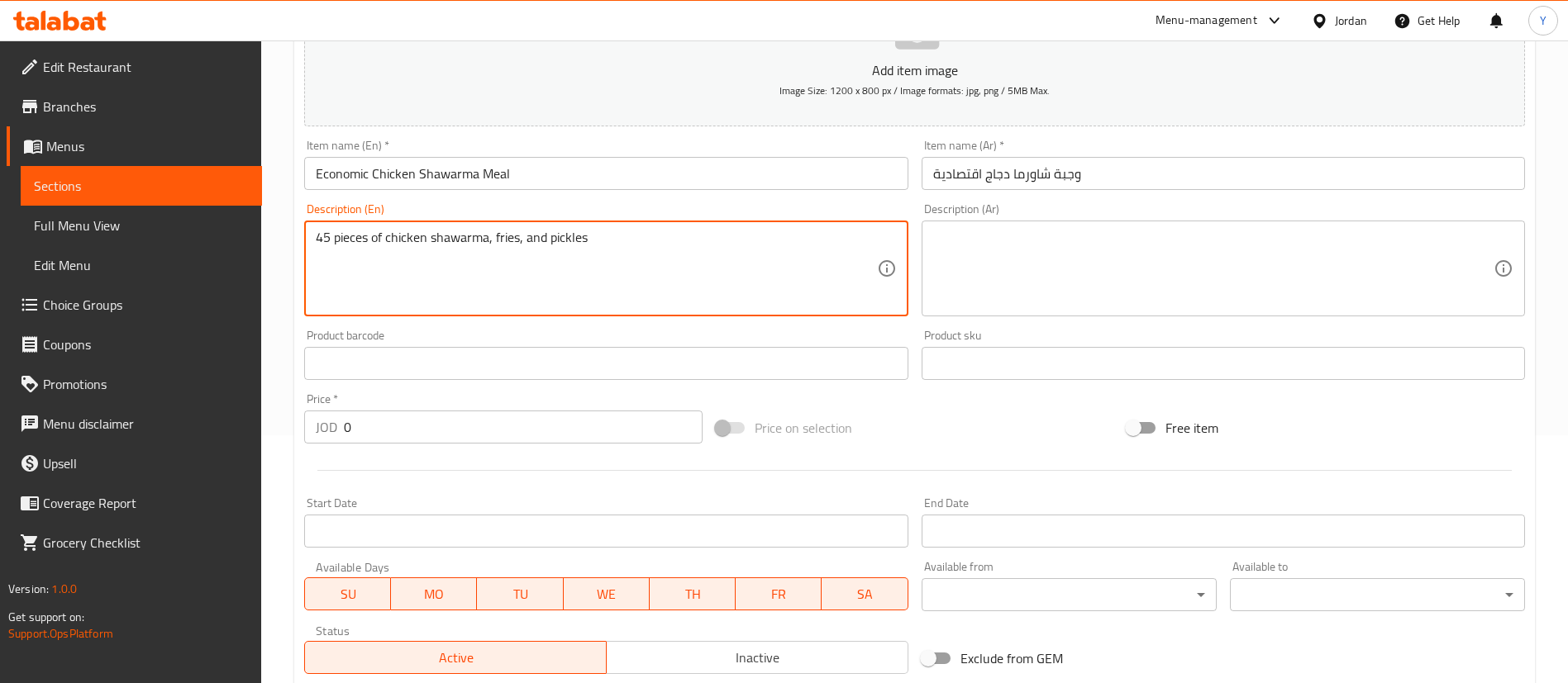
drag, startPoint x: 1081, startPoint y: 256, endPoint x: 1003, endPoint y: 310, distance: 94.9
click at [1082, 256] on textarea at bounding box center [1212, 269] width 560 height 78
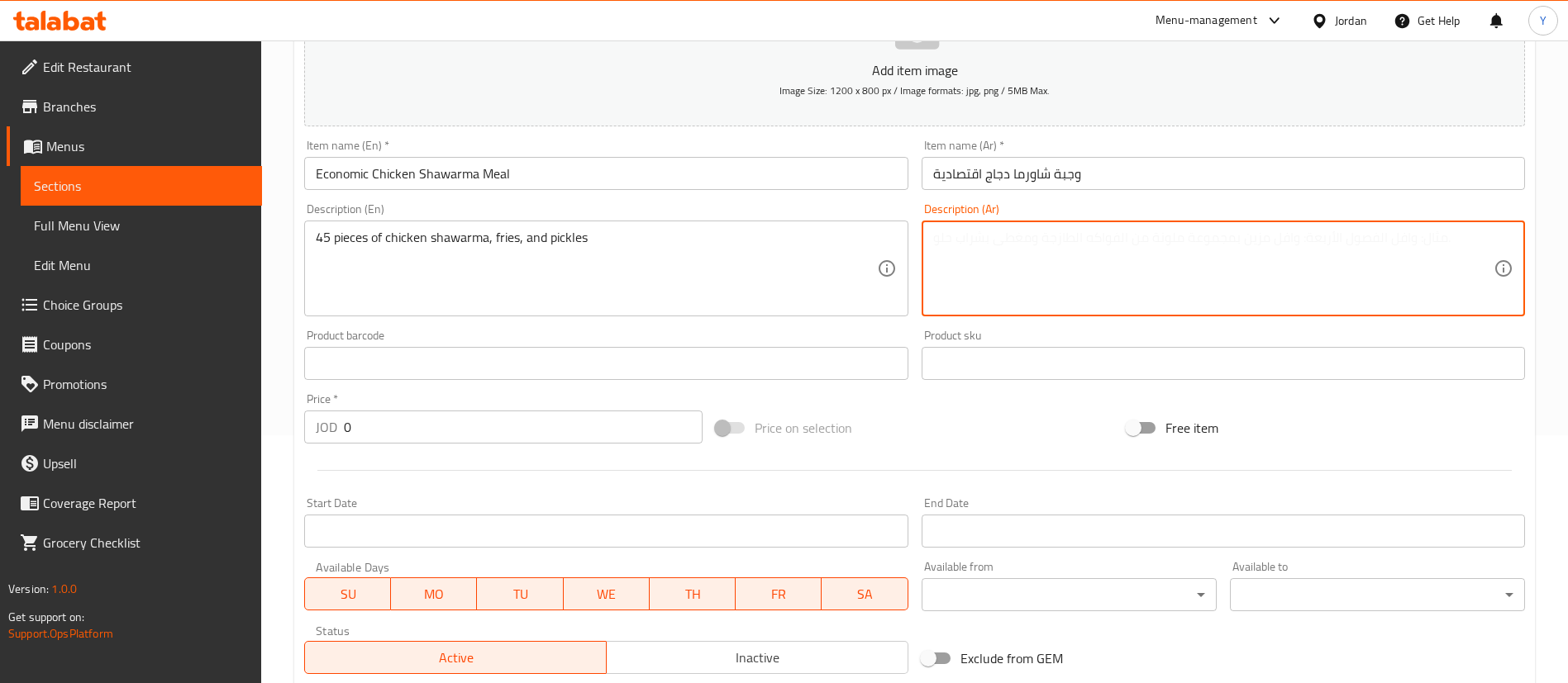
paste textarea "45 قطعة شاورما دجاج، بطاطس مقلية ومخلل"
type textarea "45 قطعة شاورما دجاج، بطاطس مقلية ومخلل"
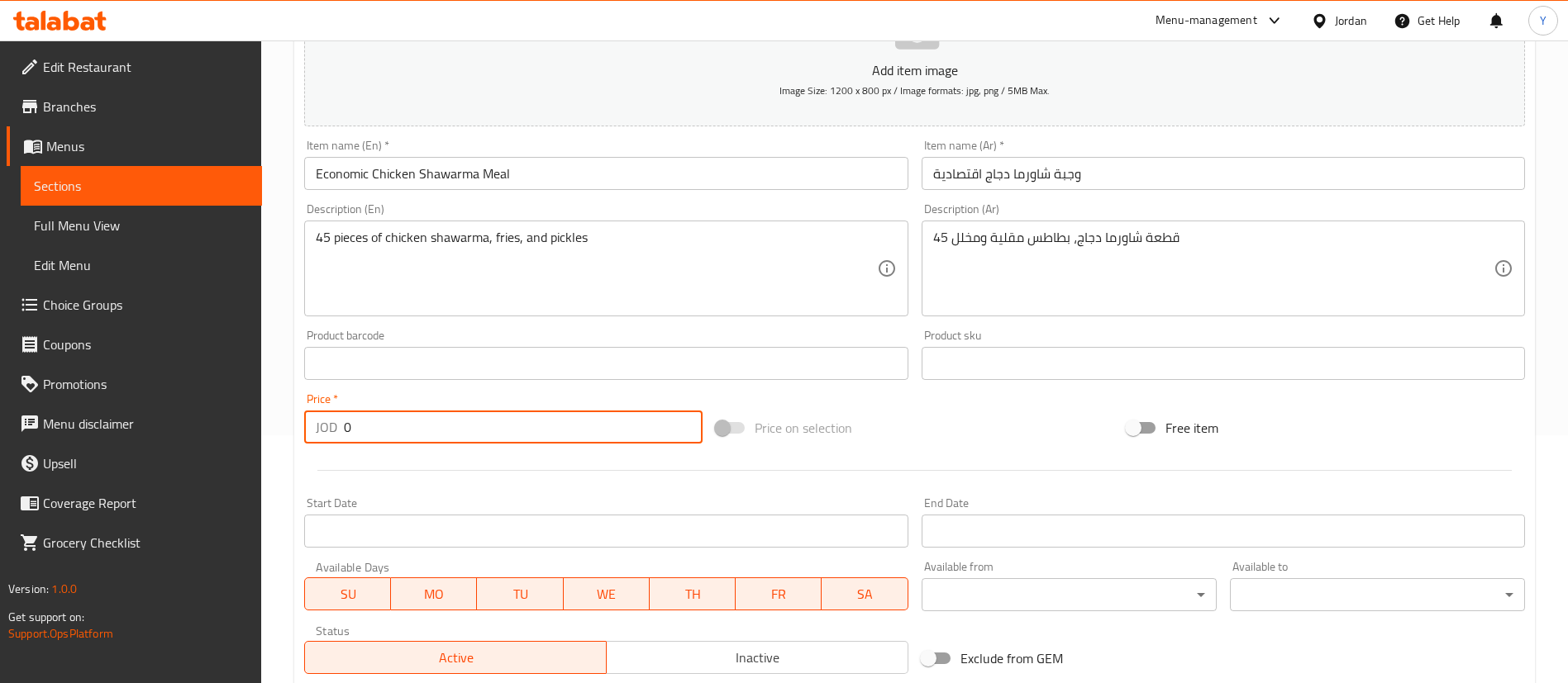
drag, startPoint x: 367, startPoint y: 427, endPoint x: 237, endPoint y: 428, distance: 130.0
click at [271, 428] on div "Home / Restaurants management / Menus / Sections / item / create Chicken Shawar…" at bounding box center [914, 356] width 1306 height 1127
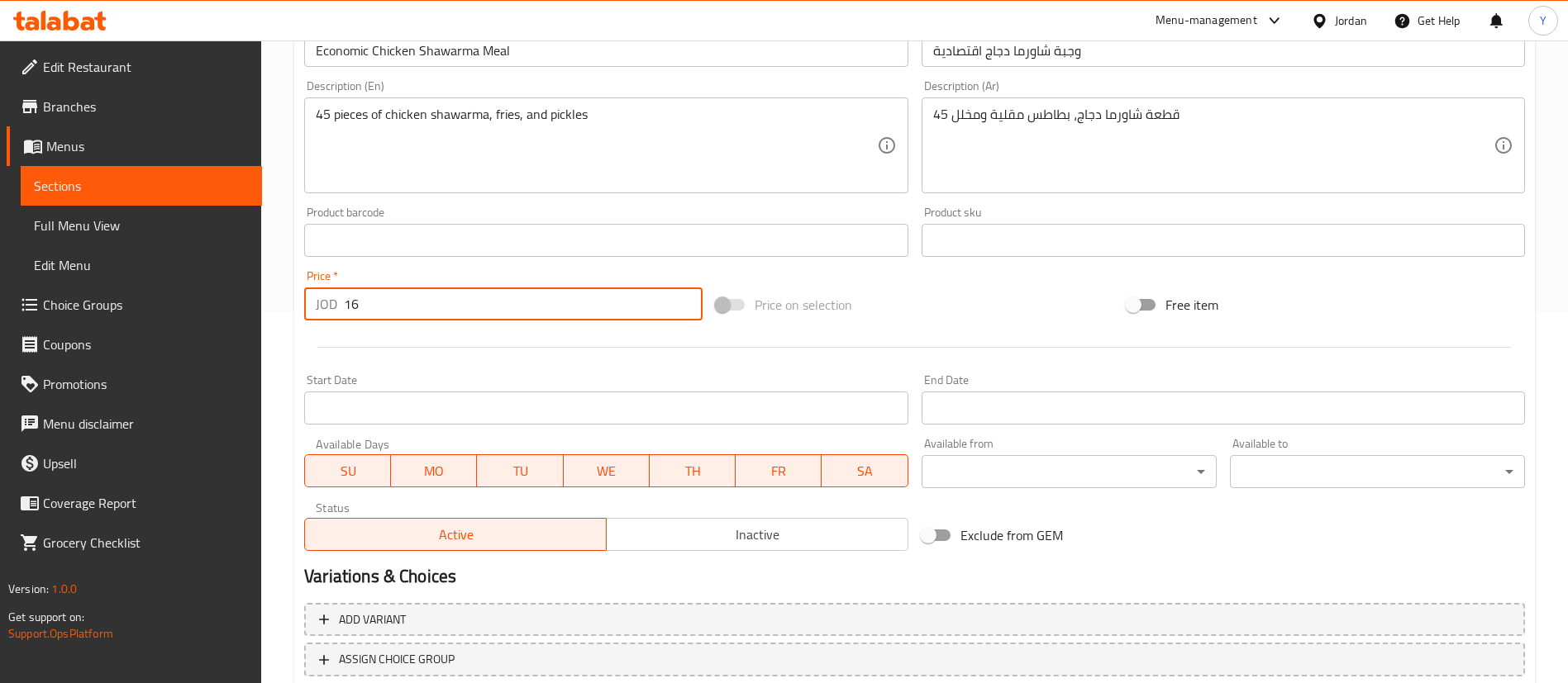
scroll to position [484, 0]
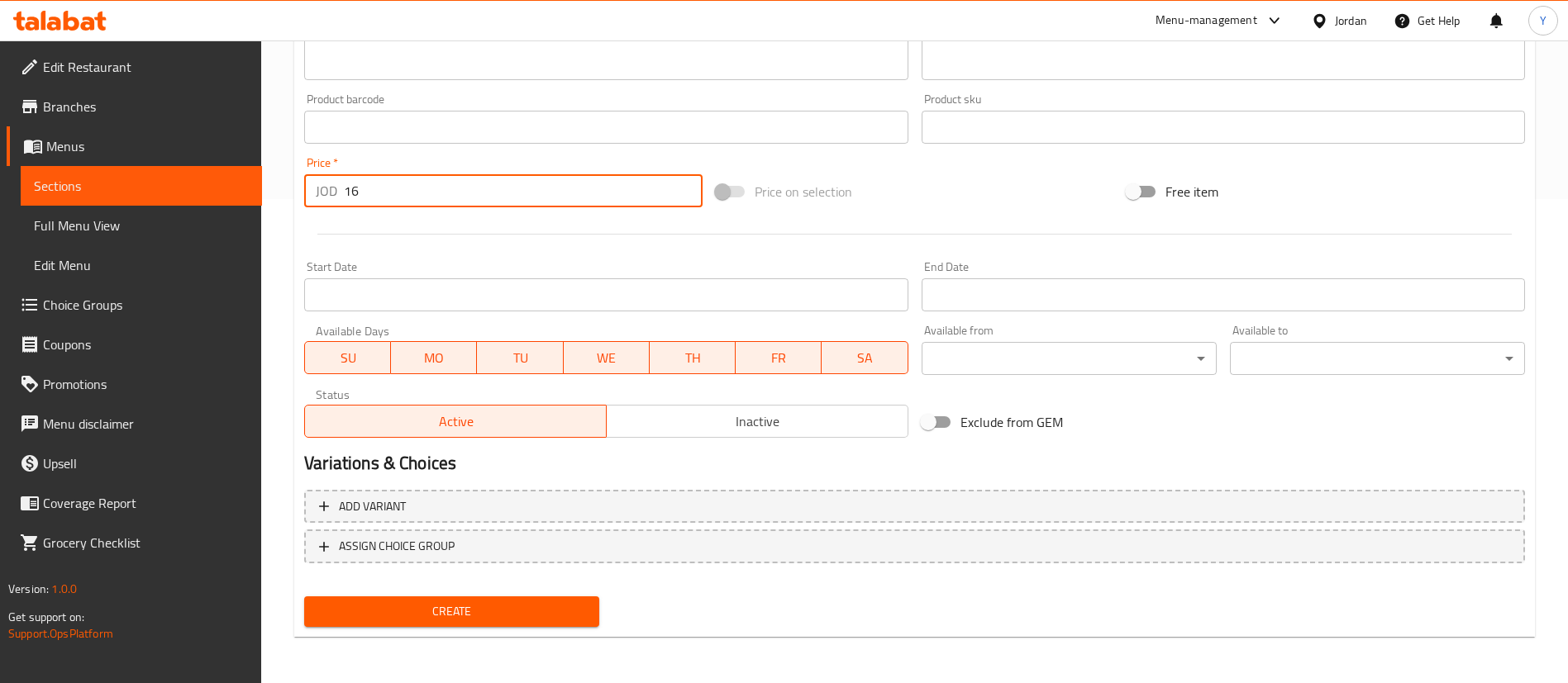
type input "16"
drag, startPoint x: 469, startPoint y: 625, endPoint x: 500, endPoint y: 620, distance: 31.4
click at [470, 625] on button "Create" at bounding box center [452, 611] width 295 height 30
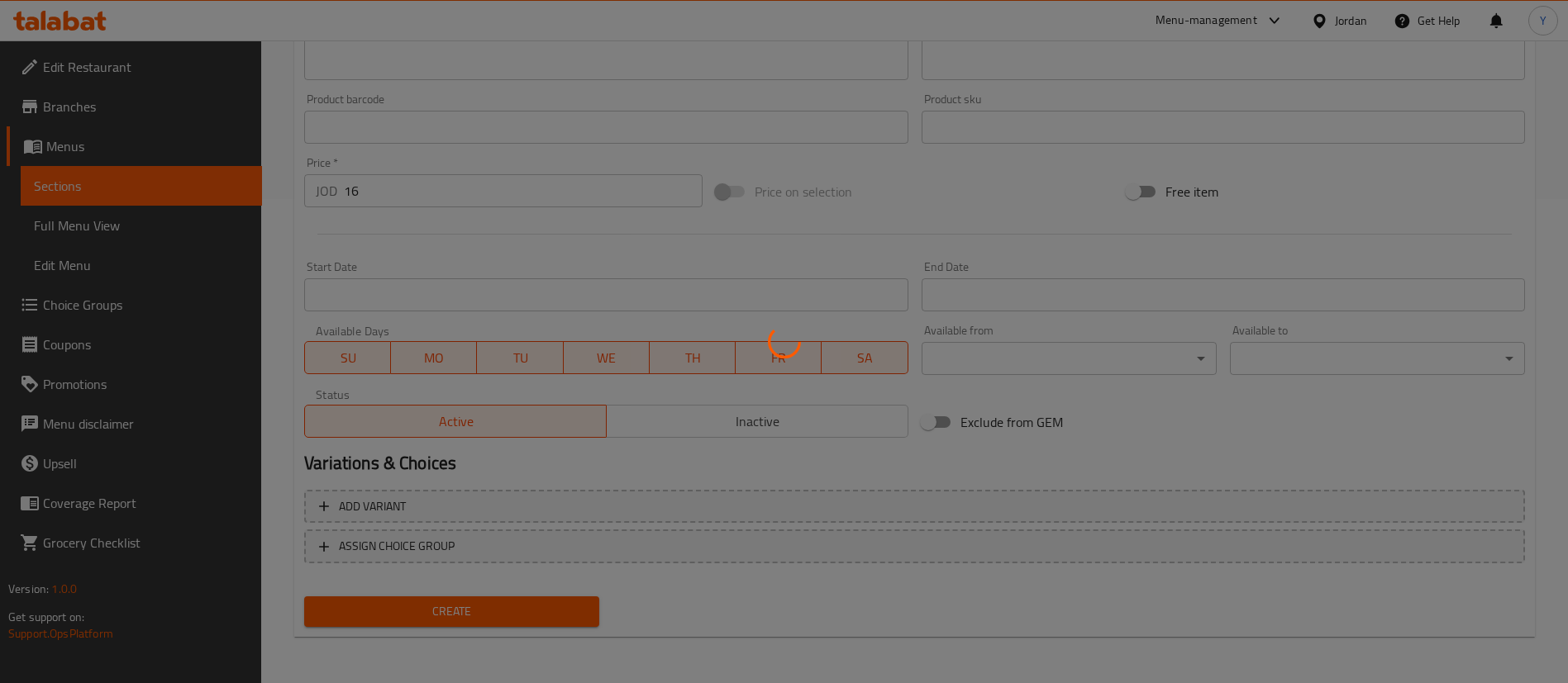
type input "0"
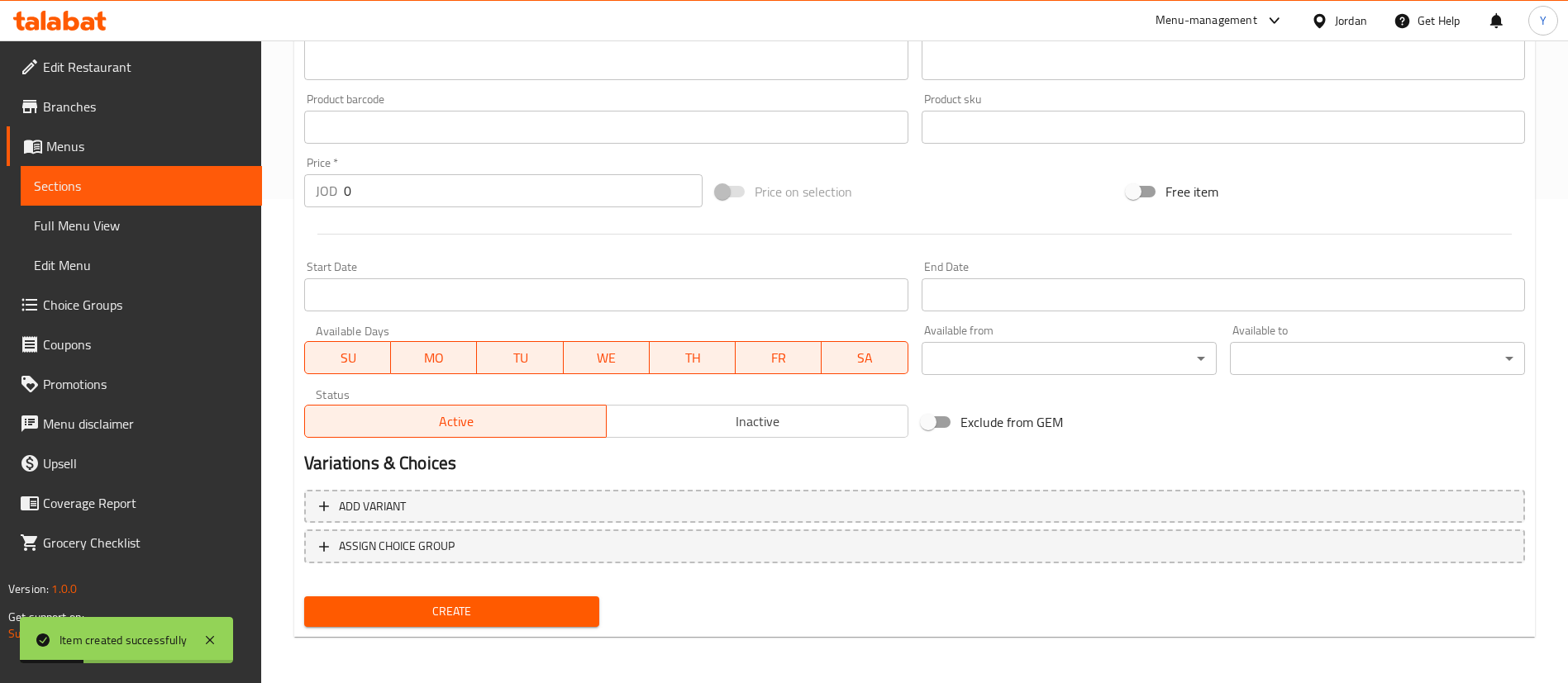
click at [236, 186] on span "Sections" at bounding box center [141, 185] width 215 height 20
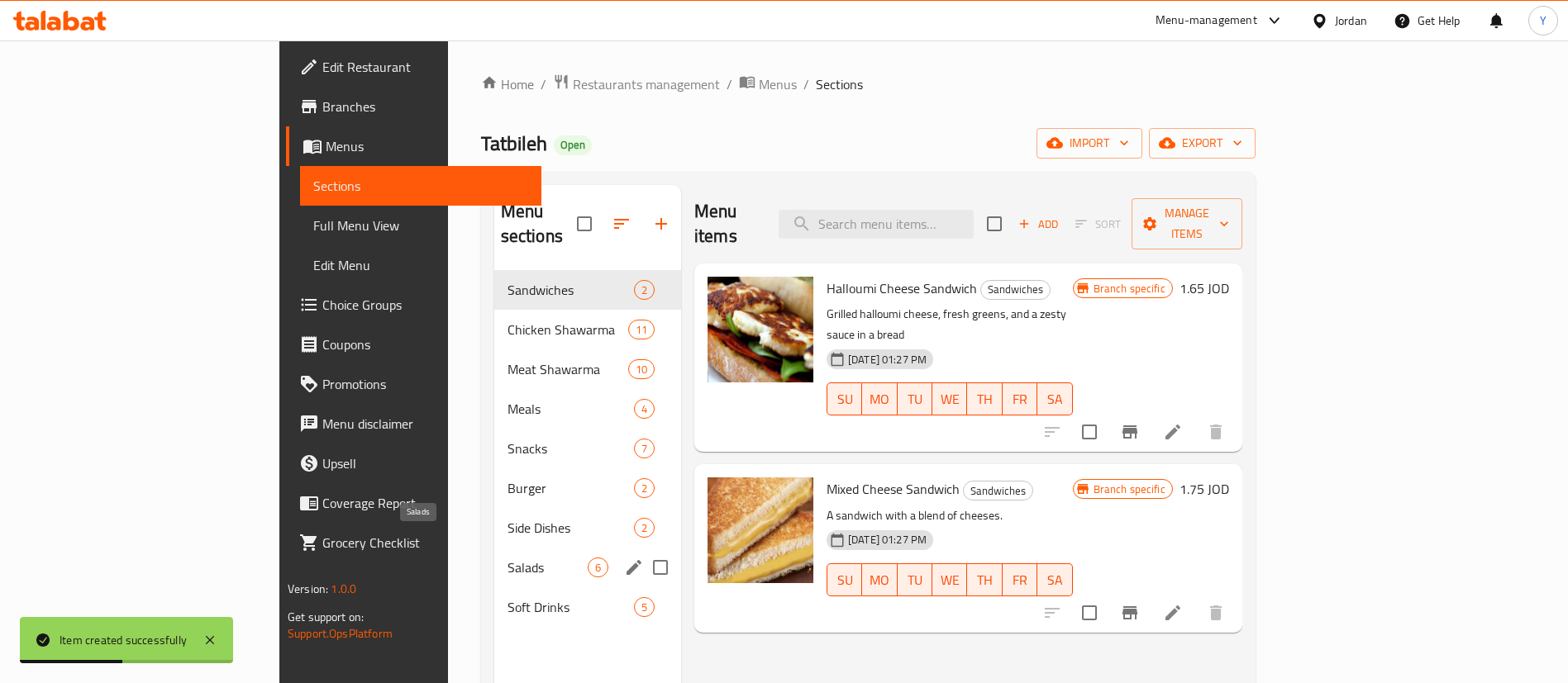
drag, startPoint x: 366, startPoint y: 541, endPoint x: 861, endPoint y: 428, distance: 507.7
click at [508, 558] on span "Salads" at bounding box center [548, 568] width 80 height 20
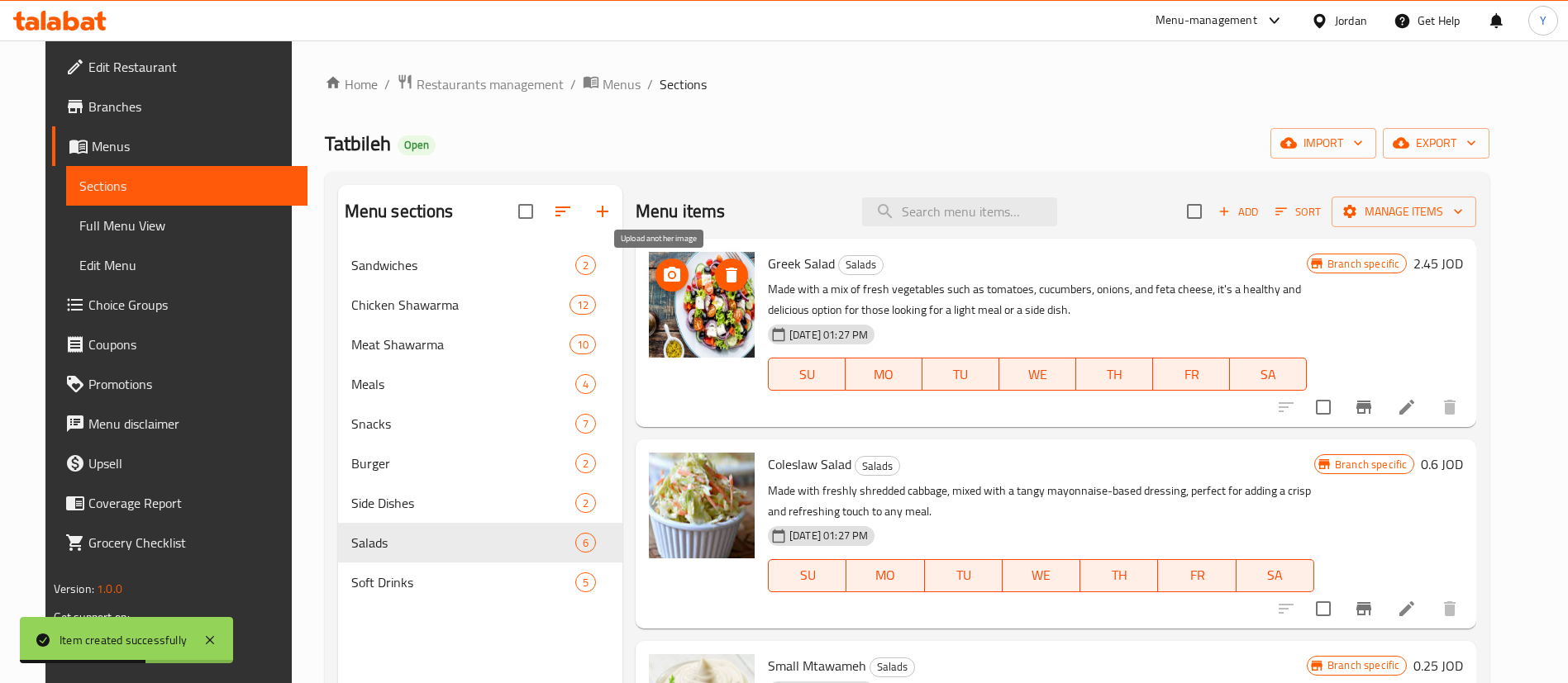
click at [656, 263] on button "upload picture" at bounding box center [672, 275] width 33 height 33
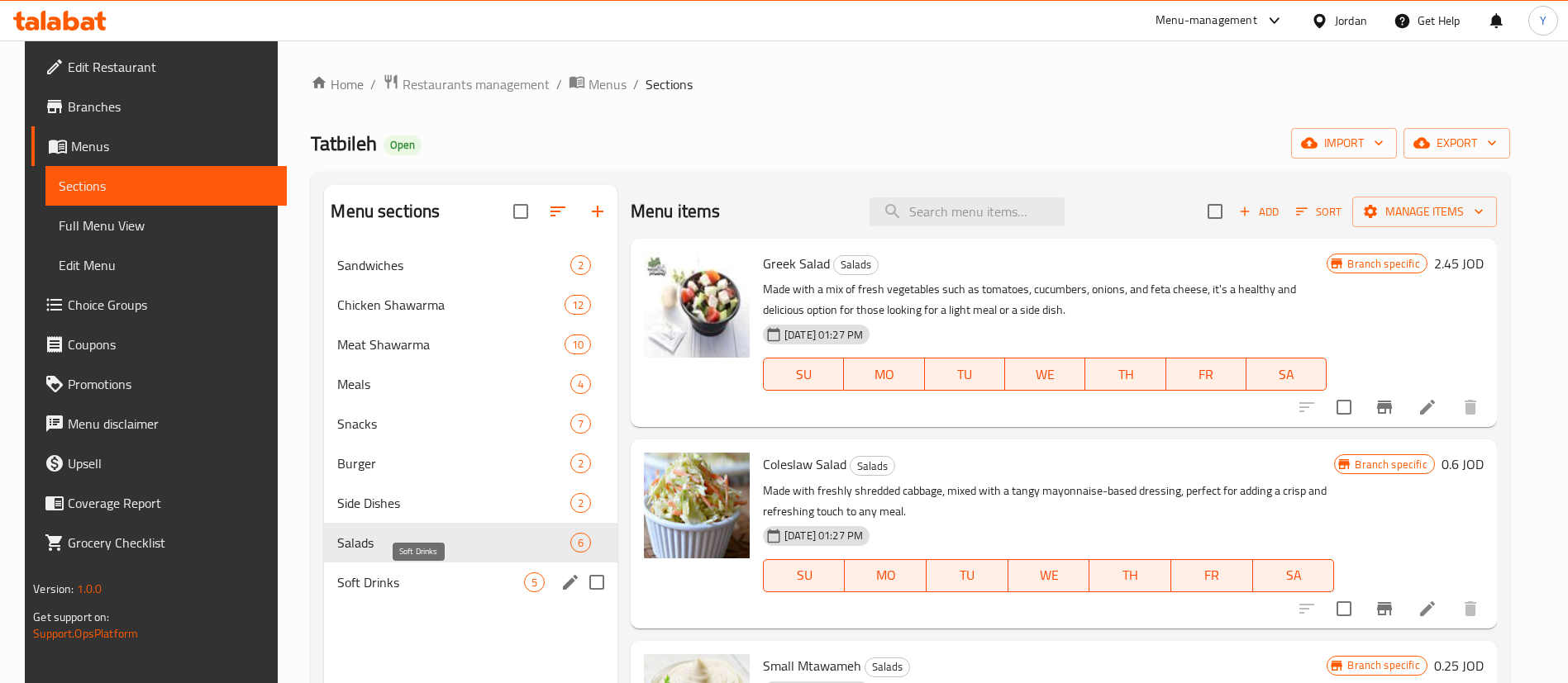
click at [334, 596] on div "Soft Drinks 5" at bounding box center [470, 582] width 294 height 40
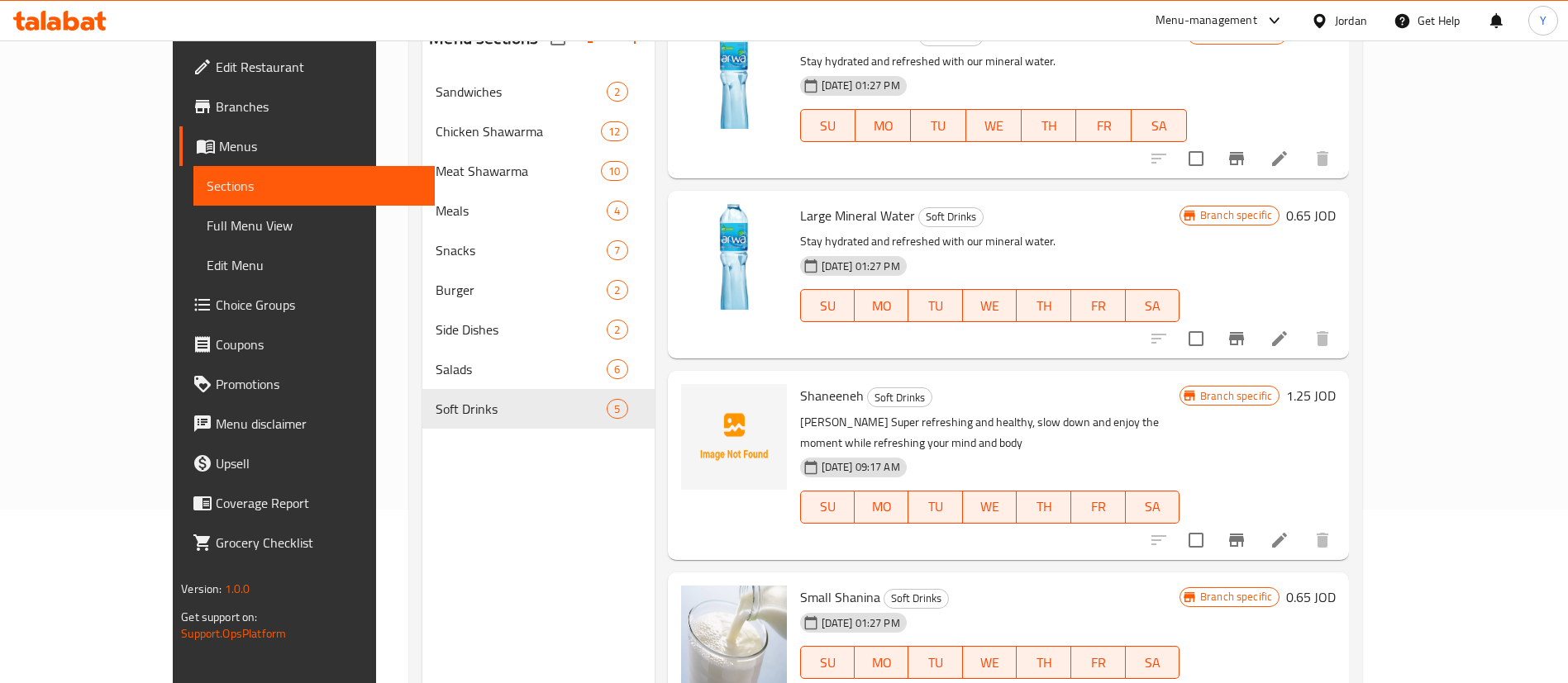
scroll to position [232, 0]
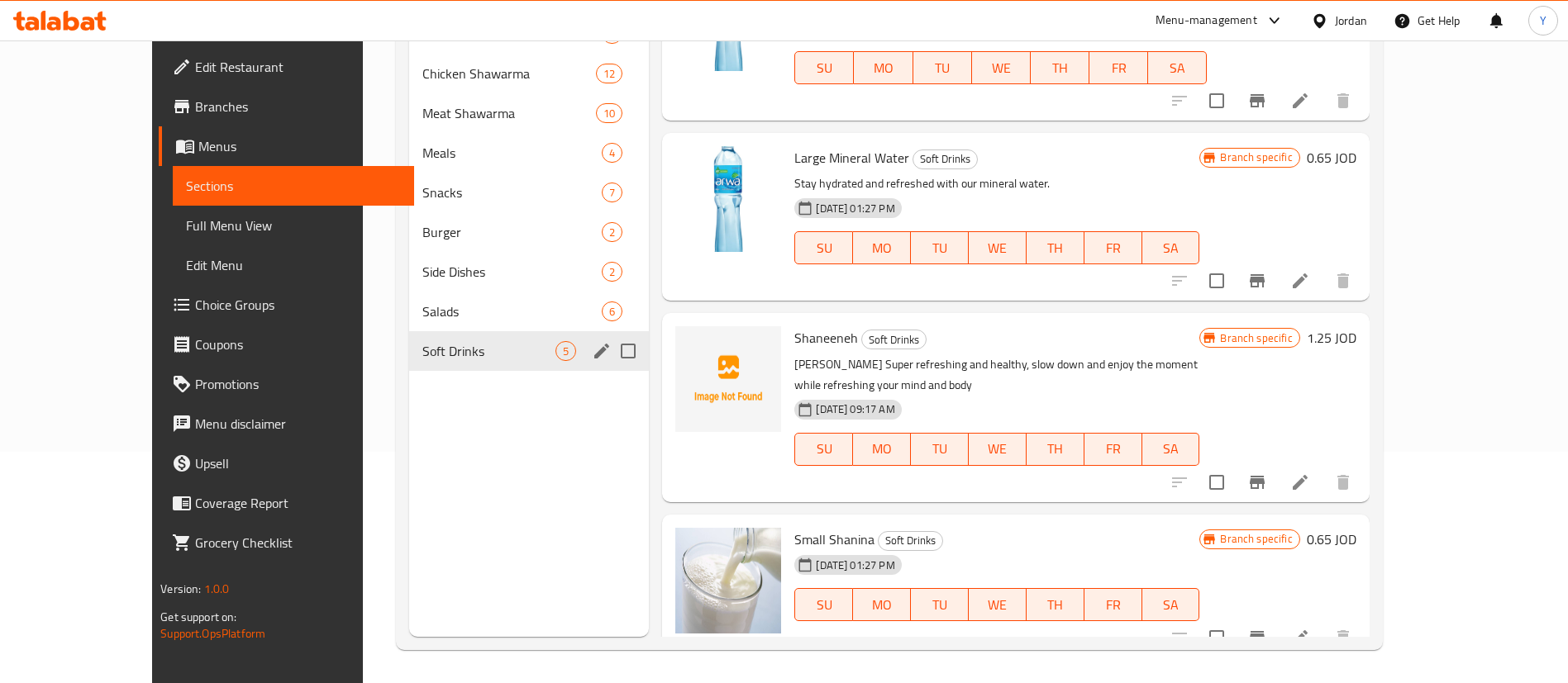
click at [422, 308] on span "Salads" at bounding box center [512, 311] width 179 height 20
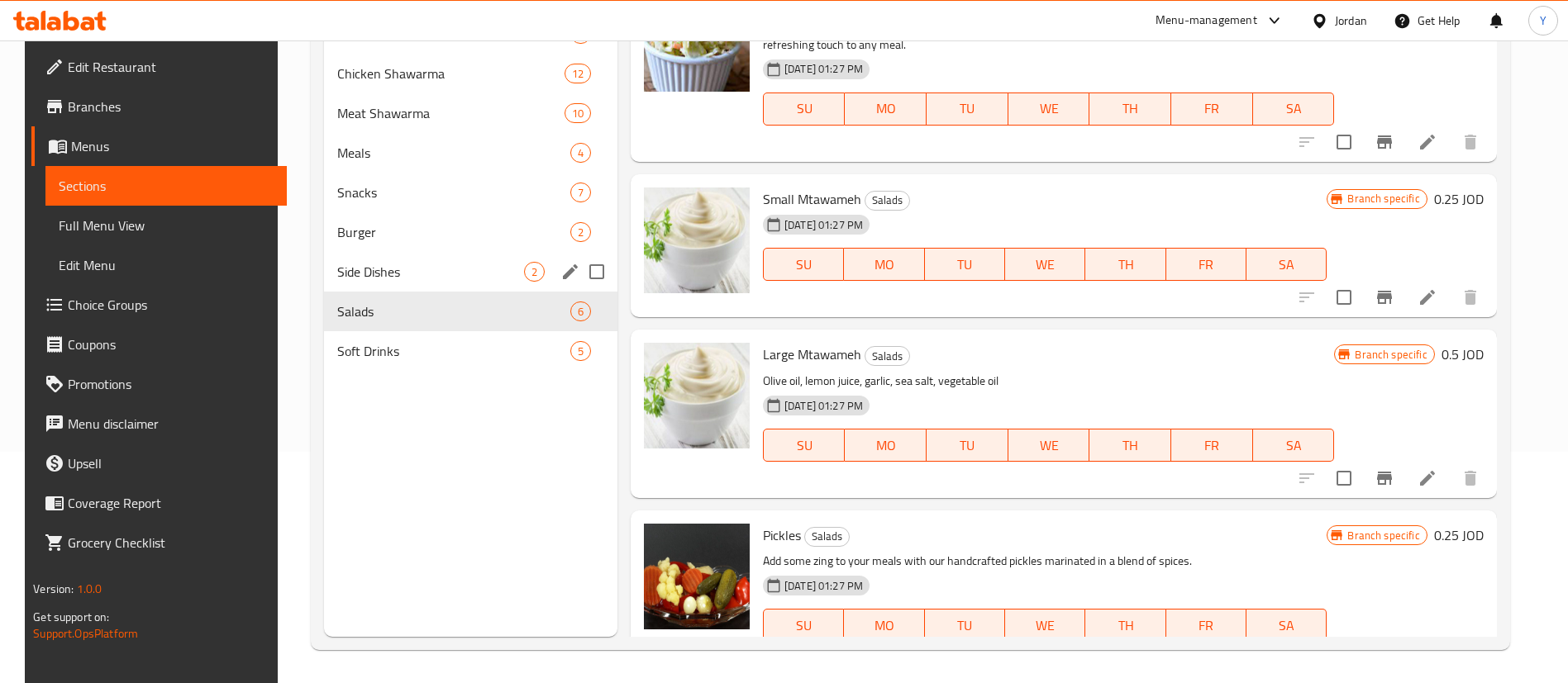
click at [371, 283] on div "Side Dishes 2" at bounding box center [470, 271] width 294 height 40
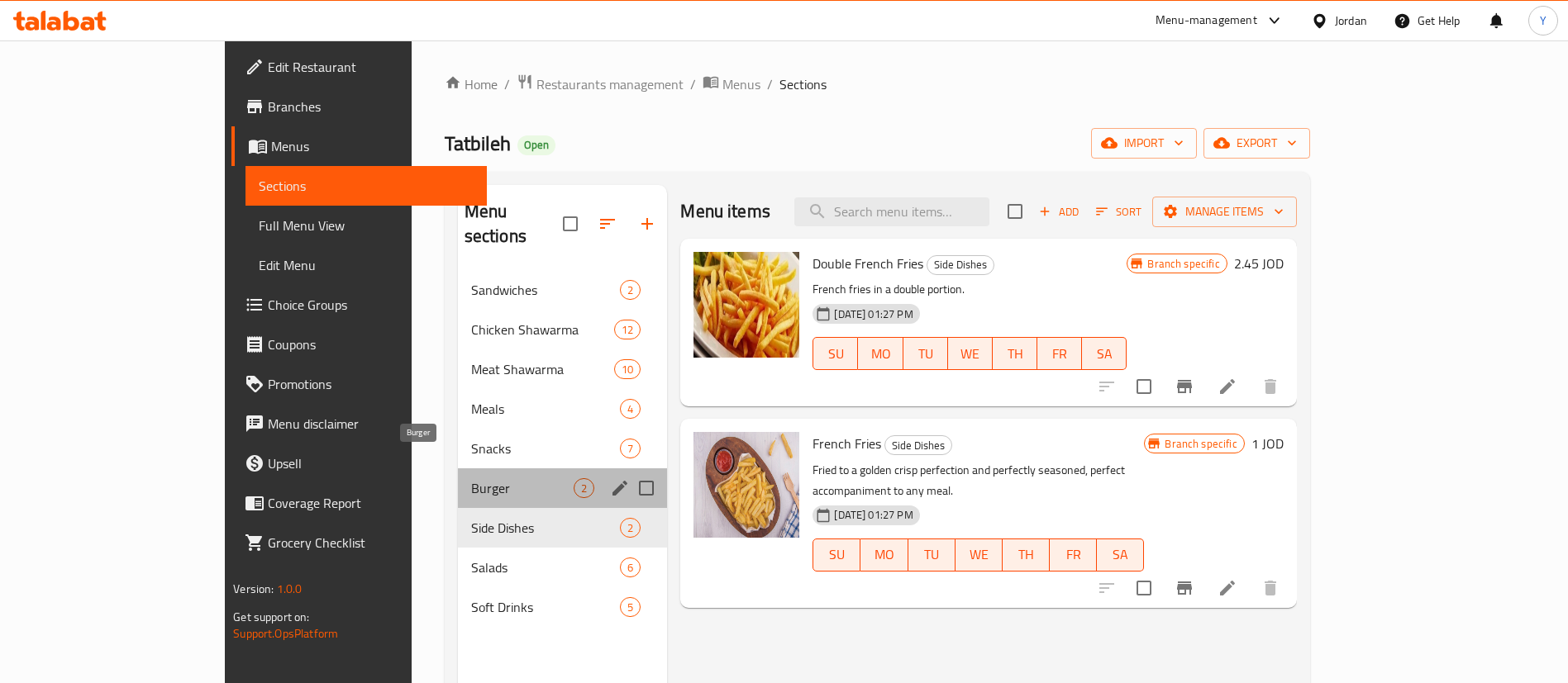
click at [471, 478] on span "Burger" at bounding box center [523, 488] width 103 height 20
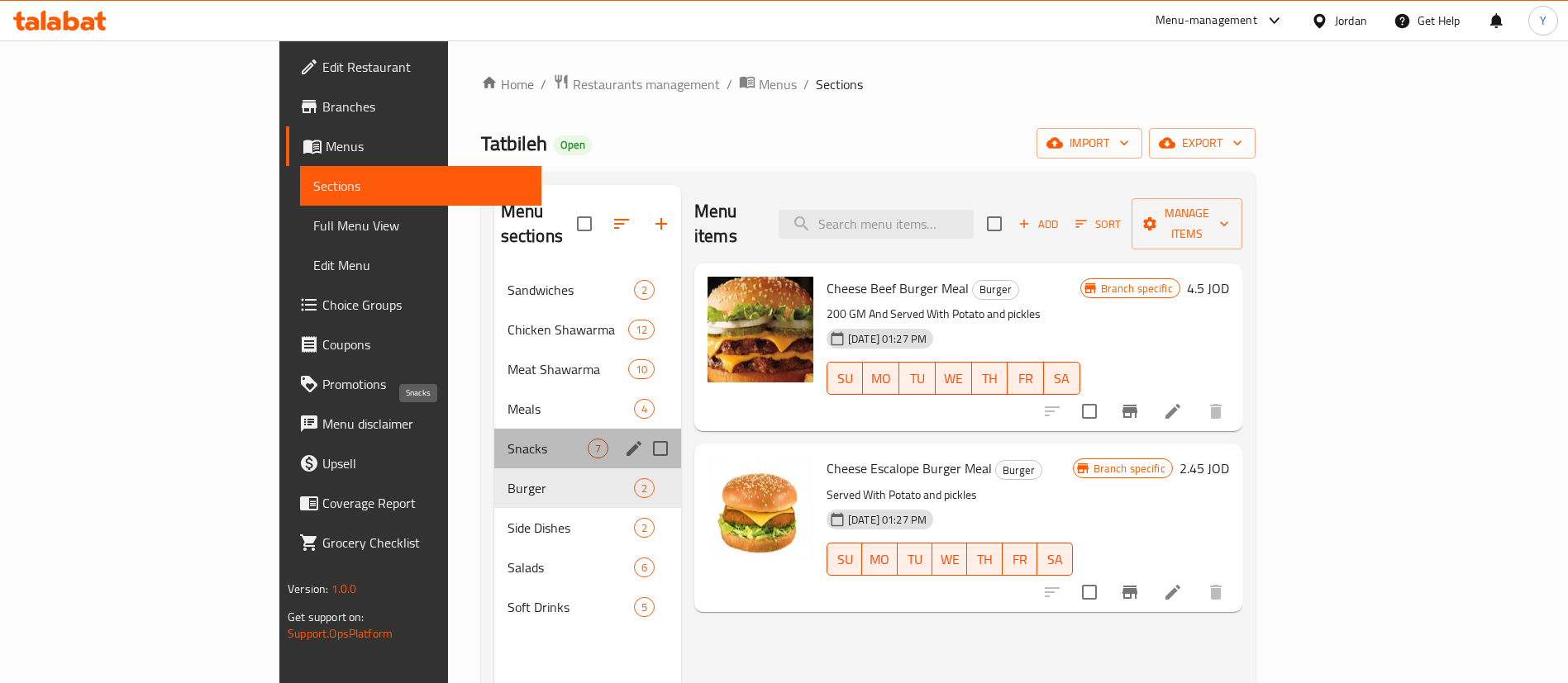
click at [508, 439] on span "Snacks" at bounding box center [548, 449] width 80 height 20
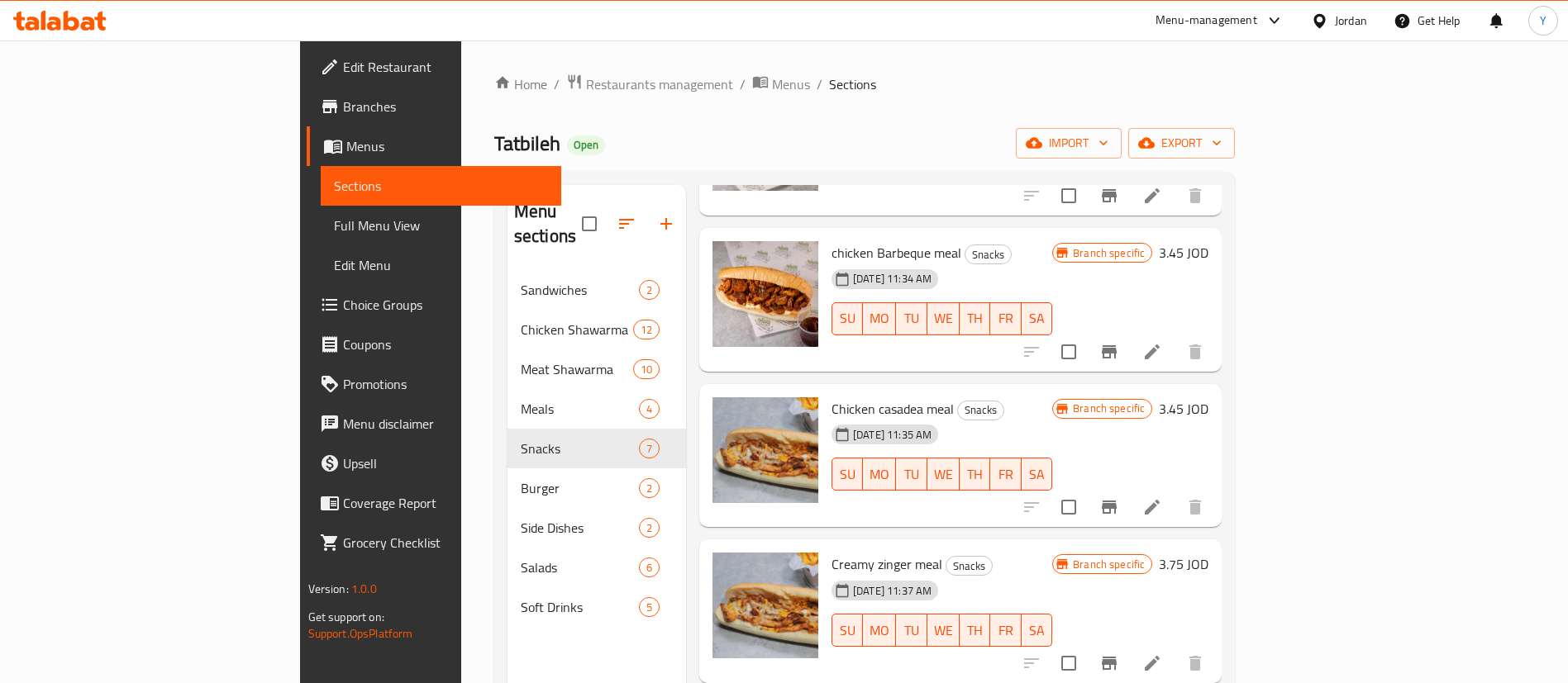
scroll to position [449, 0]
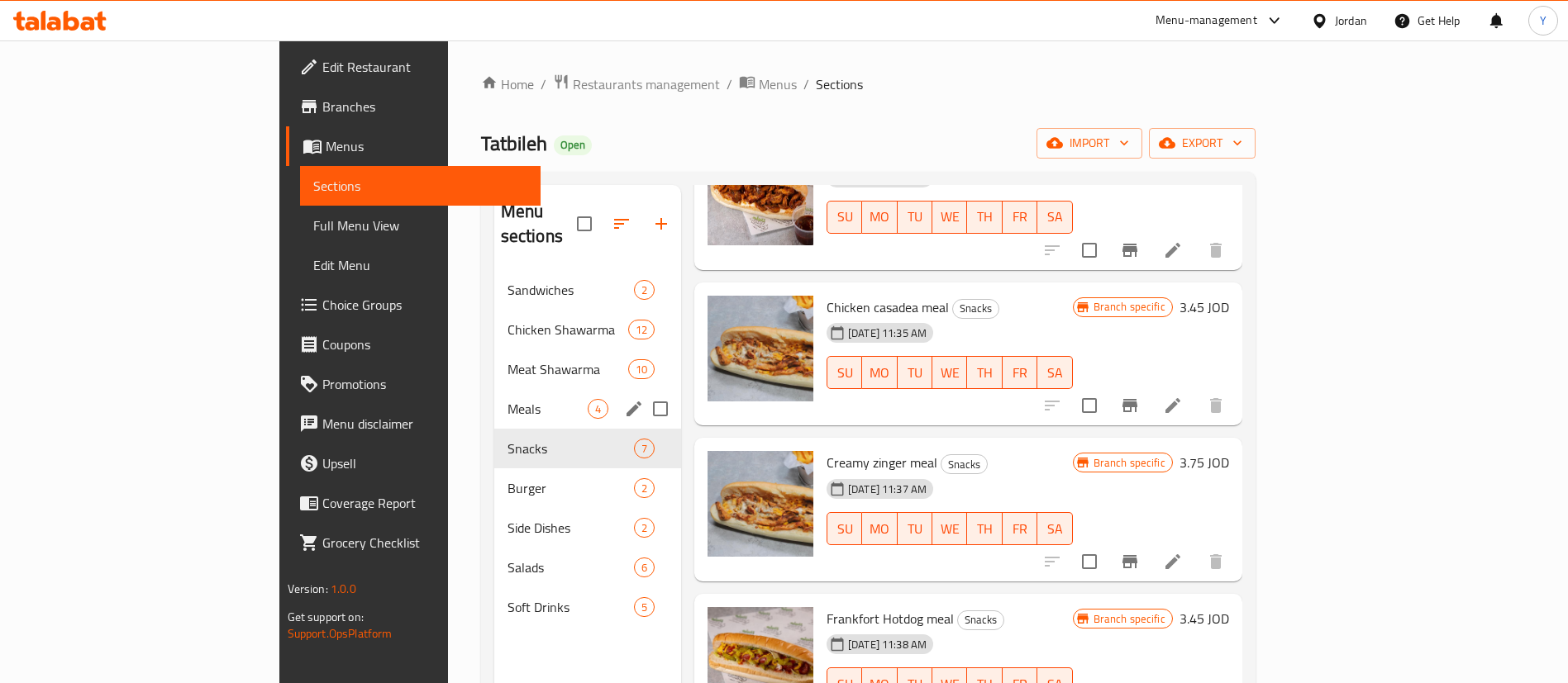
drag, startPoint x: 366, startPoint y: 376, endPoint x: 413, endPoint y: 360, distance: 49.6
click at [508, 399] on span "Meals" at bounding box center [548, 409] width 80 height 20
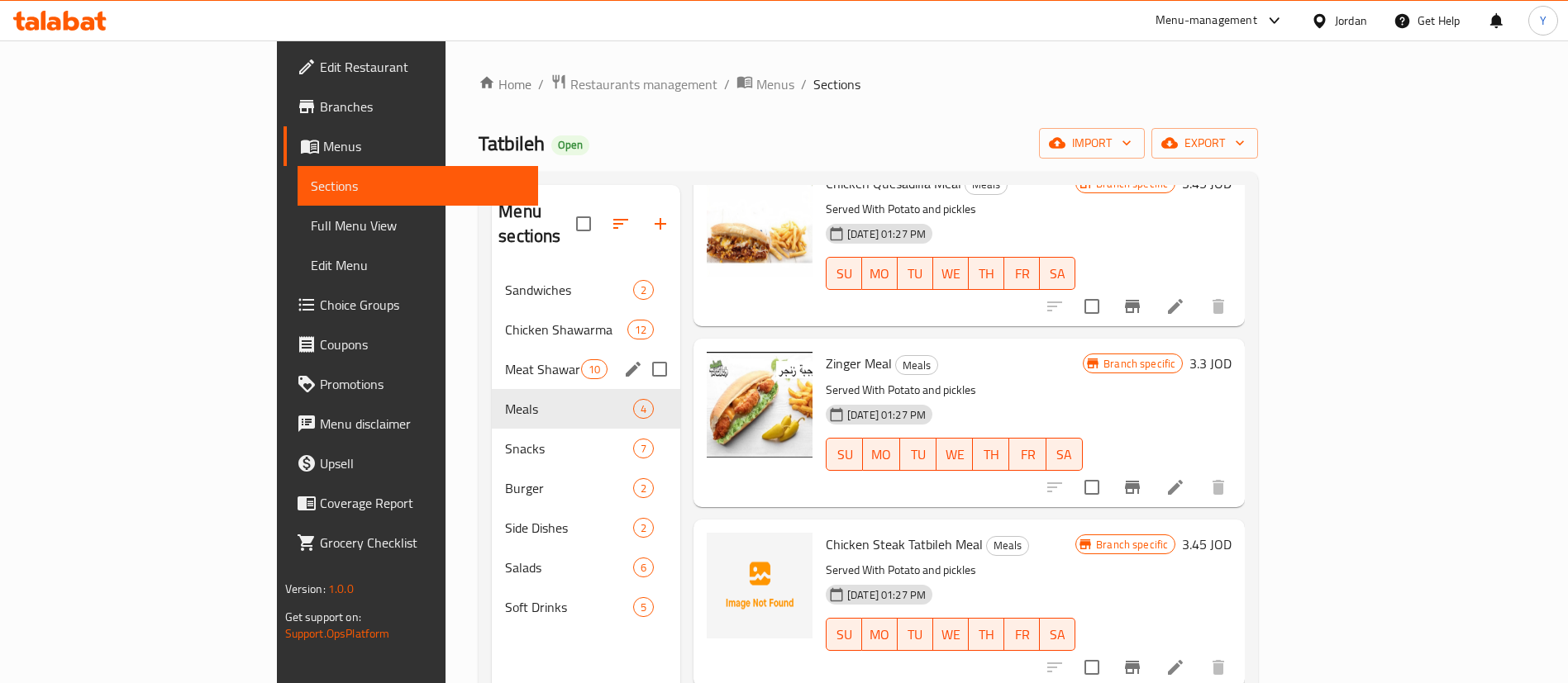
scroll to position [80, 0]
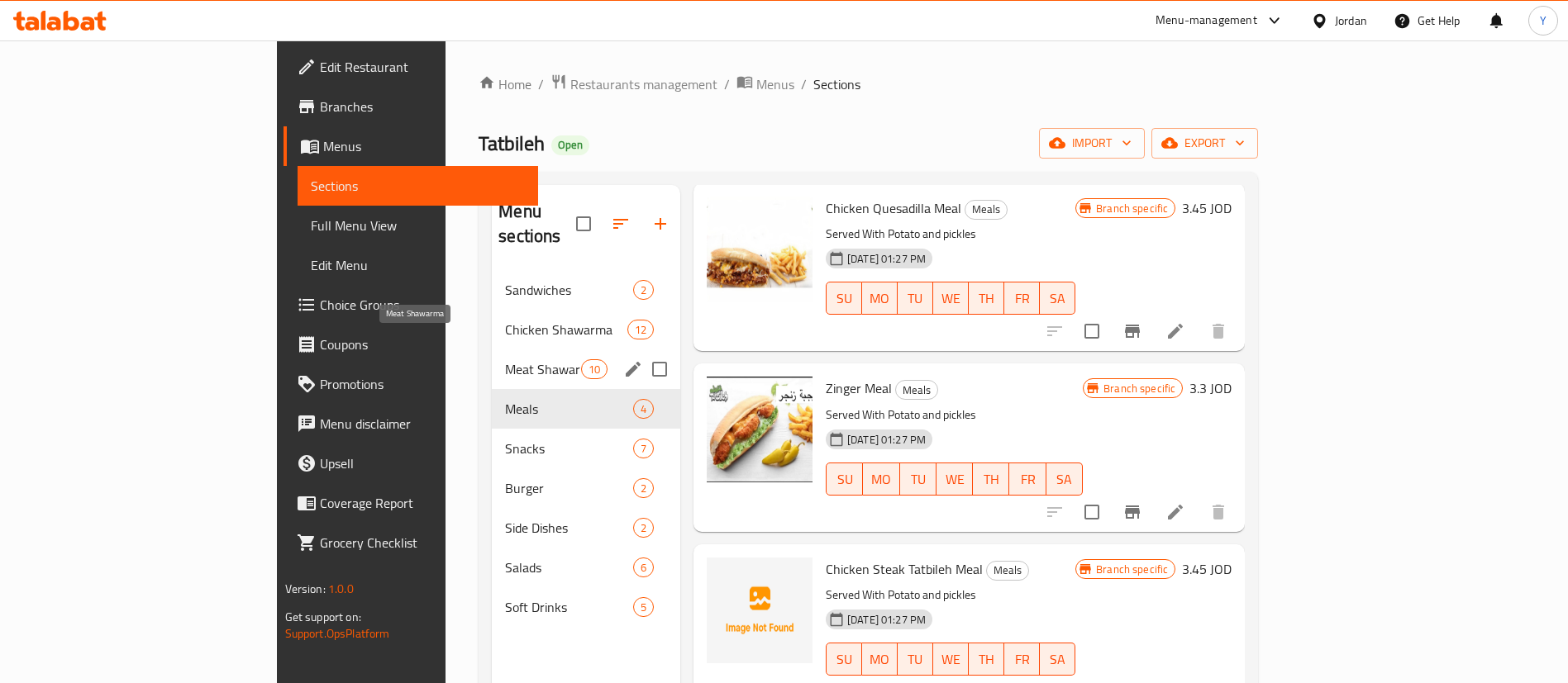
click at [505, 359] on span "Meat Shawarma" at bounding box center [542, 369] width 75 height 20
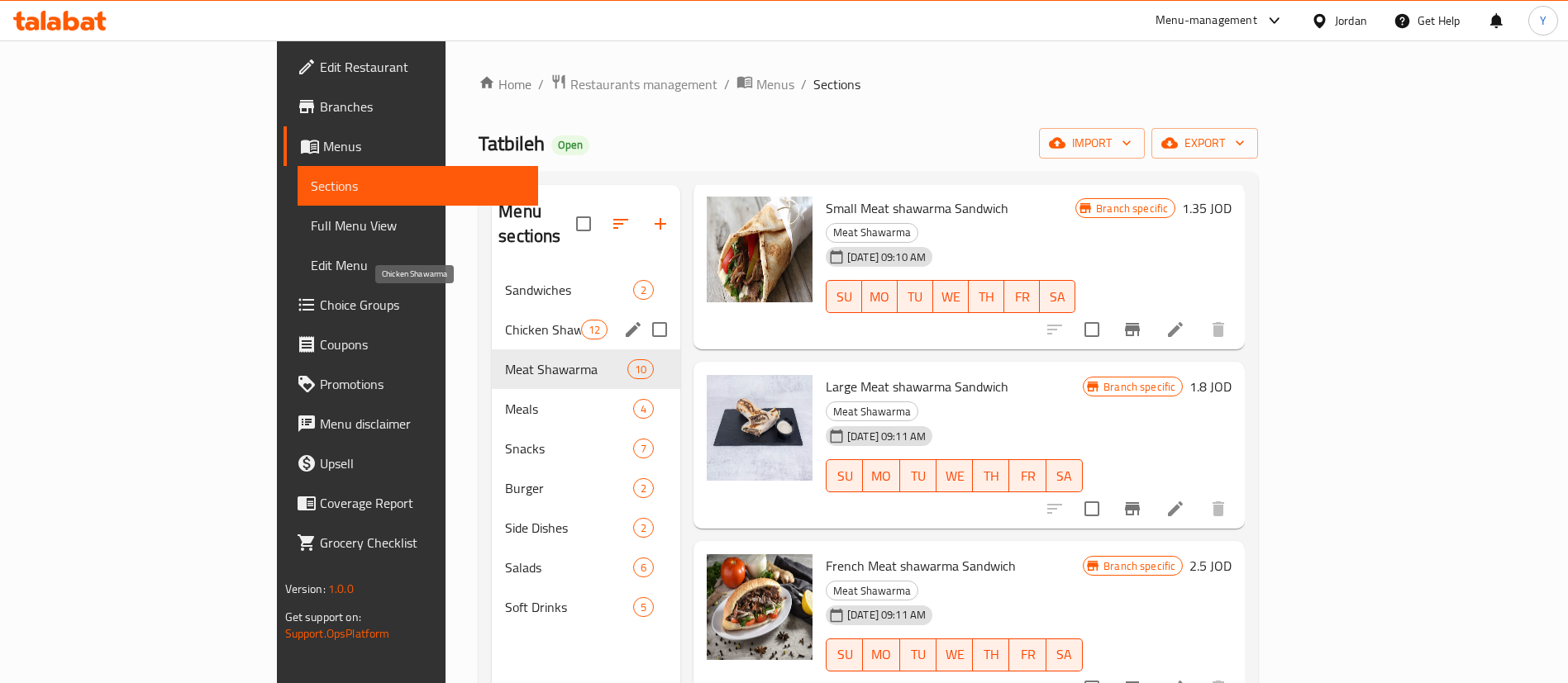
click at [505, 319] on span "Chicken Shawarma" at bounding box center [542, 329] width 75 height 20
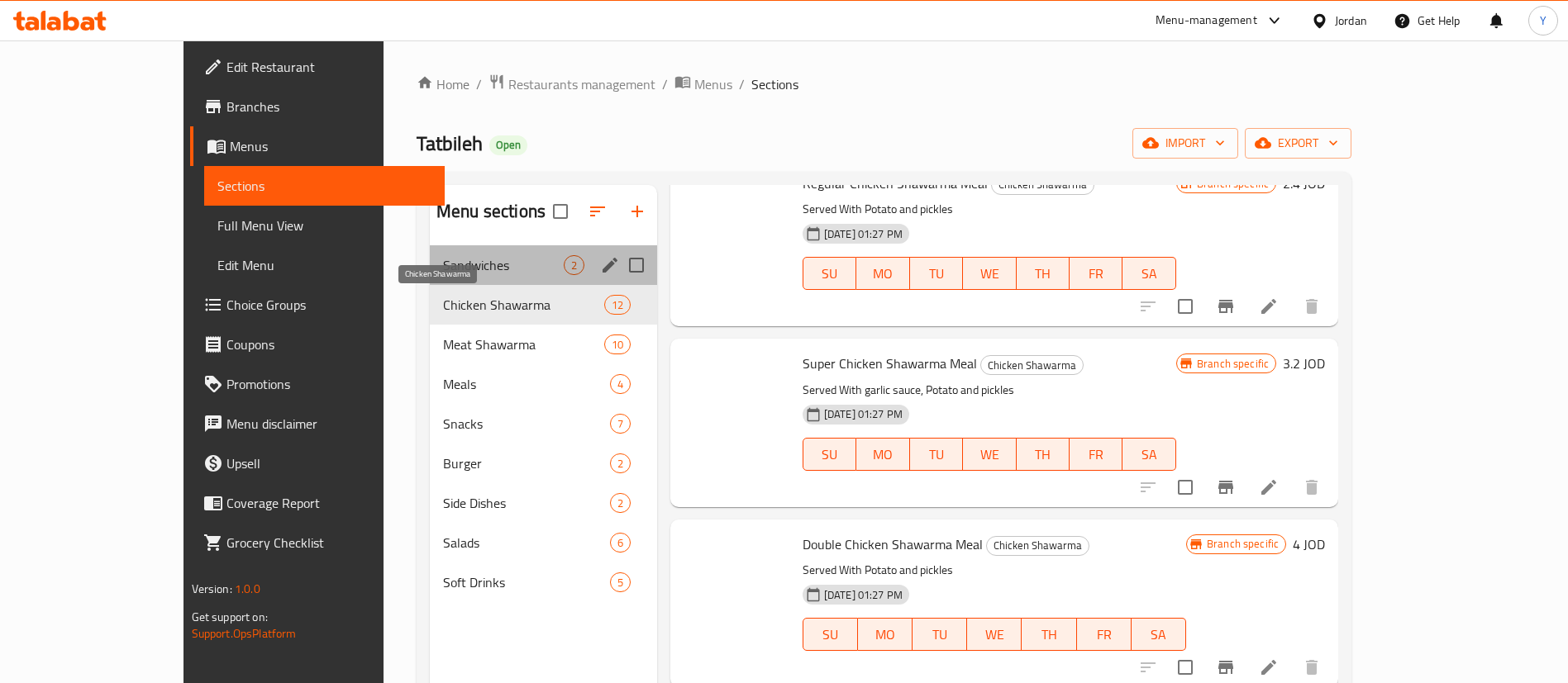
click at [443, 258] on span "Sandwiches" at bounding box center [503, 265] width 121 height 20
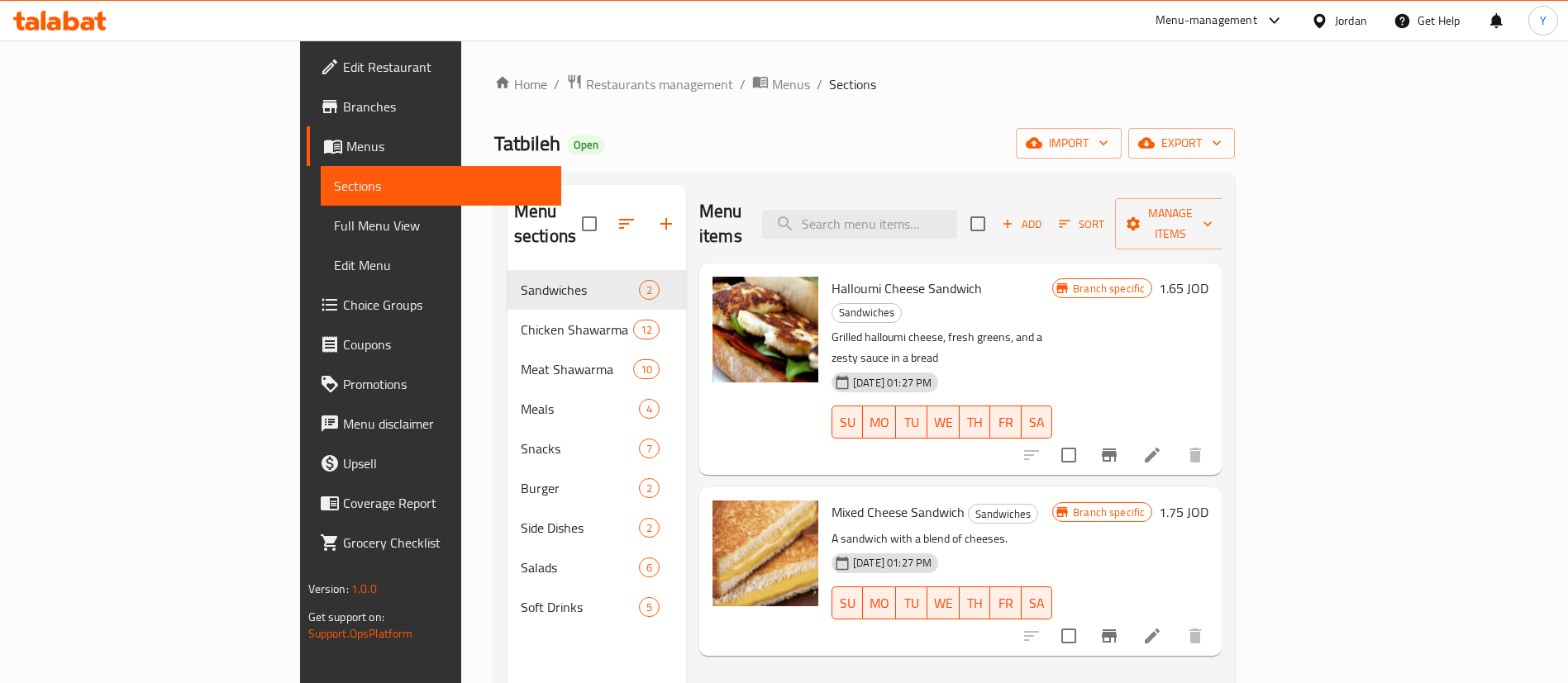
click at [100, 27] on icon at bounding box center [99, 20] width 12 height 19
